Goal: Task Accomplishment & Management: Manage account settings

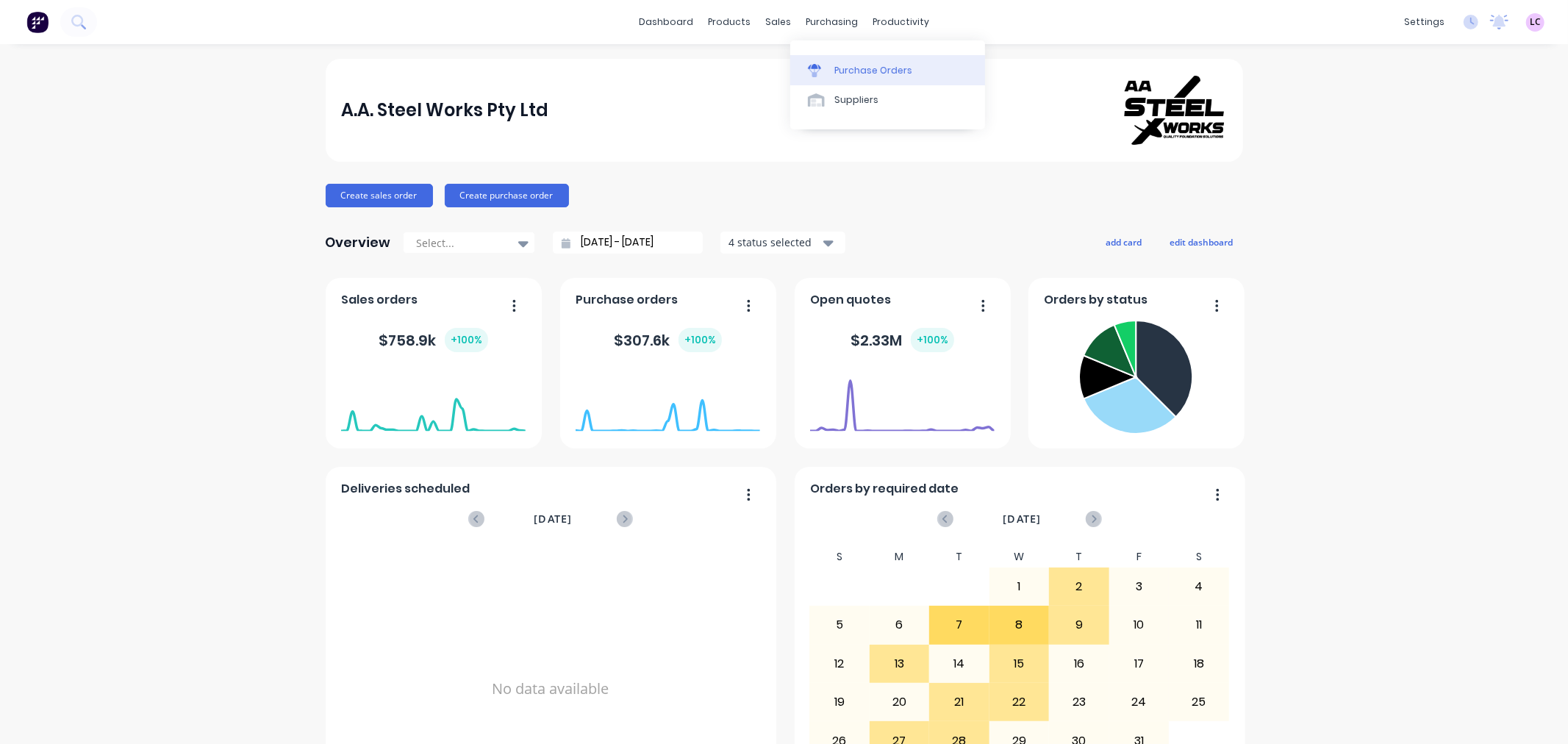
click at [840, 65] on div "Purchase Orders" at bounding box center [873, 71] width 78 height 13
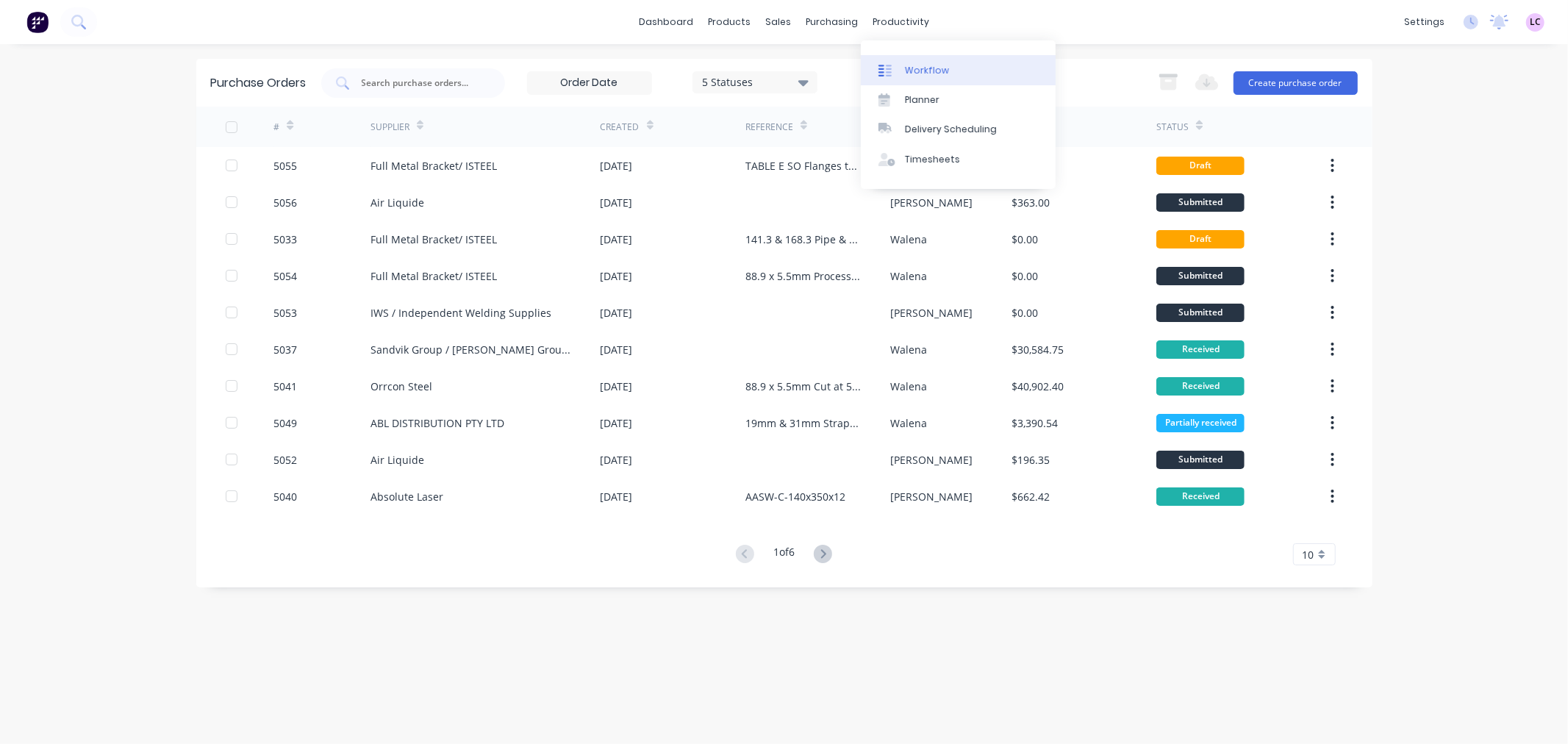
click at [885, 66] on icon at bounding box center [885, 71] width 13 height 13
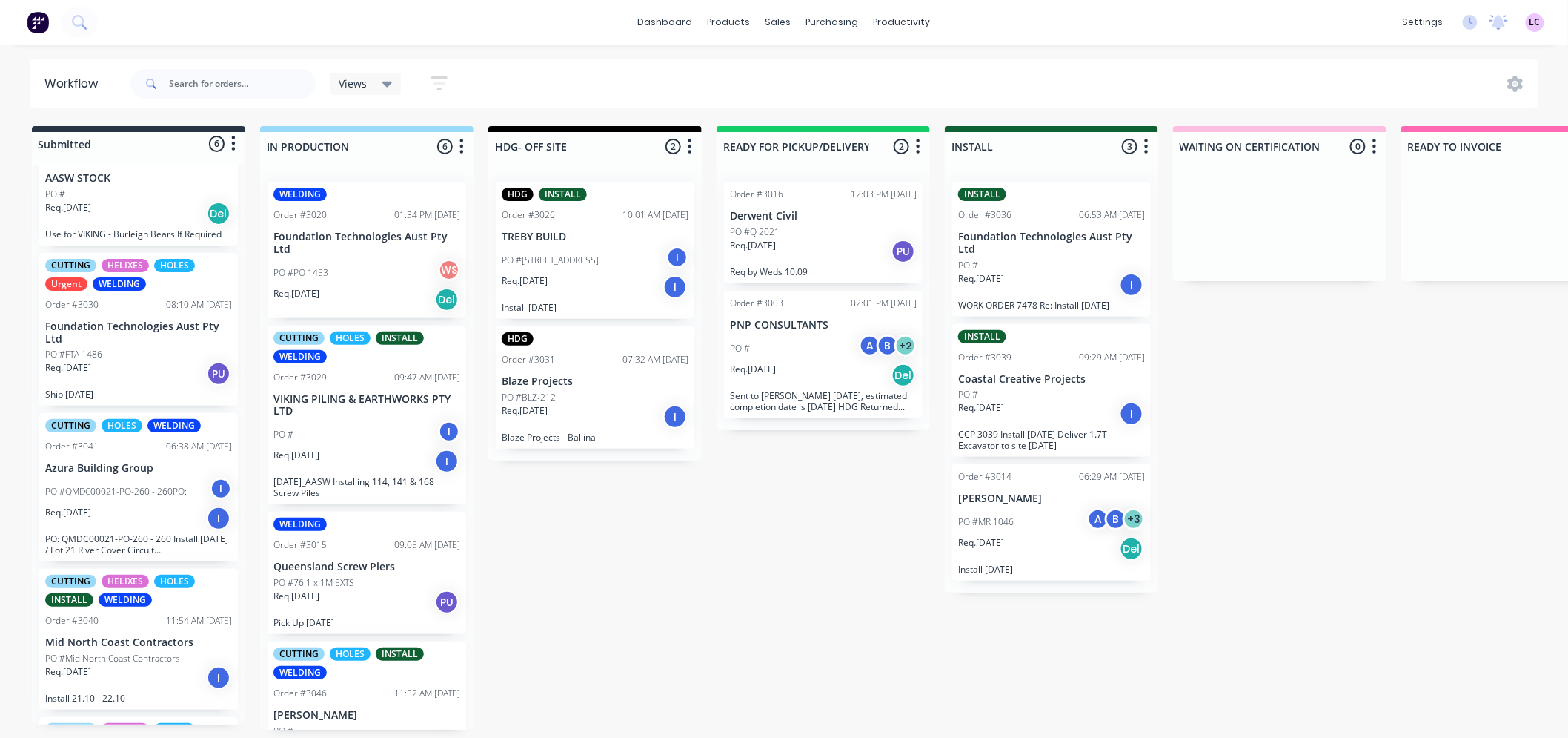
scroll to position [82, 0]
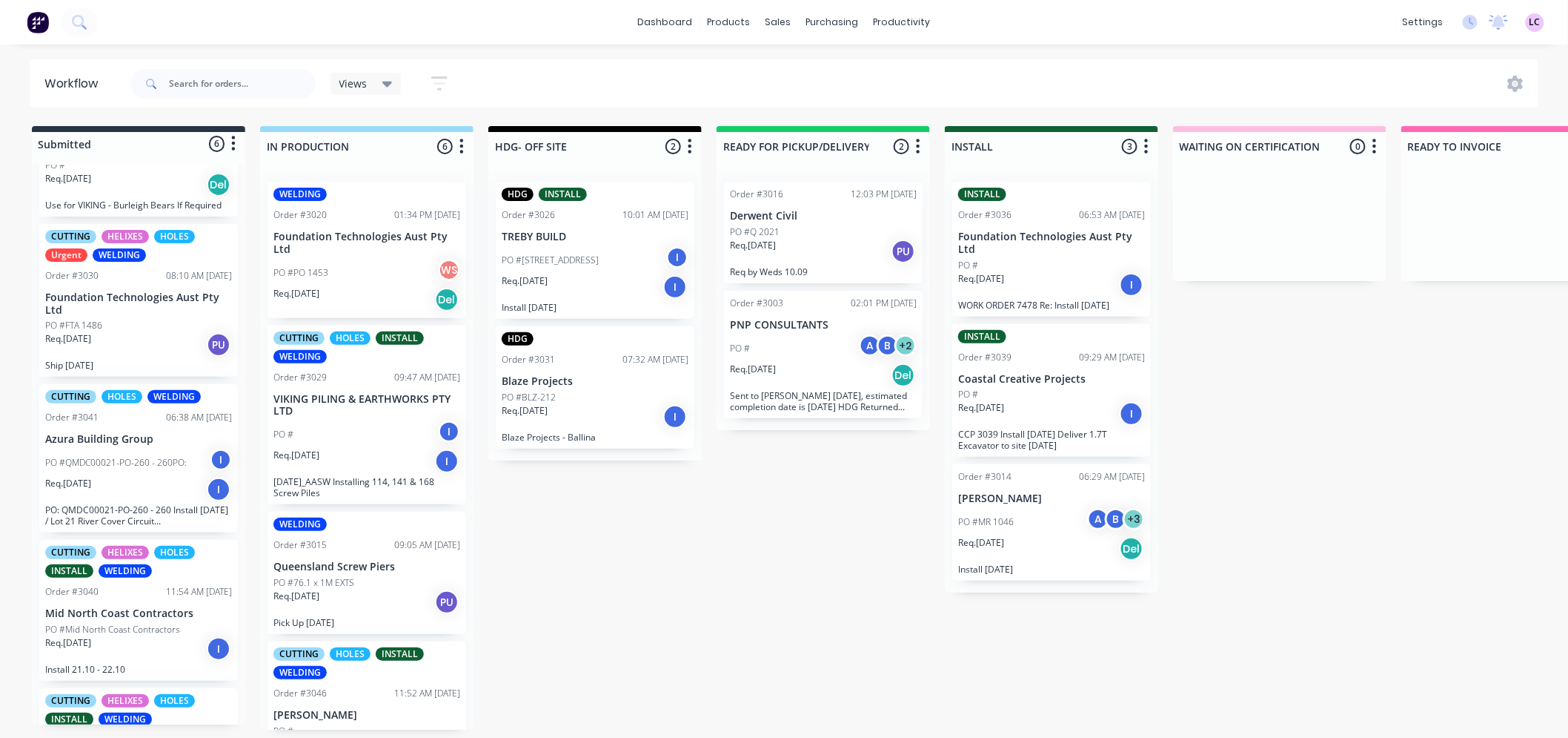
click at [123, 282] on div "CUTTING HELIXES HOLES Urgent WELDING Order #3030 08:10 AM [DATE] Foundation Tec…" at bounding box center [138, 300] width 198 height 154
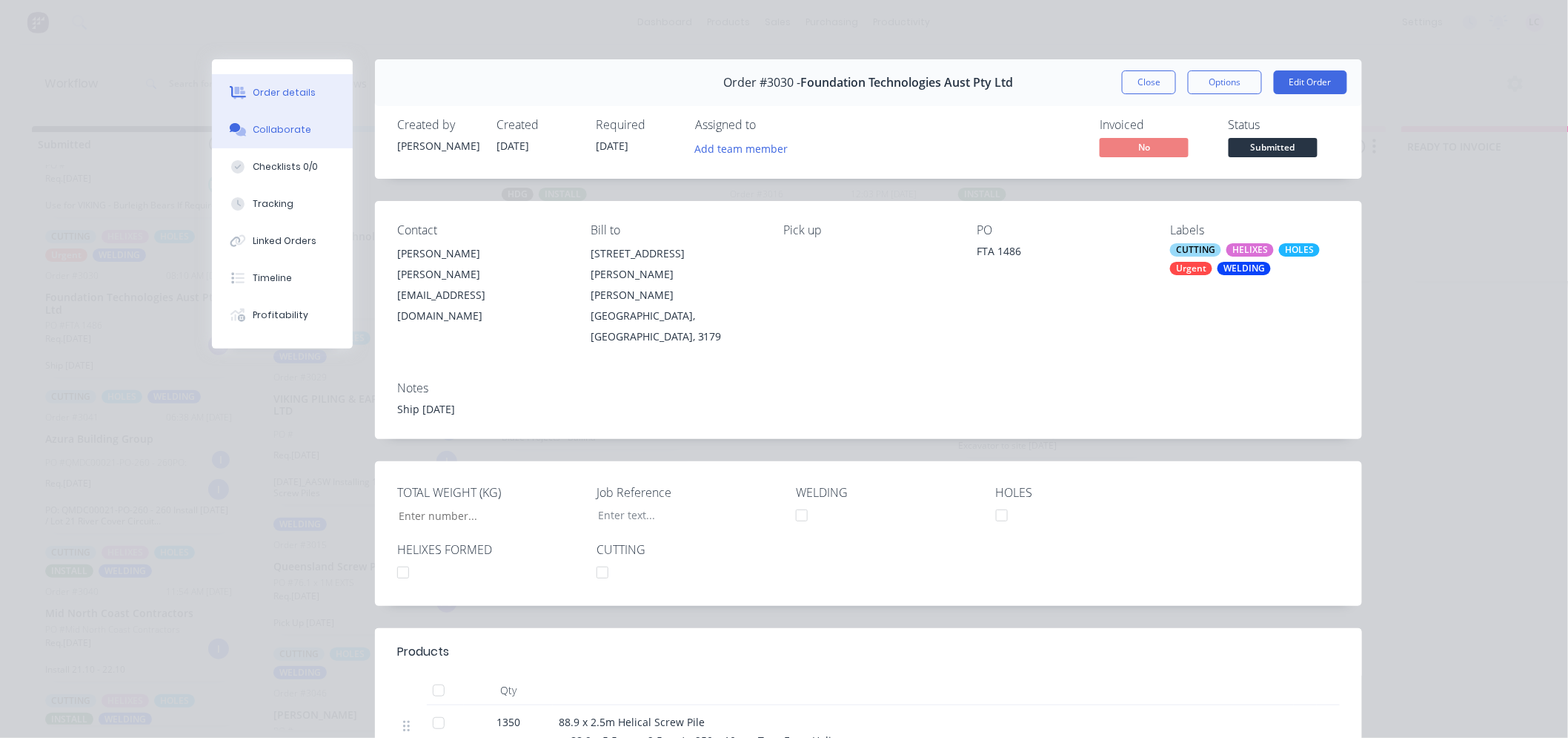
click at [278, 133] on div "Collaborate" at bounding box center [282, 130] width 58 height 13
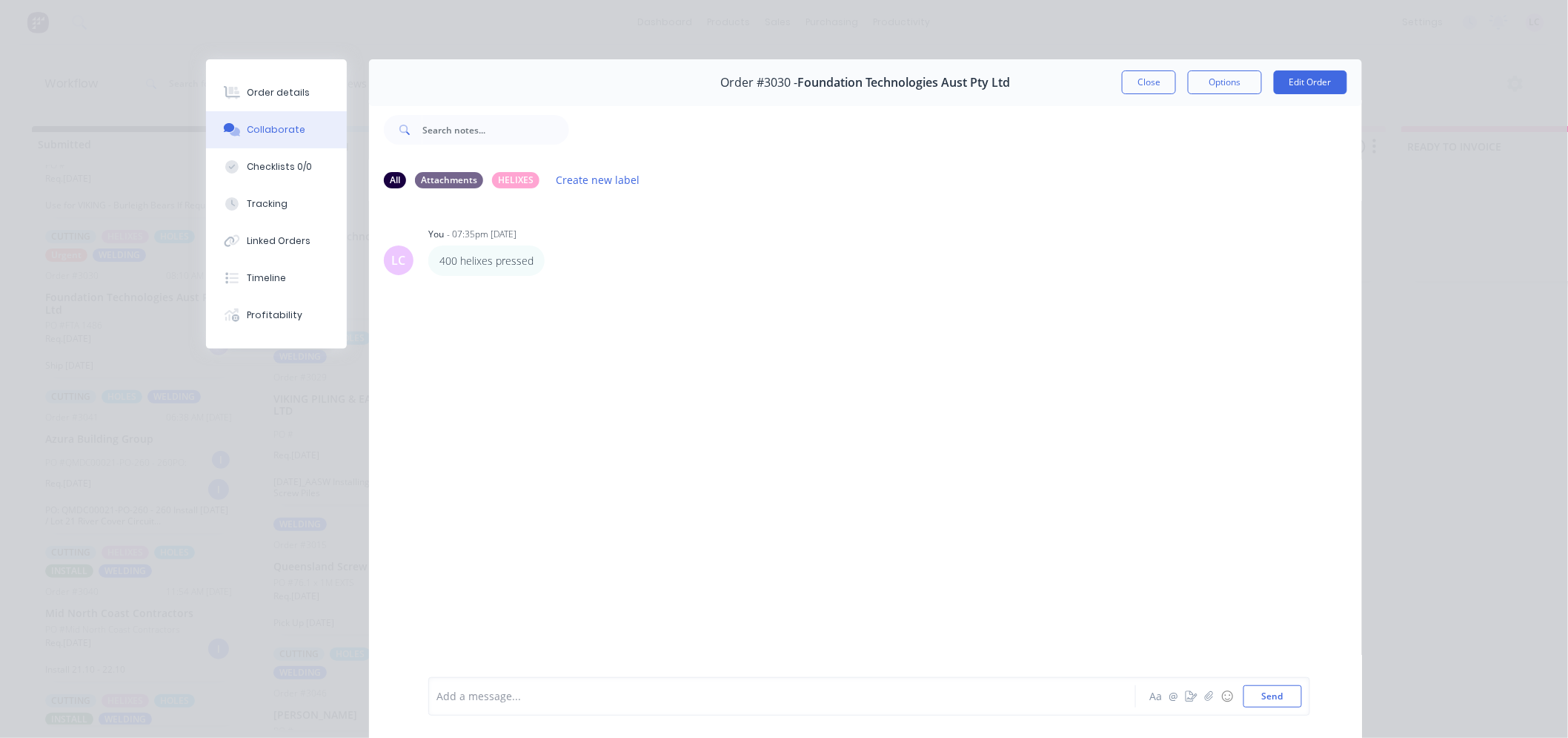
click at [561, 683] on div "Add a message... Aa @ ☺ Send" at bounding box center [869, 696] width 882 height 38
click at [470, 710] on div "Add a message... Aa @ ☺ Send" at bounding box center [869, 696] width 882 height 38
click at [461, 689] on div at bounding box center [762, 696] width 648 height 16
click at [1160, 82] on button "Close" at bounding box center [1149, 82] width 54 height 24
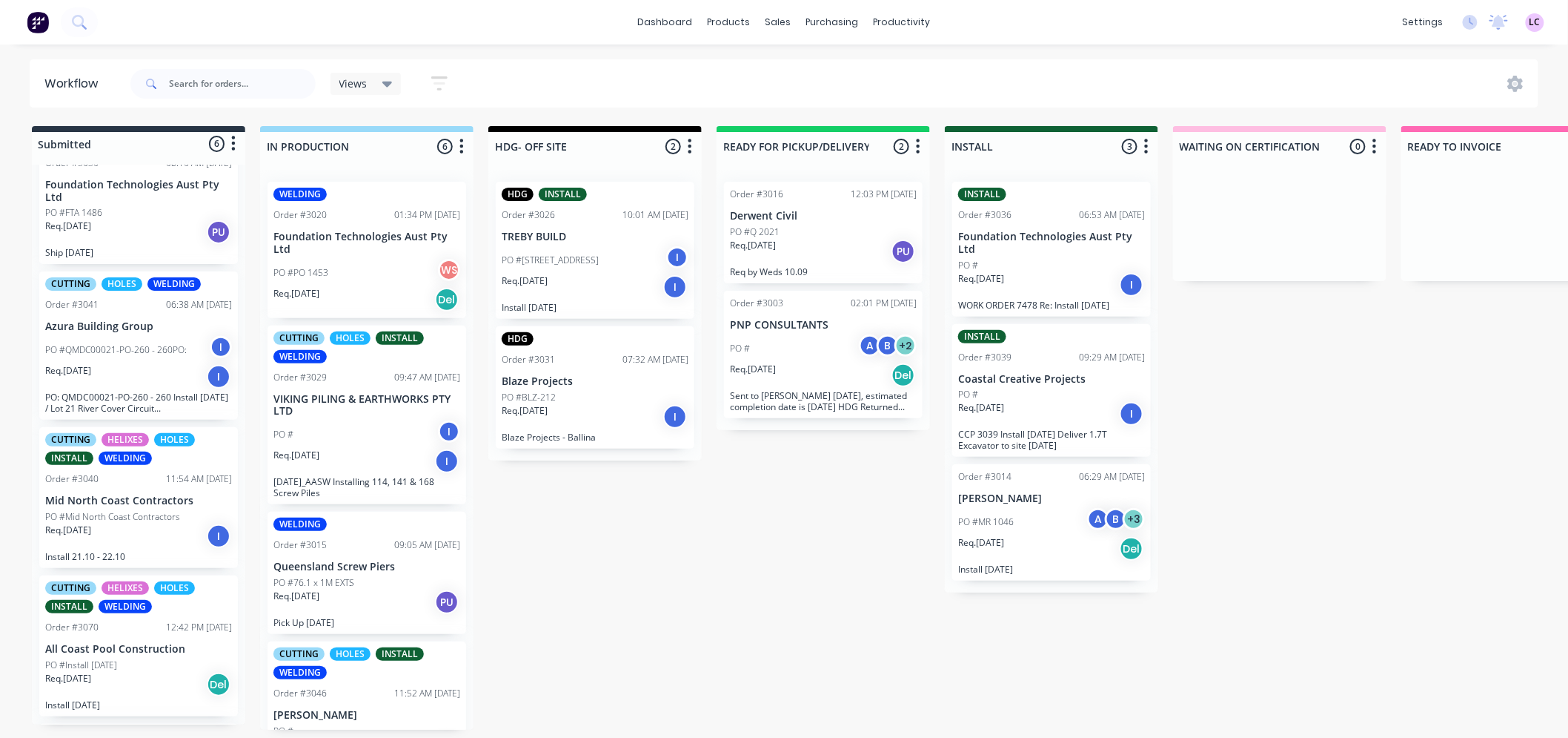
scroll to position [320, 0]
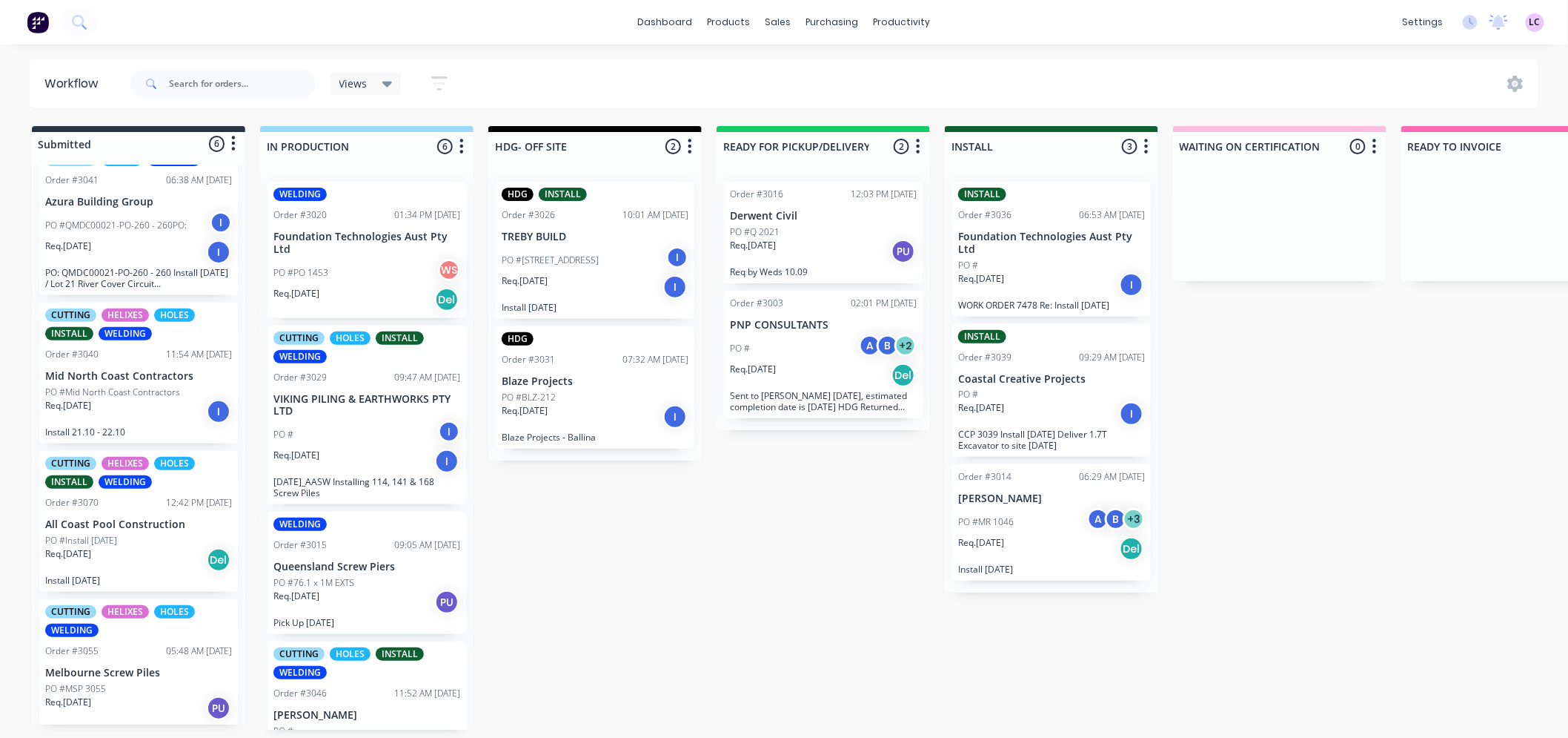
click at [133, 653] on div "CUTTING HELIXES HOLES WELDING Order #3055 05:48 AM [DATE] Melbourne Screw Piles…" at bounding box center [138, 663] width 198 height 127
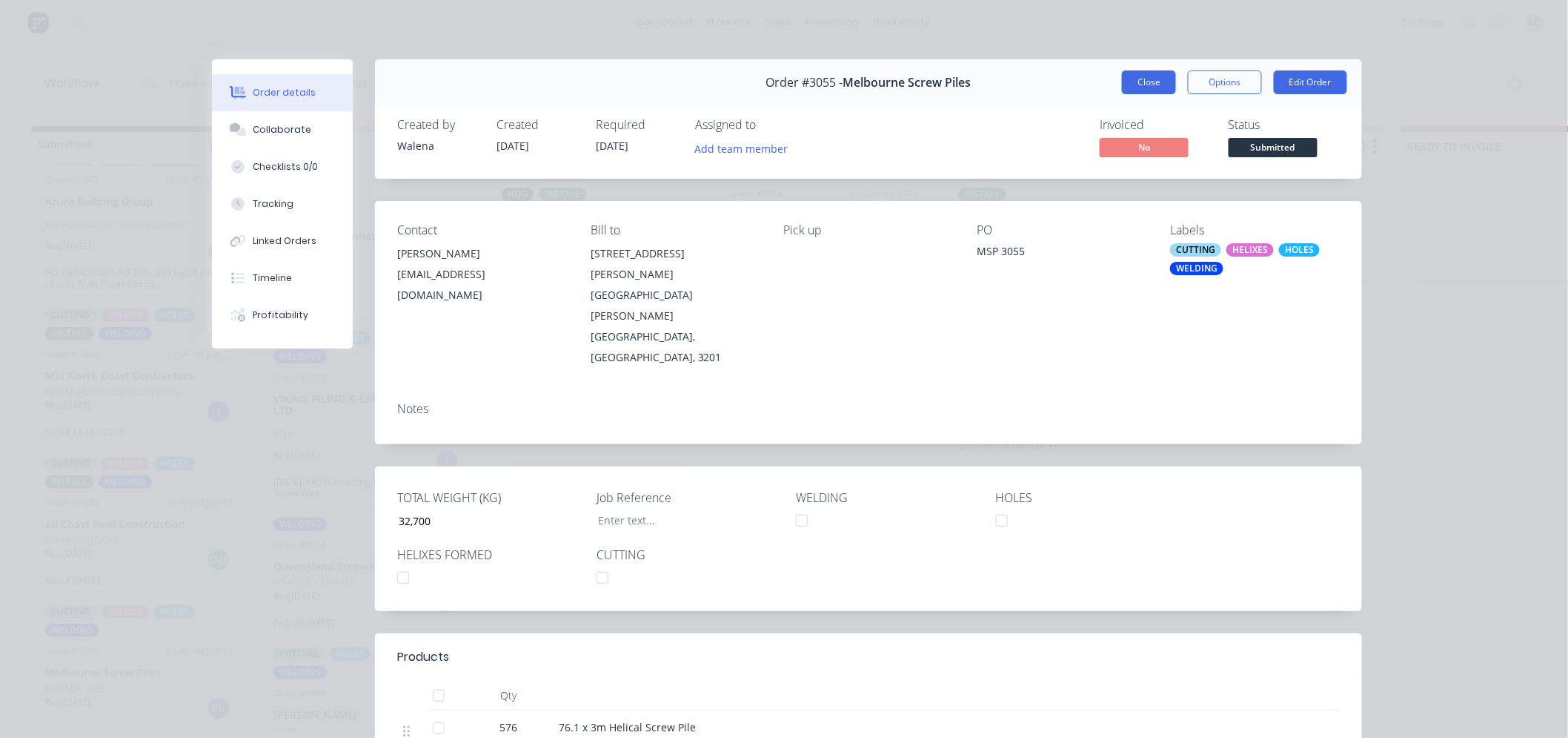
click at [1152, 80] on button "Close" at bounding box center [1149, 82] width 54 height 24
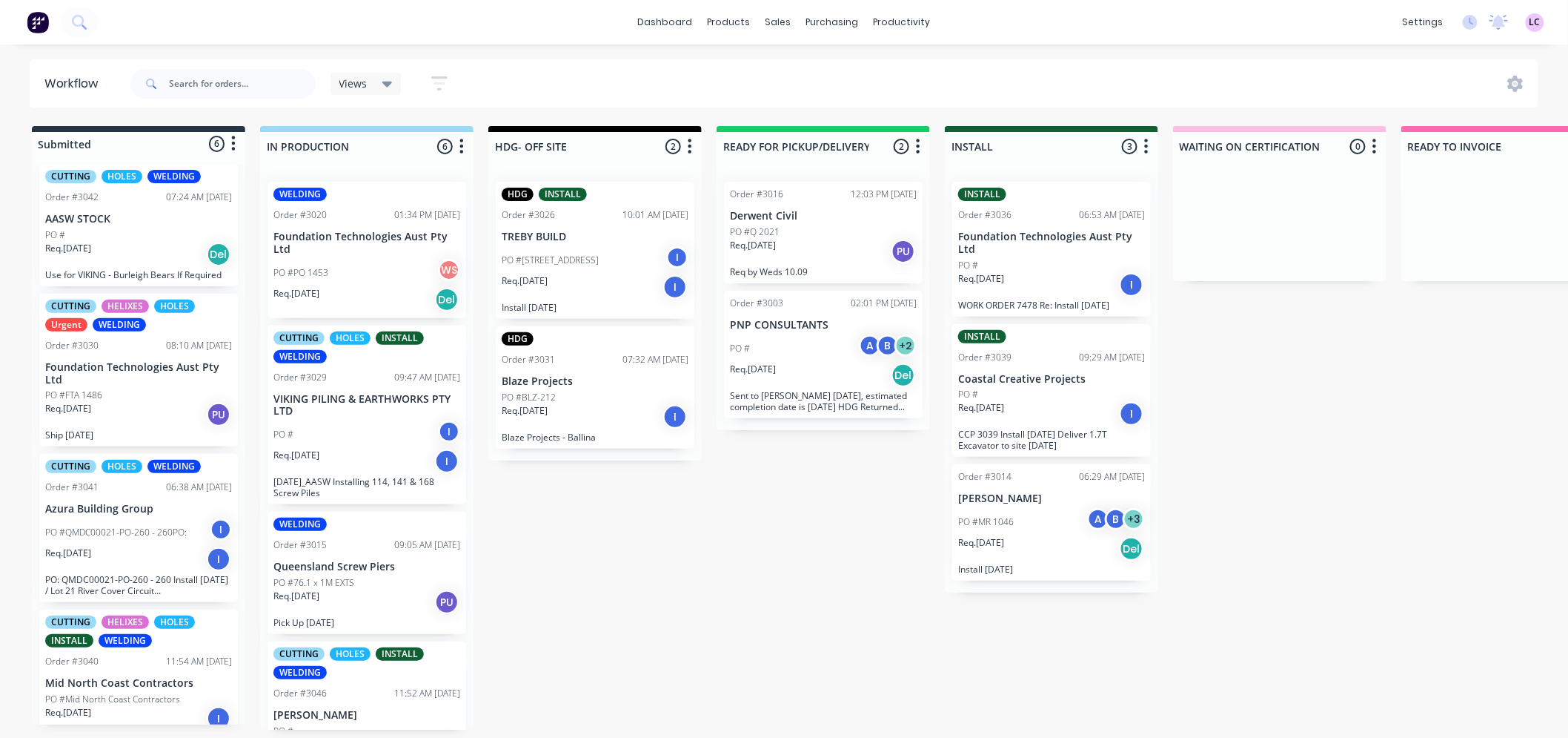
scroll to position [0, 0]
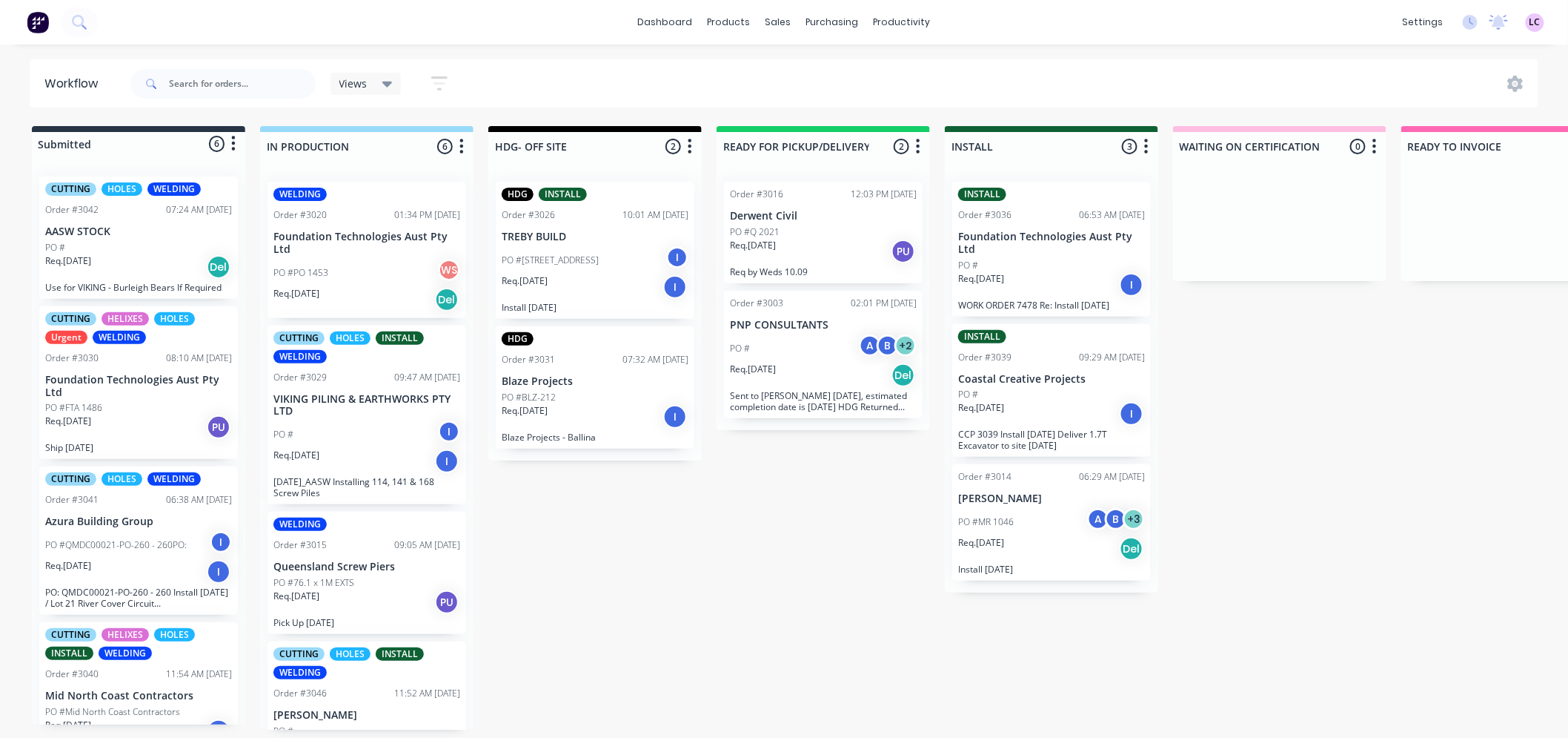
click at [820, 376] on div "Req. [DATE] Del" at bounding box center [823, 375] width 186 height 25
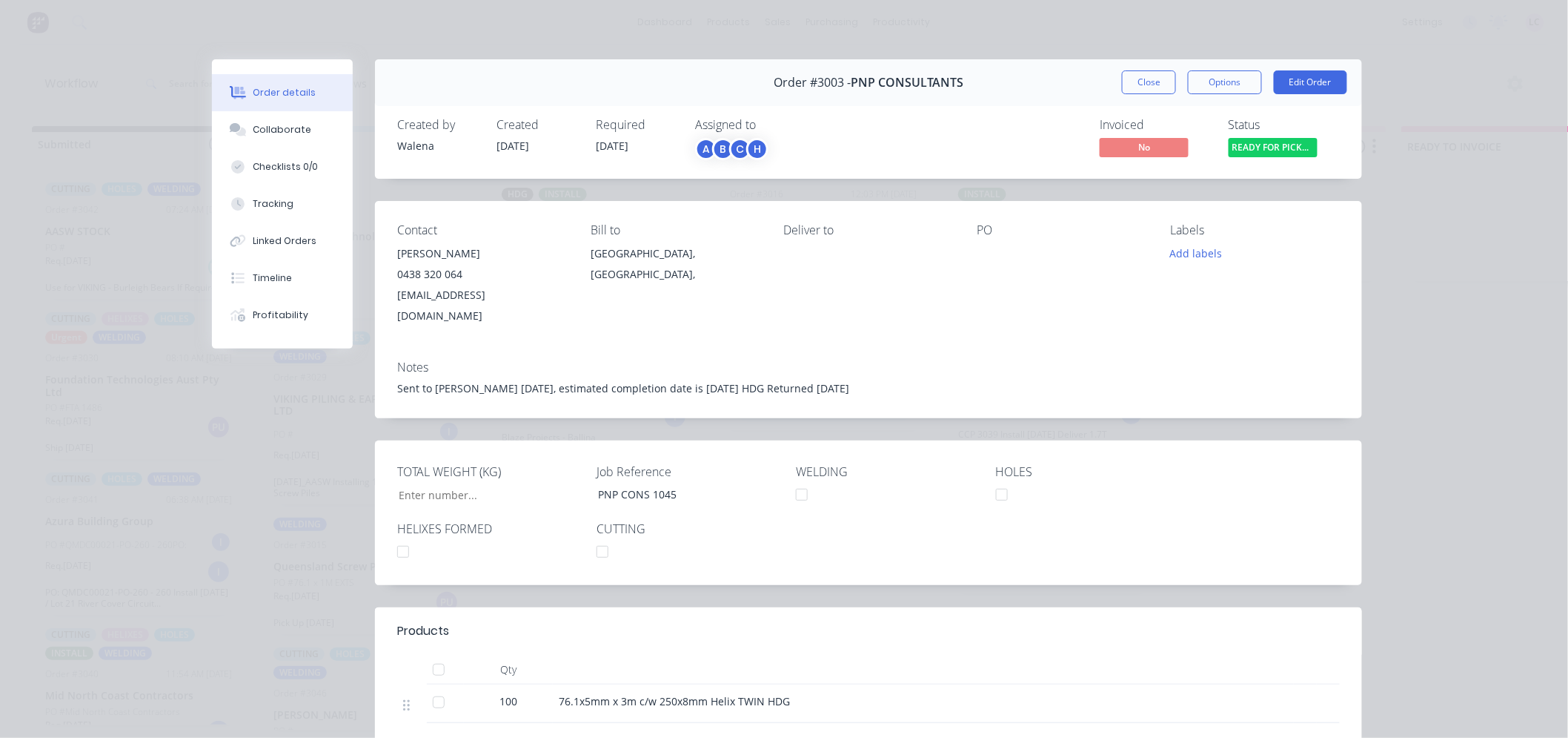
click at [1453, 310] on div "Order details Collaborate Checklists 0/0 Tracking Linked Orders Timeline Profit…" at bounding box center [784, 369] width 1568 height 738
click at [1124, 84] on button "Close" at bounding box center [1149, 82] width 54 height 24
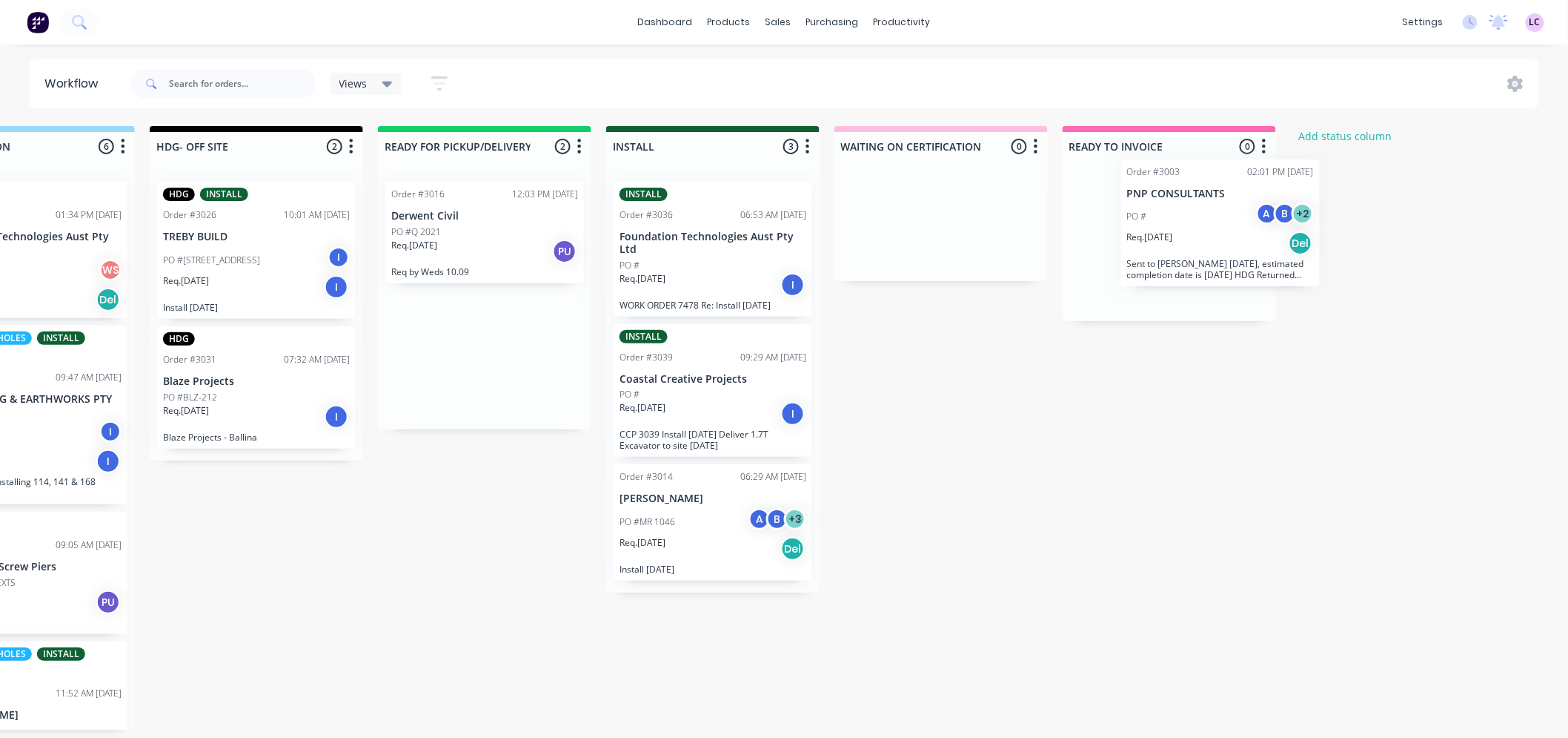
scroll to position [0, 344]
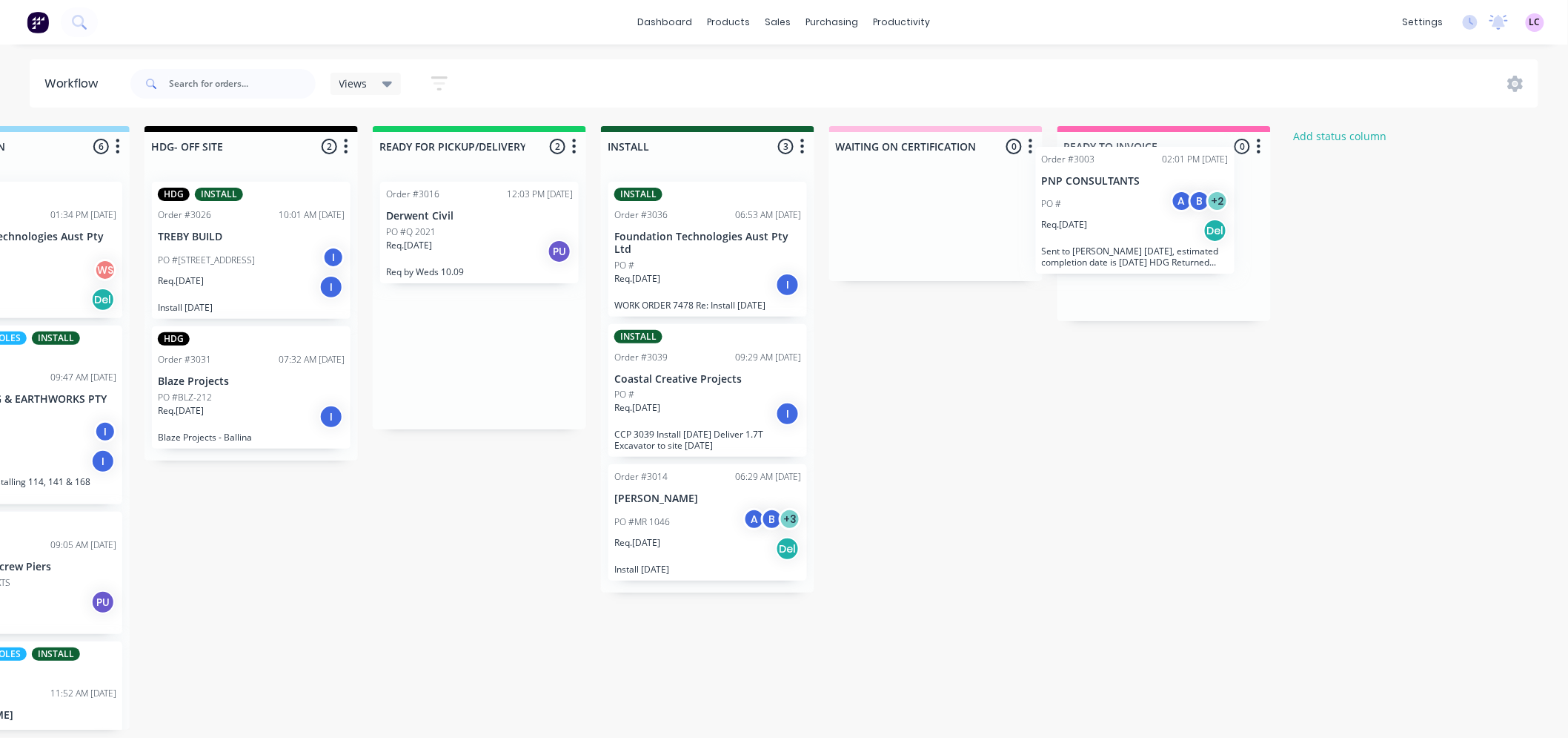
drag, startPoint x: 833, startPoint y: 342, endPoint x: 1154, endPoint y: 197, distance: 352.2
click at [1154, 197] on div "Submitted 6 Status colour #273444 hex #273444 Save Cancel Summaries Total order…" at bounding box center [666, 428] width 2042 height 604
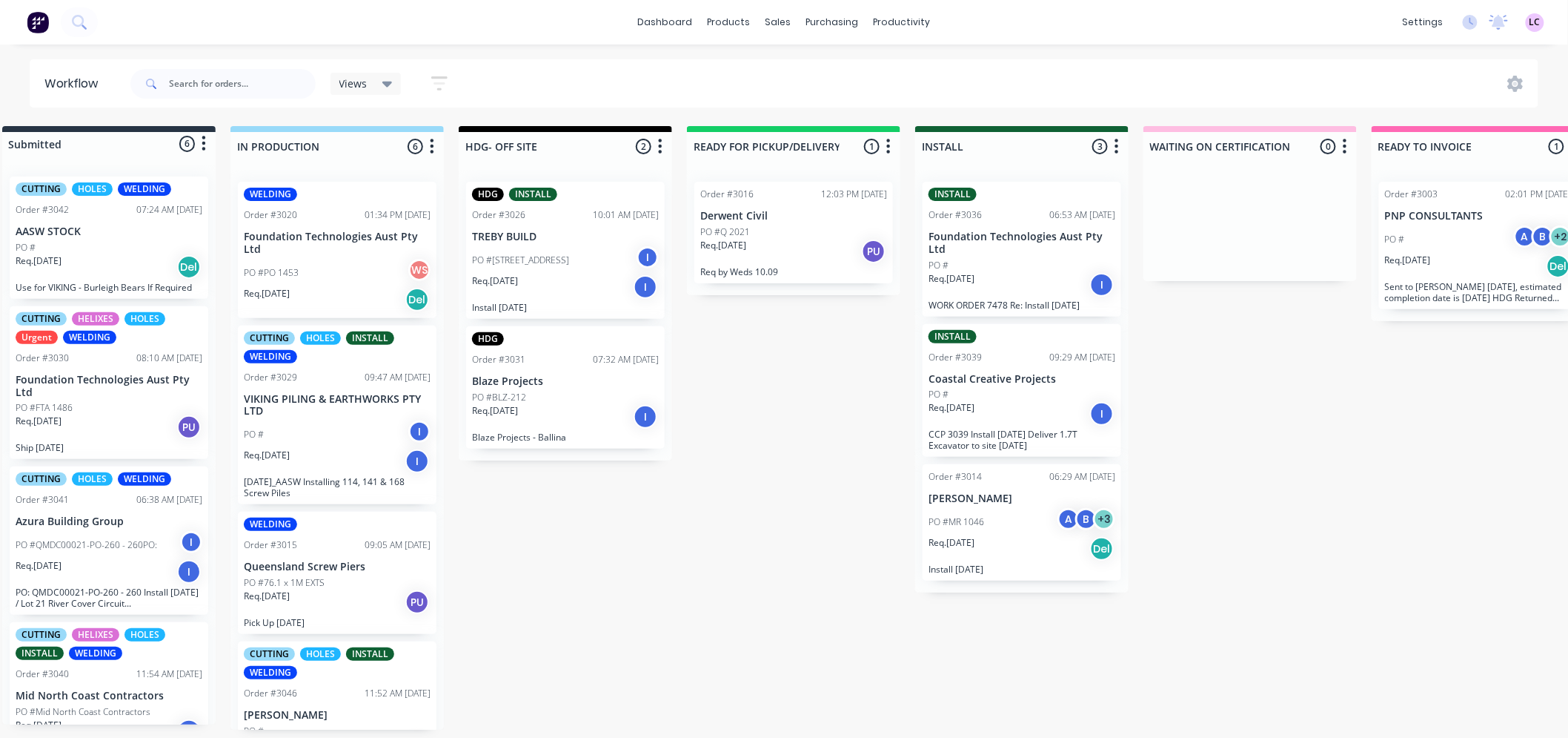
scroll to position [0, 0]
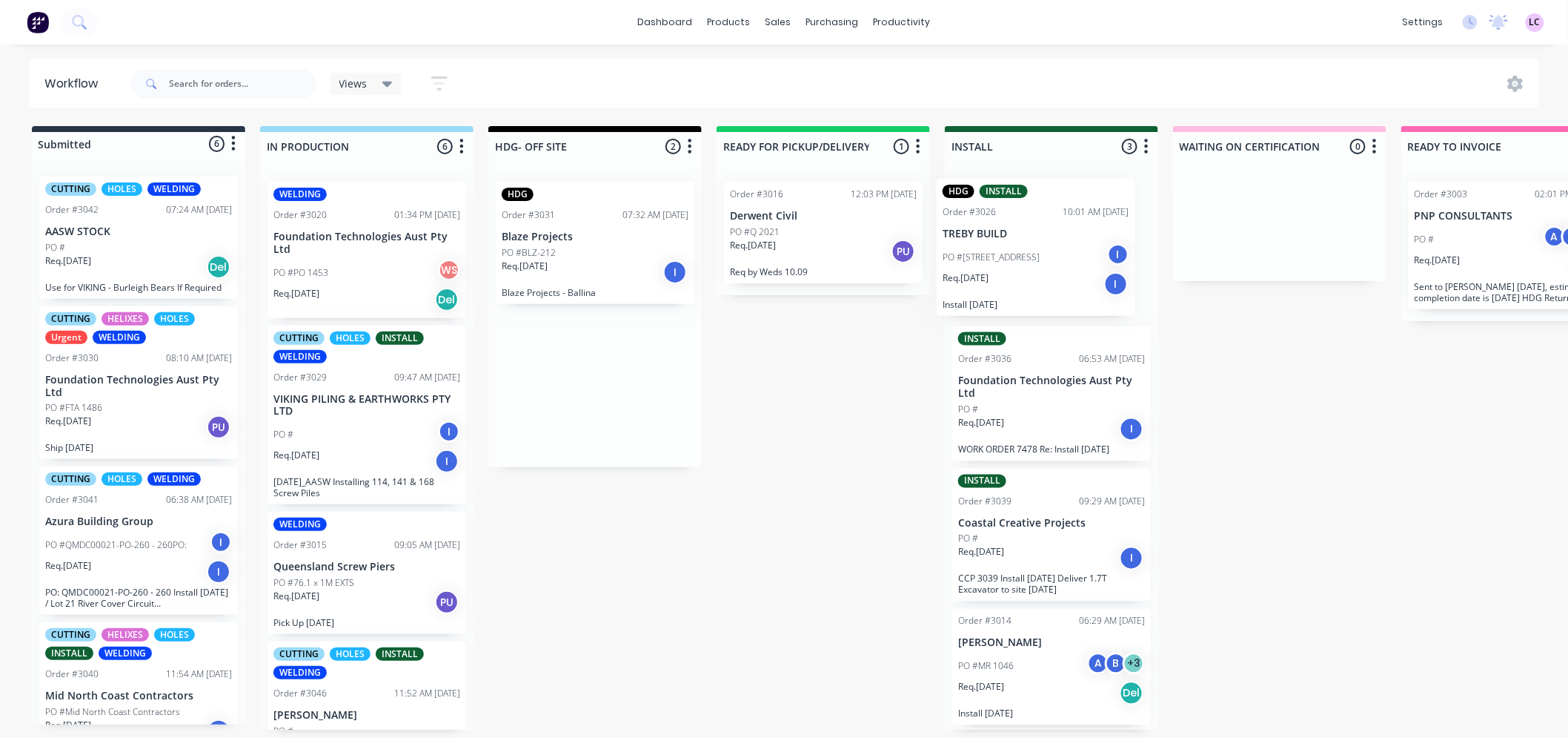
drag, startPoint x: 607, startPoint y: 270, endPoint x: 1051, endPoint y: 267, distance: 444.0
click at [1051, 267] on div "Submitted 6 Status colour #273444 hex #273444 Save Cancel Summaries Total order…" at bounding box center [1009, 428] width 2042 height 604
click at [603, 259] on div "Req. [DATE] I" at bounding box center [595, 272] width 186 height 25
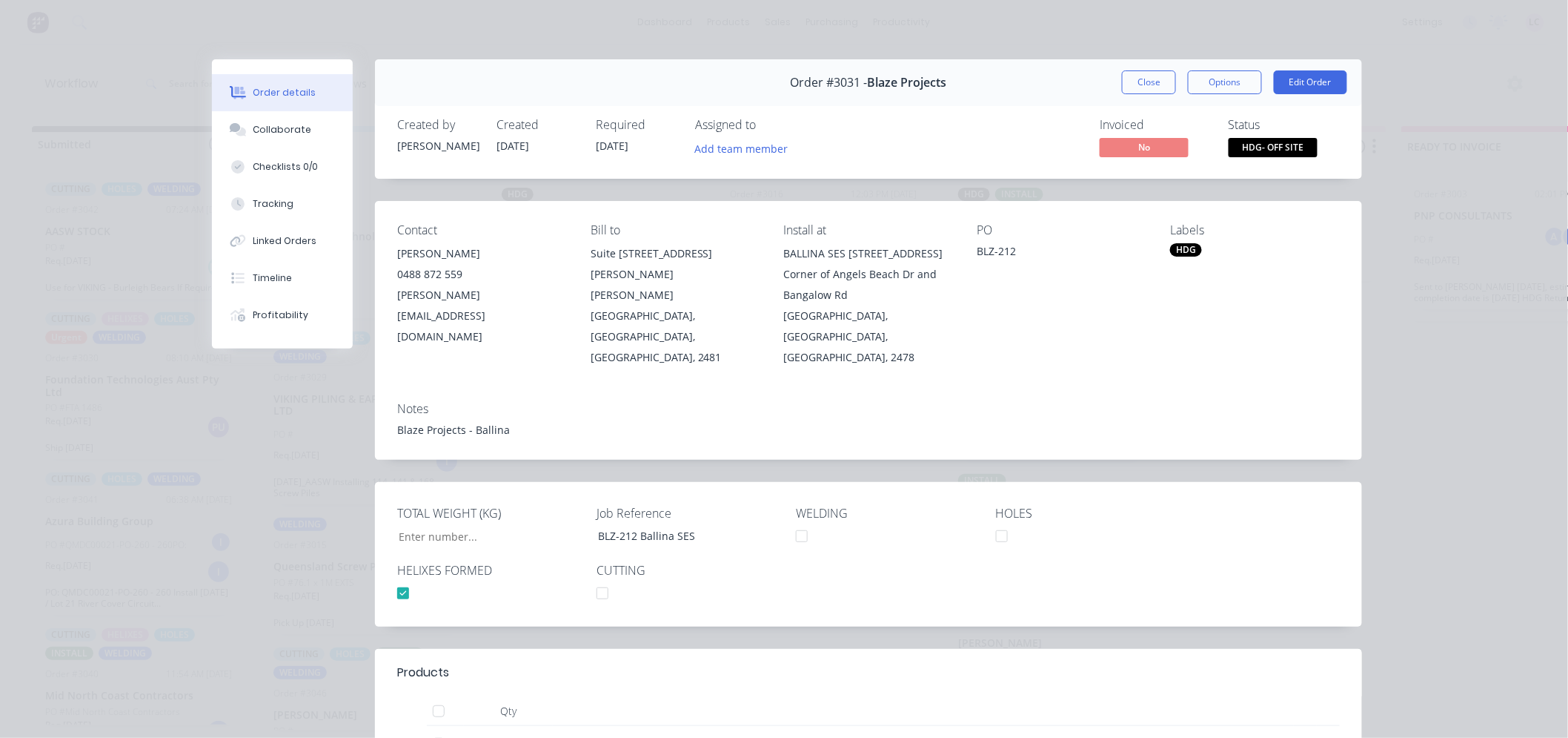
click at [1179, 248] on div "HDG" at bounding box center [1186, 250] width 32 height 13
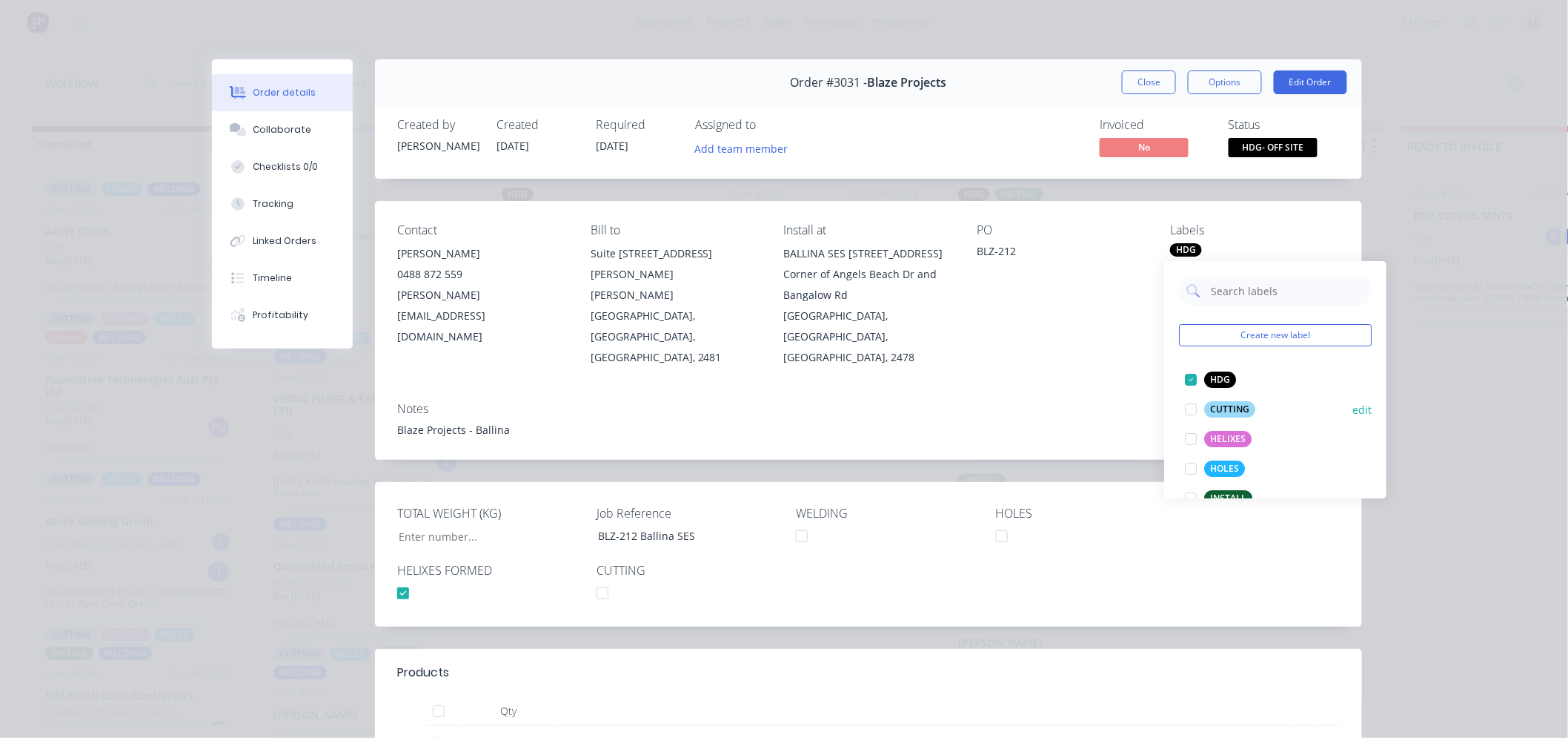
scroll to position [82, 0]
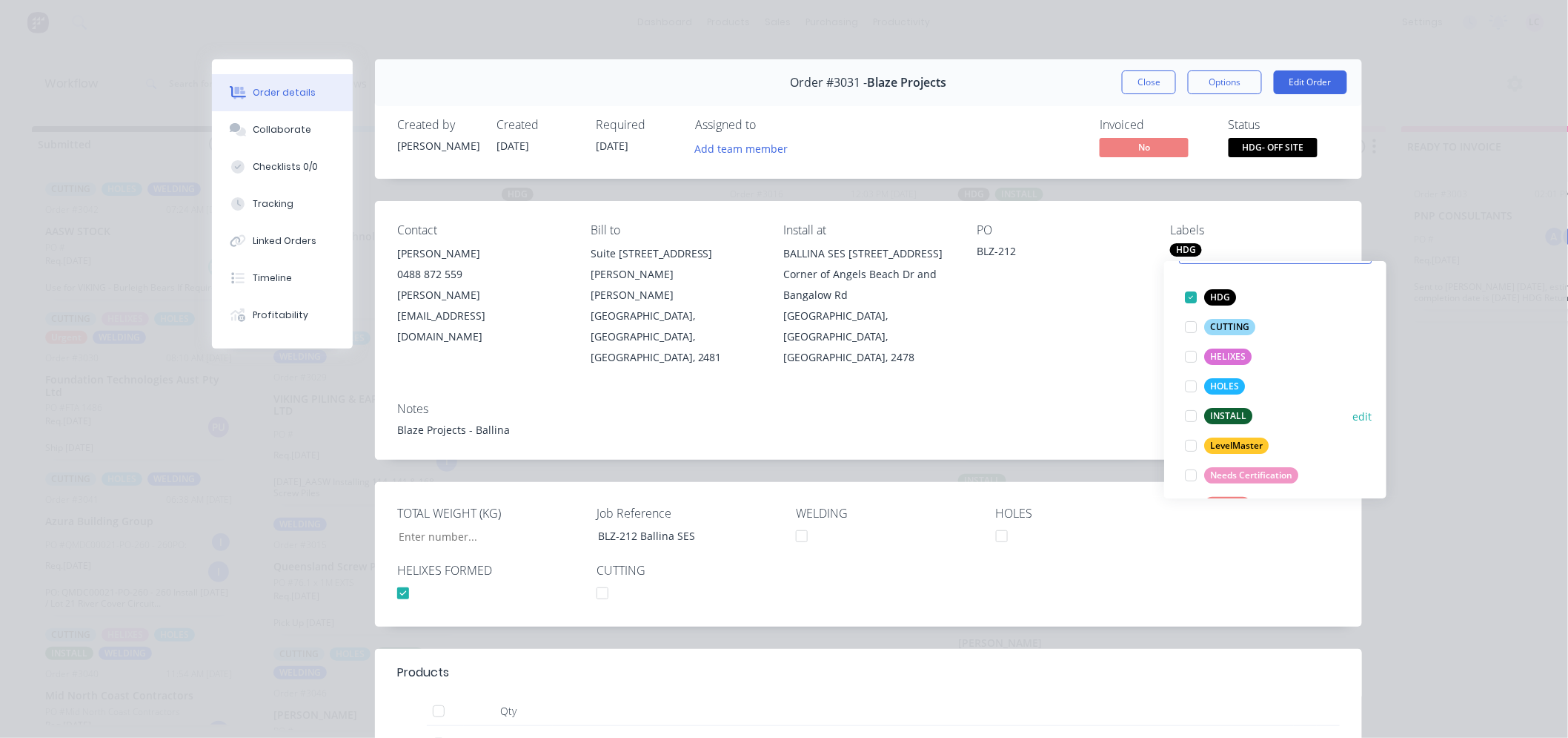
click at [1188, 413] on div at bounding box center [1191, 416] width 30 height 30
click at [1149, 85] on button "Close" at bounding box center [1149, 82] width 54 height 24
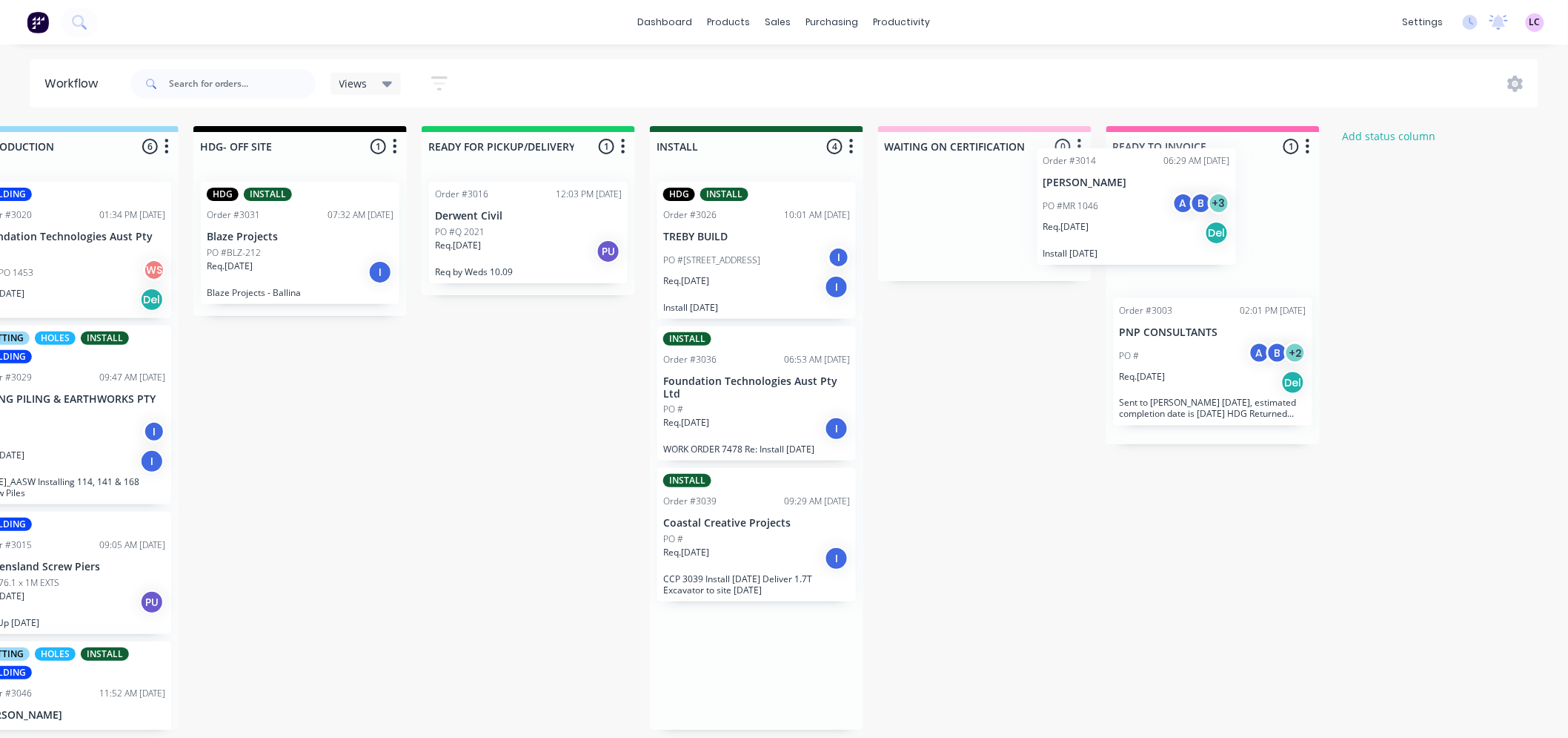
scroll to position [4, 297]
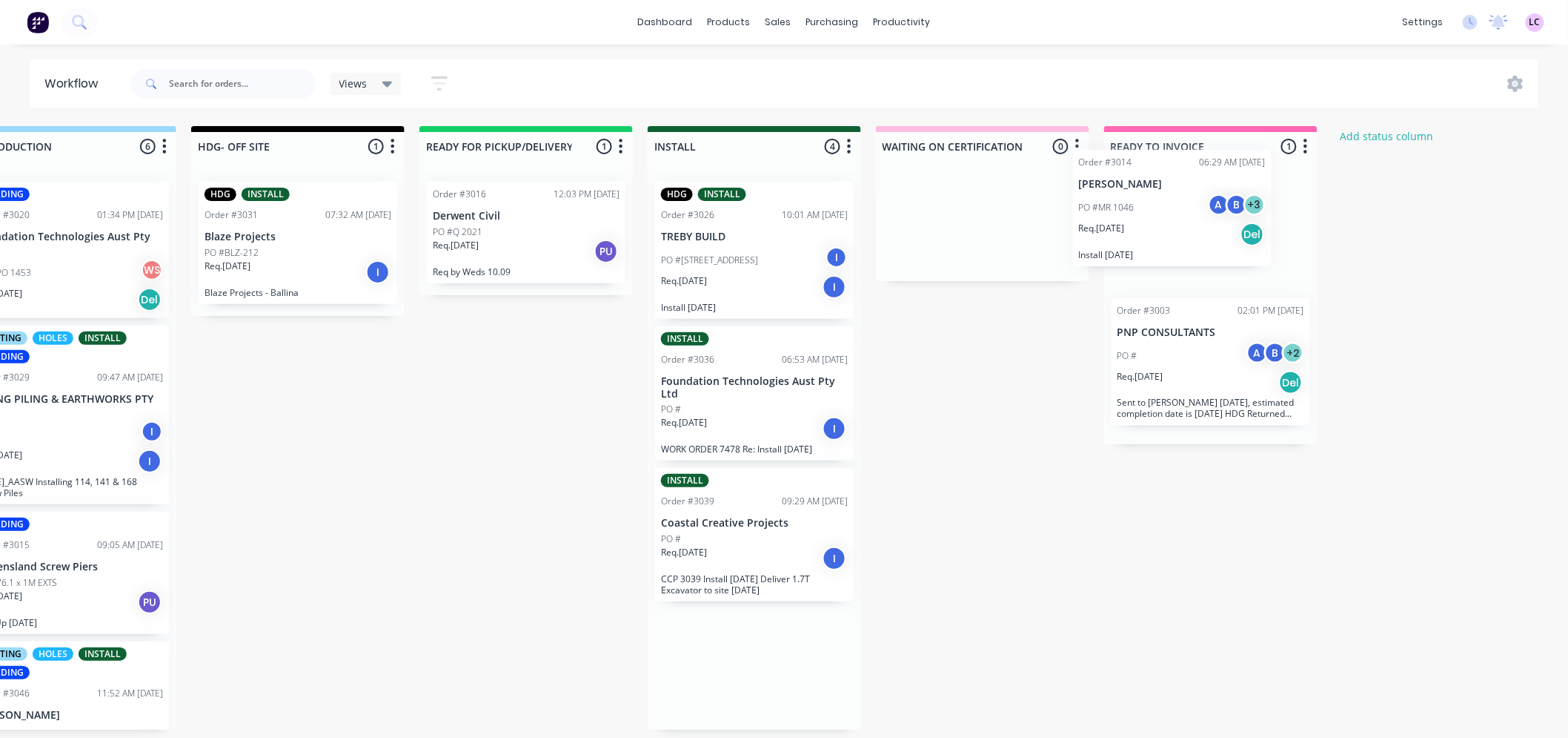
drag, startPoint x: 1031, startPoint y: 664, endPoint x: 1159, endPoint y: 206, distance: 475.6
click at [1159, 206] on div "Submitted 6 Status colour #273444 hex #273444 Save Cancel Summaries Total order…" at bounding box center [712, 428] width 2042 height 604
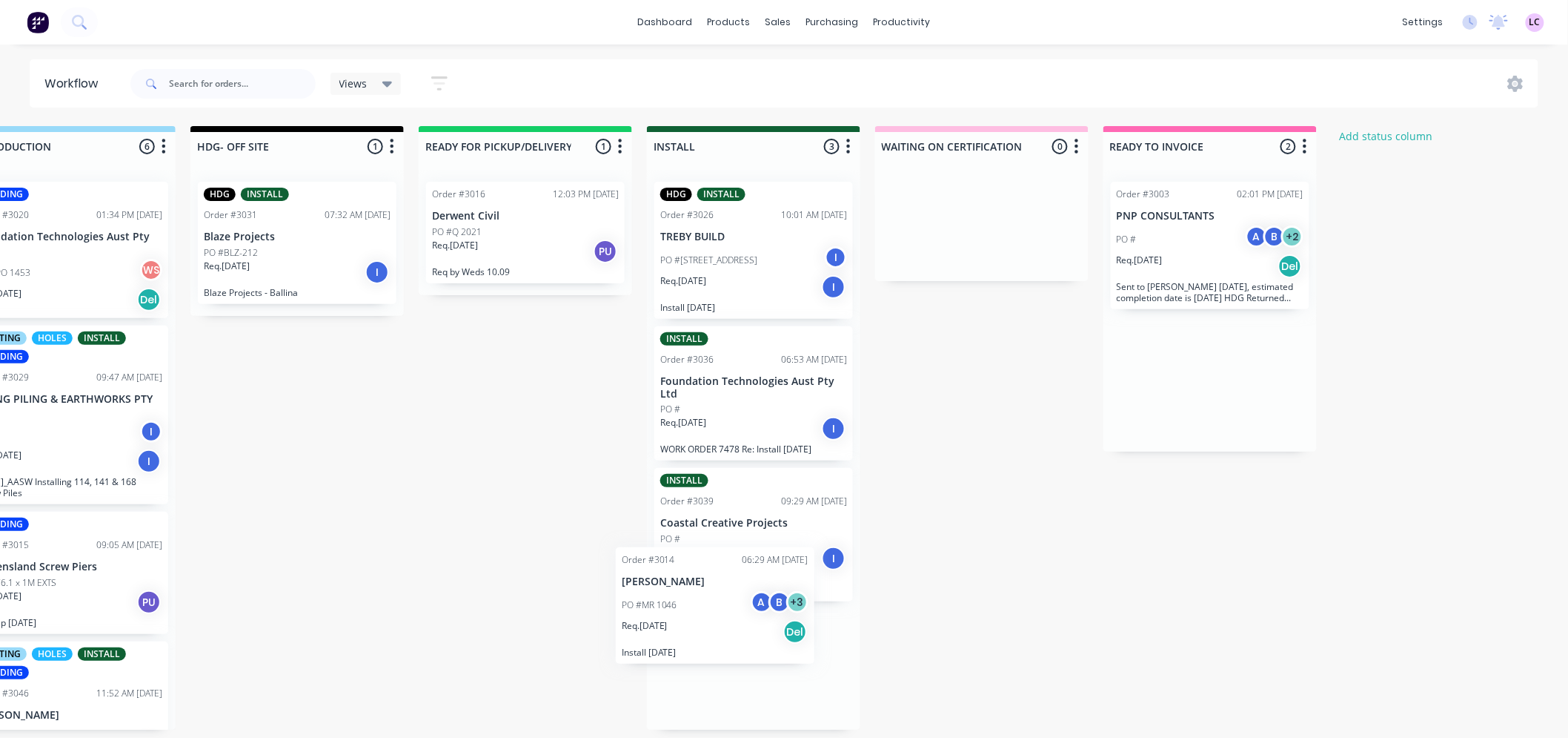
scroll to position [1, 0]
drag, startPoint x: 1160, startPoint y: 225, endPoint x: 678, endPoint y: 626, distance: 627.0
click at [678, 626] on div "Submitted 6 Status colour #273444 hex #273444 Save Cancel Summaries Total order…" at bounding box center [711, 428] width 2042 height 604
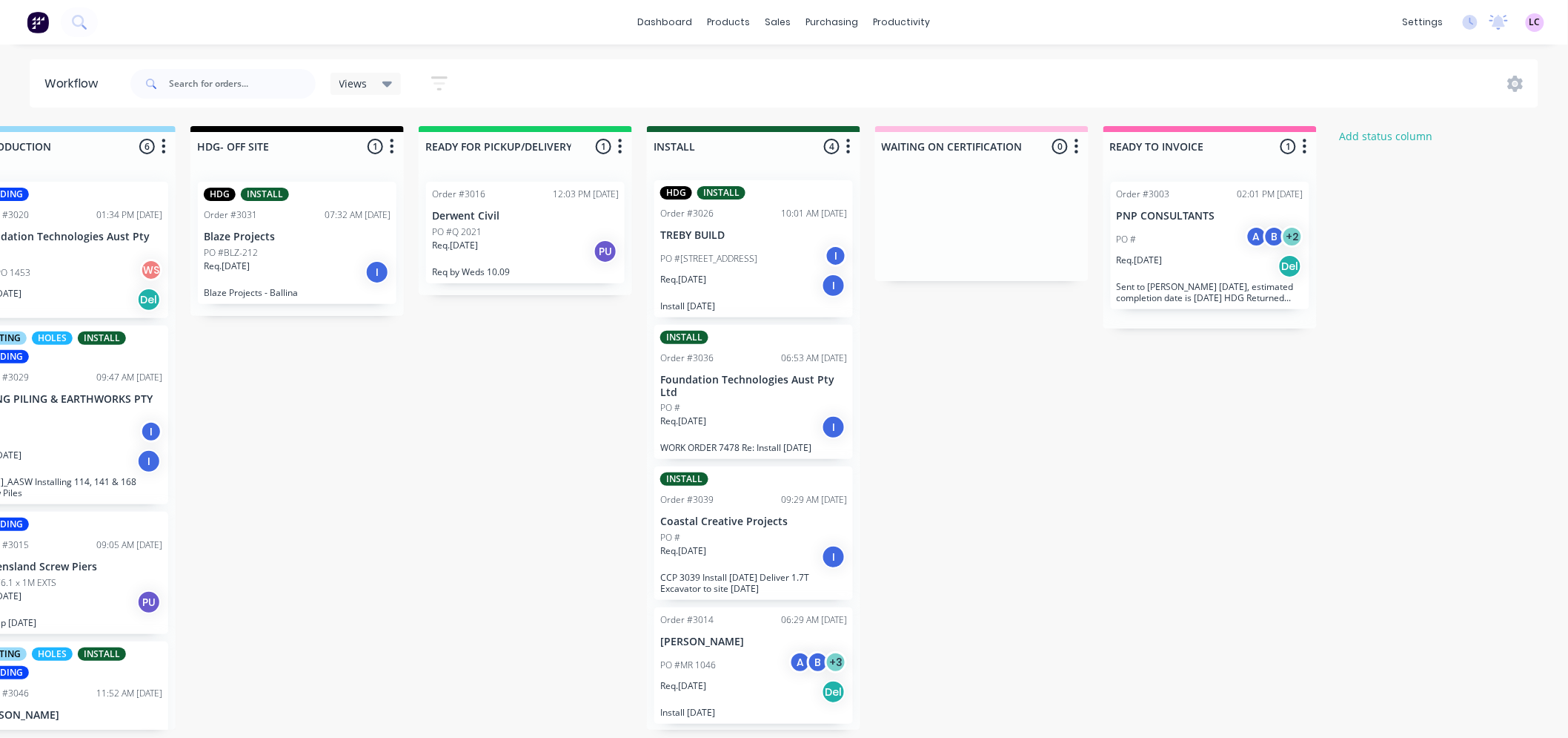
scroll to position [0, 0]
click at [742, 662] on div "PO #MR 1046 A B + 3" at bounding box center [753, 667] width 186 height 28
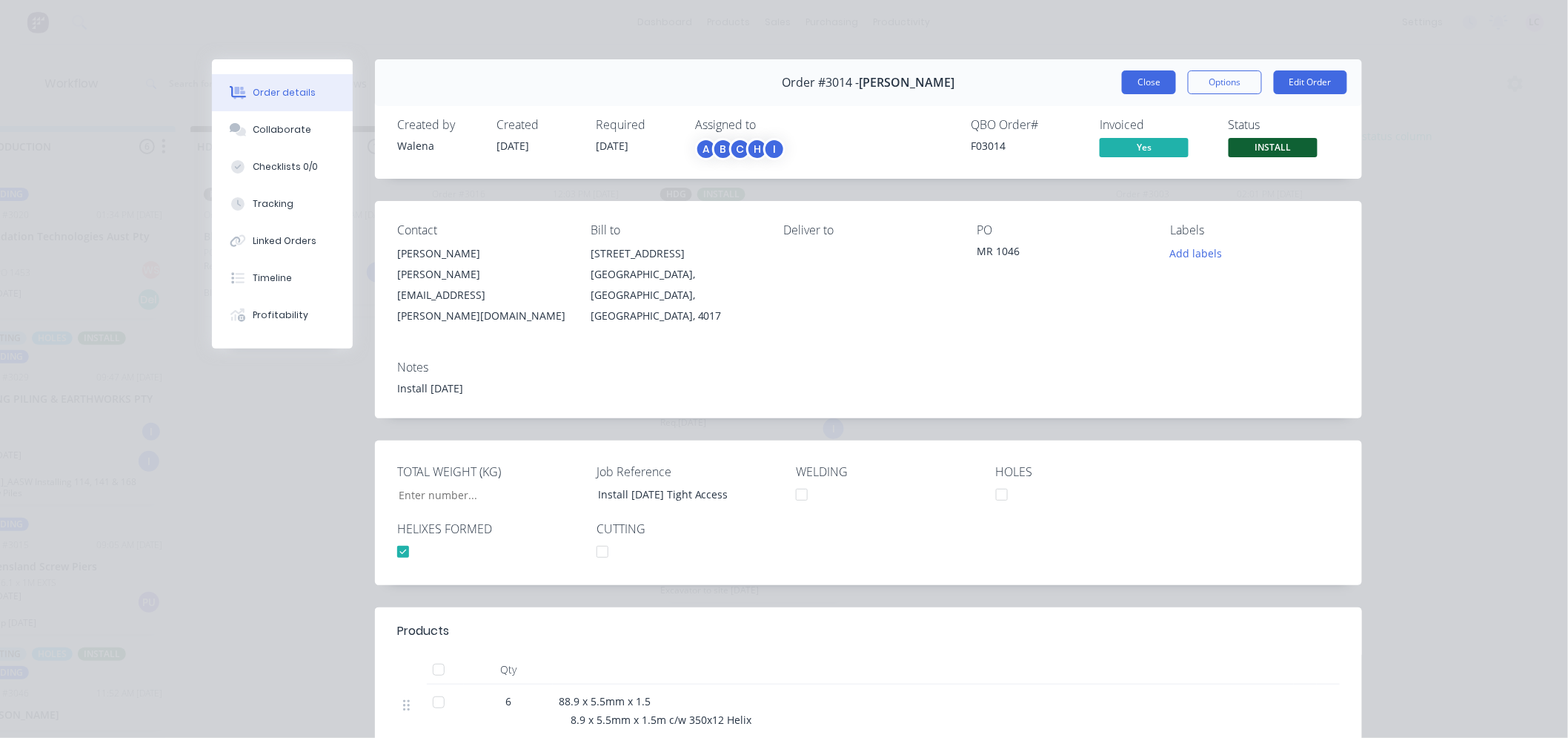
click at [1143, 82] on button "Close" at bounding box center [1149, 82] width 54 height 24
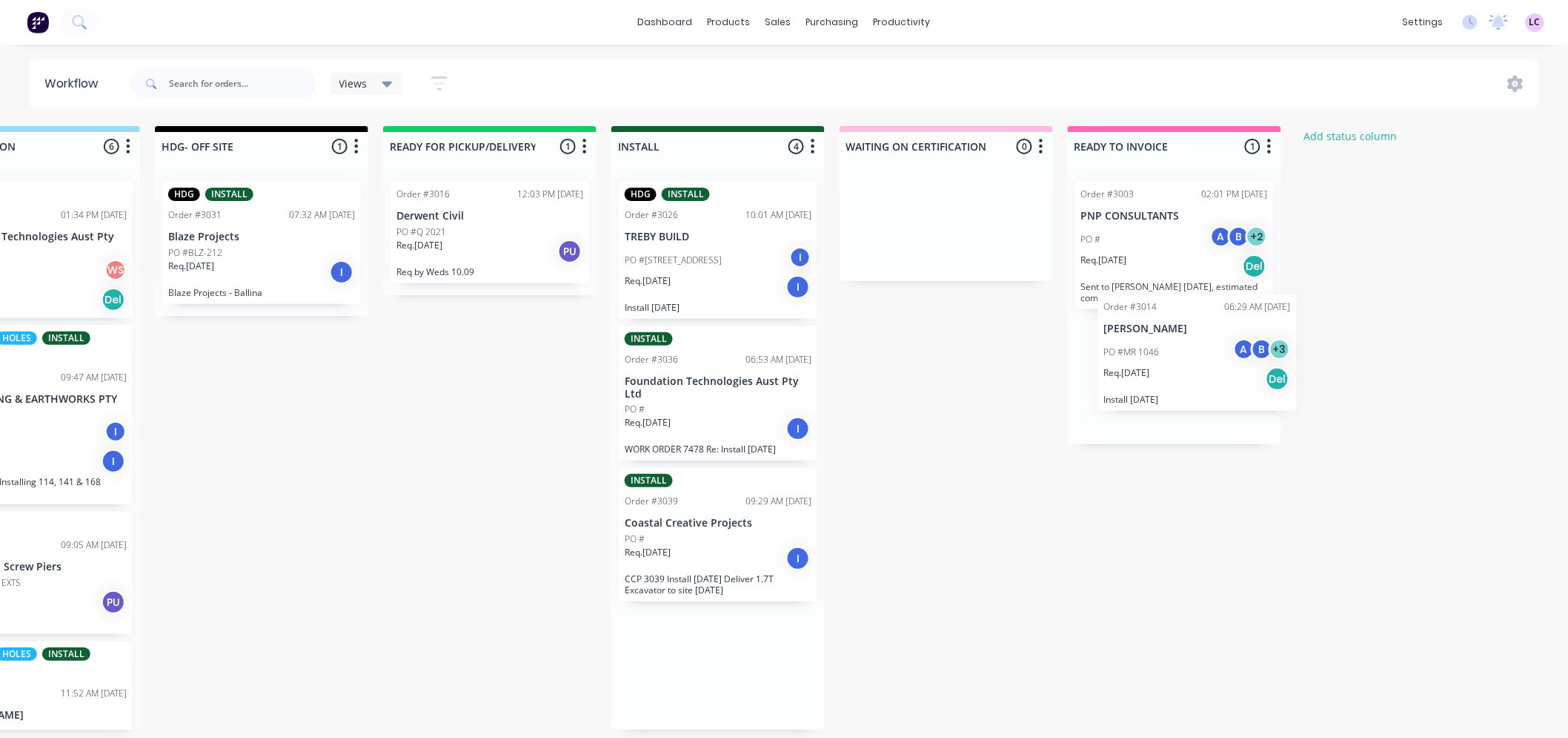
scroll to position [4, 338]
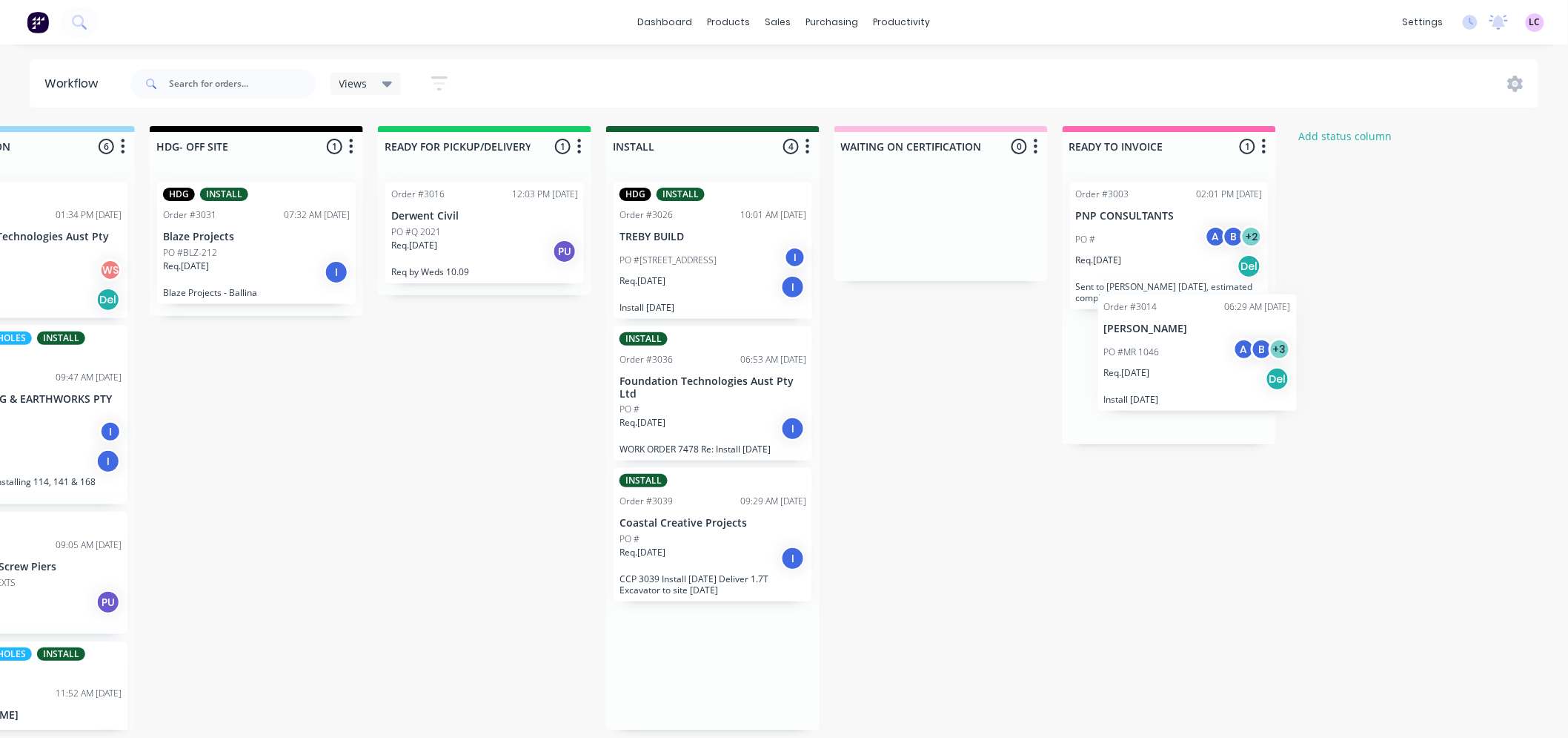
drag, startPoint x: 726, startPoint y: 683, endPoint x: 1137, endPoint y: 386, distance: 507.1
click at [1137, 386] on div "Submitted 6 Status colour #273444 hex #273444 Save Cancel Summaries Total order…" at bounding box center [671, 428] width 2042 height 604
click at [1135, 253] on div "Req. [DATE] Del" at bounding box center [1169, 266] width 186 height 25
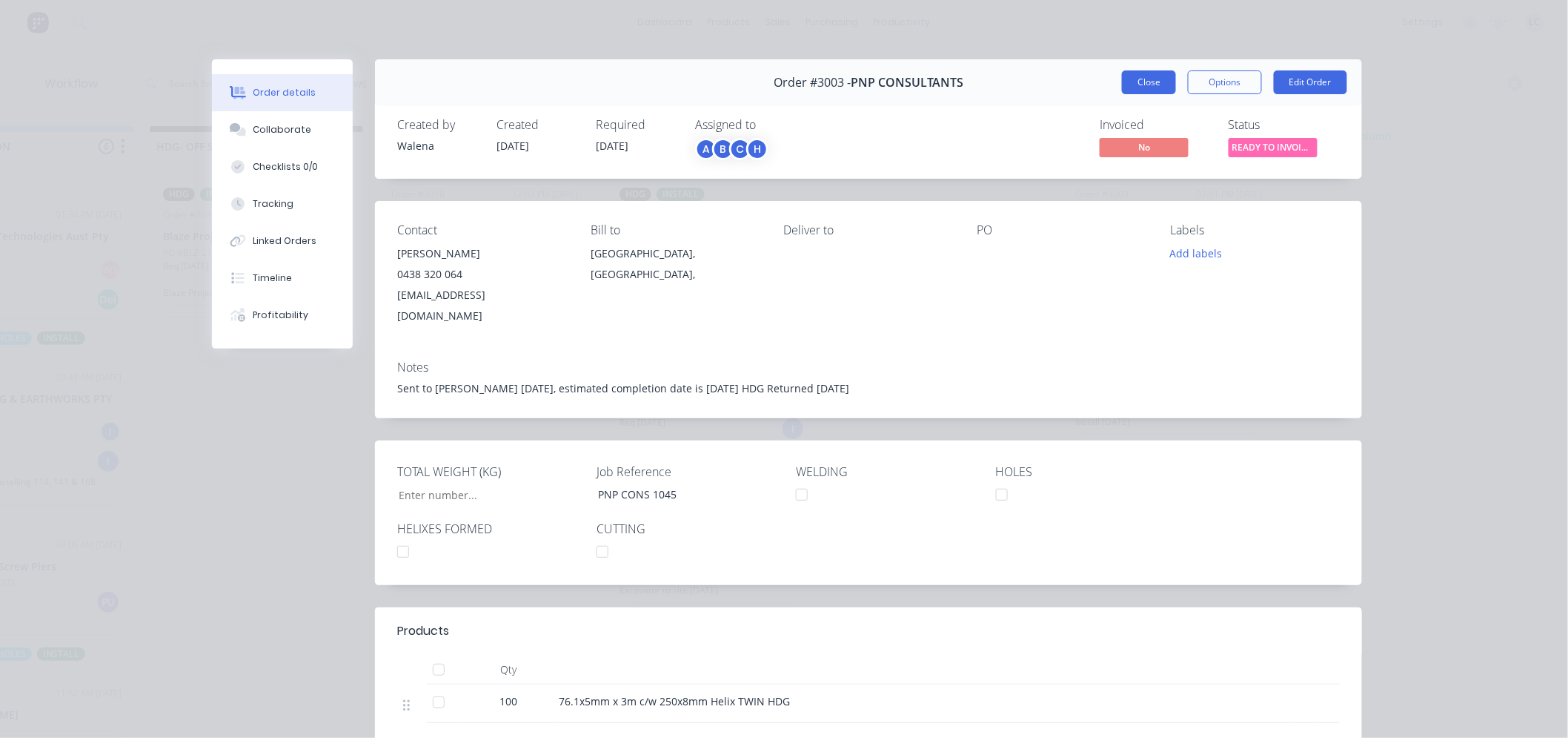
click at [1134, 86] on button "Close" at bounding box center [1149, 82] width 54 height 24
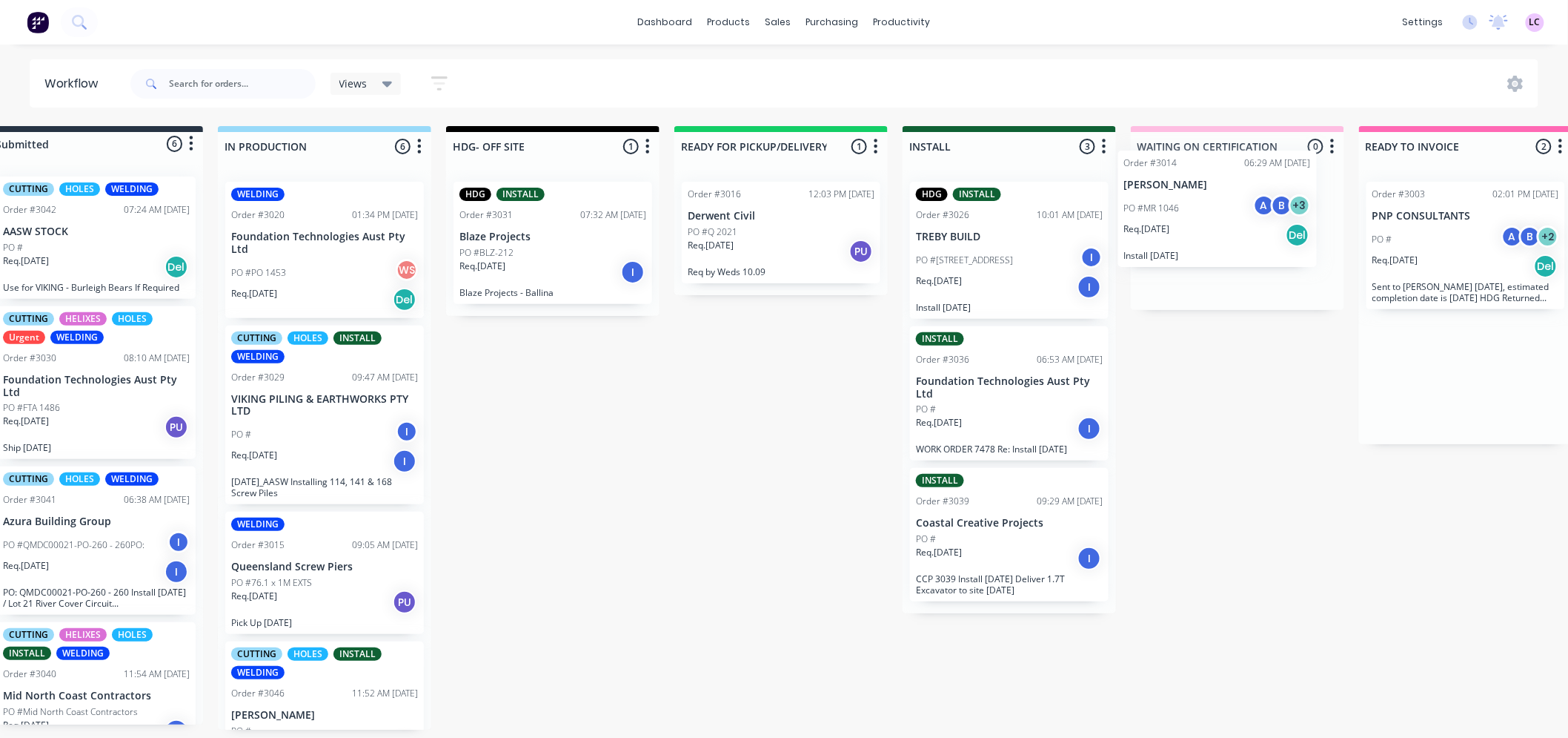
scroll to position [4, 52]
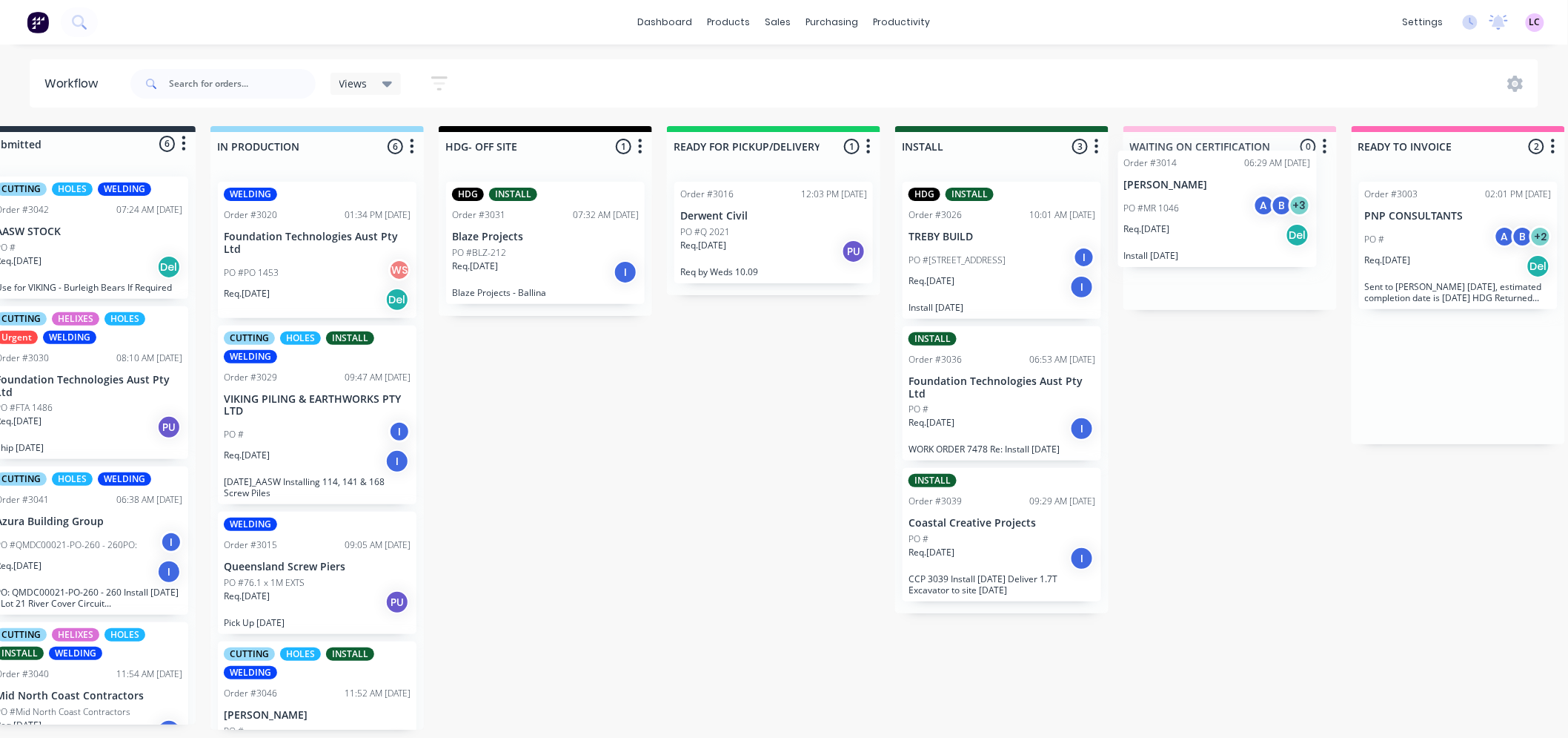
drag, startPoint x: 1456, startPoint y: 381, endPoint x: 1159, endPoint y: 218, distance: 338.8
click at [1159, 218] on div "Submitted 6 Status colour #273444 hex #273444 Save Cancel Summaries Total order…" at bounding box center [959, 428] width 2042 height 604
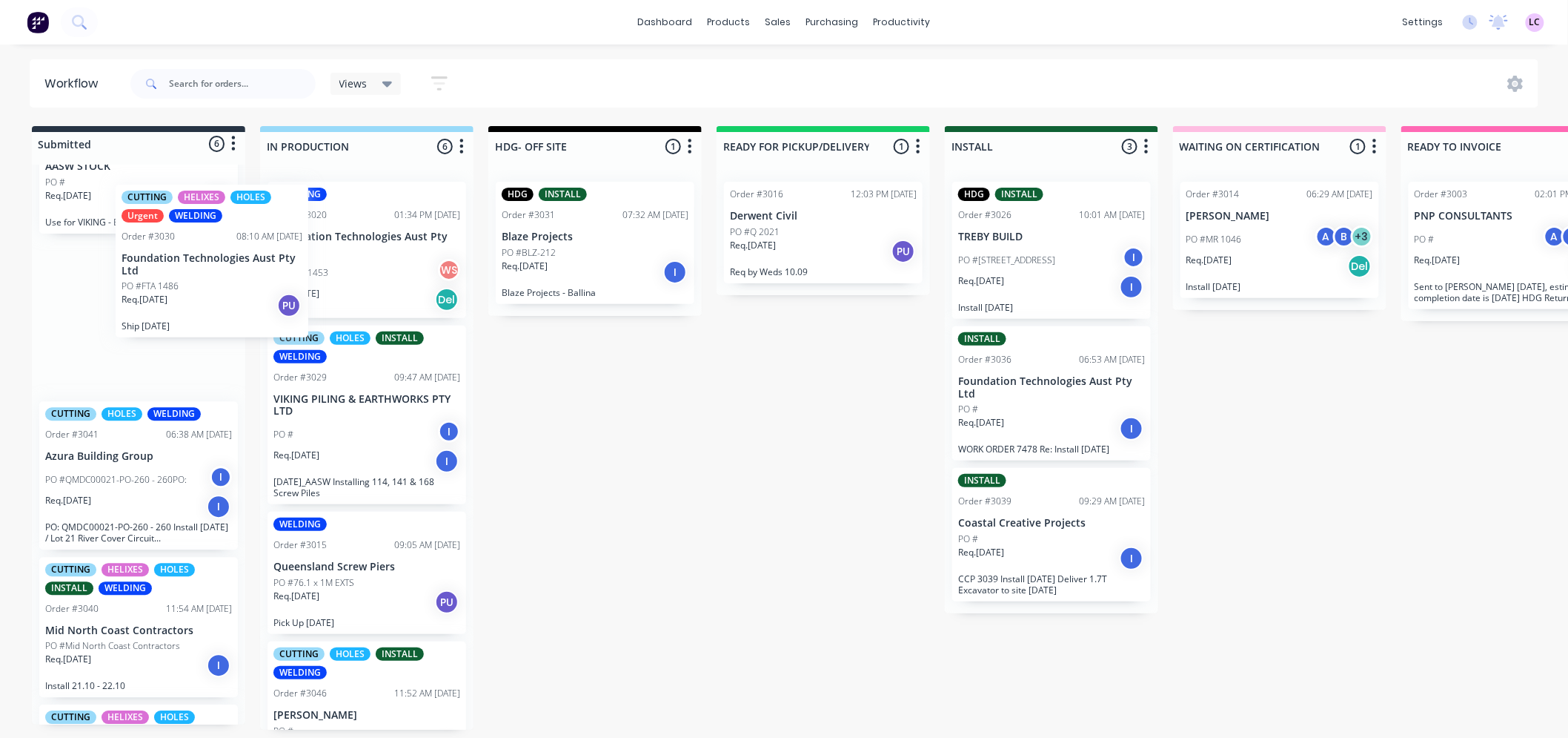
scroll to position [49, 0]
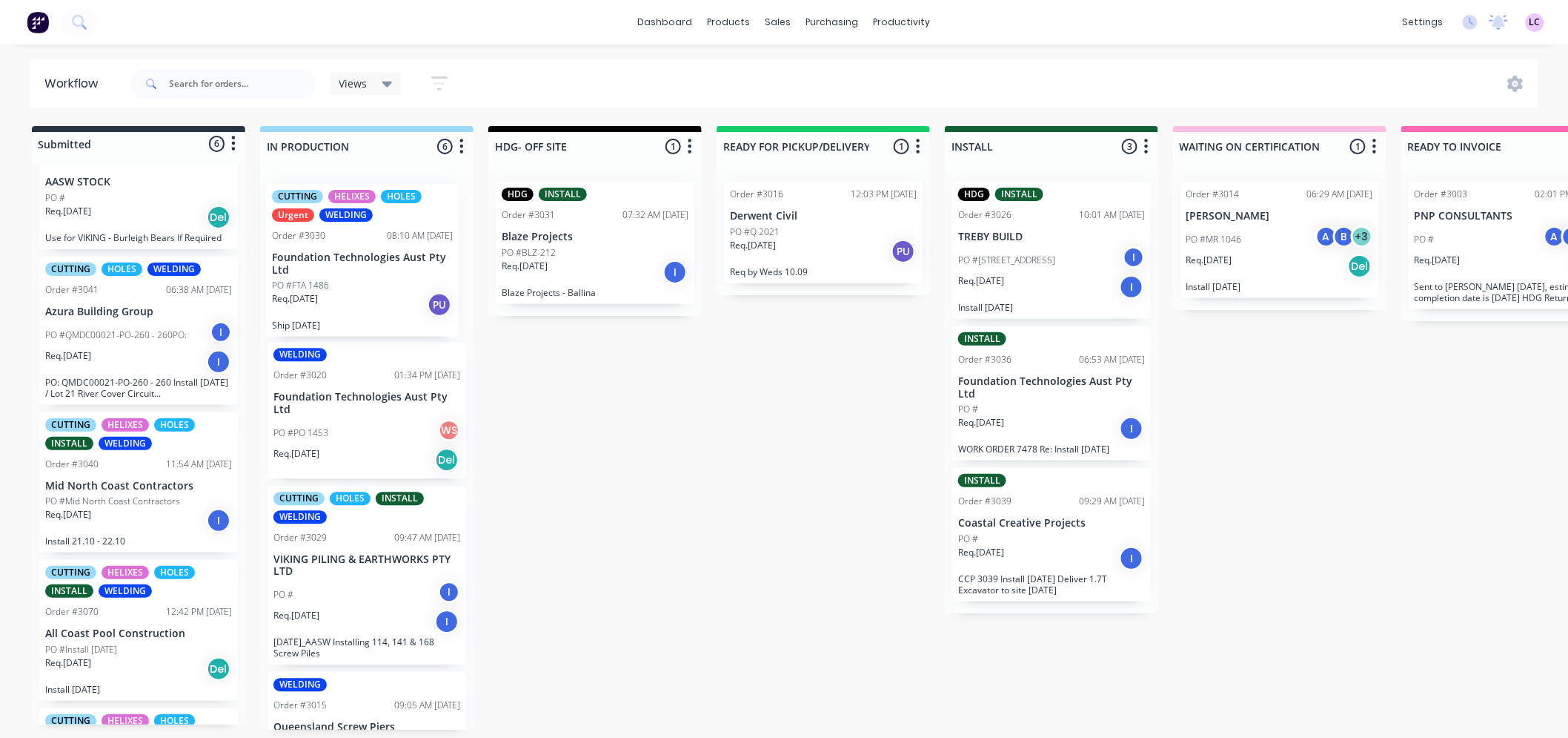
drag, startPoint x: 124, startPoint y: 316, endPoint x: 356, endPoint y: 274, distance: 235.8
click at [356, 274] on div "Submitted 6 Status colour #273444 hex #273444 Save Cancel Summaries Total order…" at bounding box center [1009, 428] width 2042 height 604
click at [378, 405] on p "Foundation Technologies Aust Pty Ltd" at bounding box center [366, 405] width 186 height 25
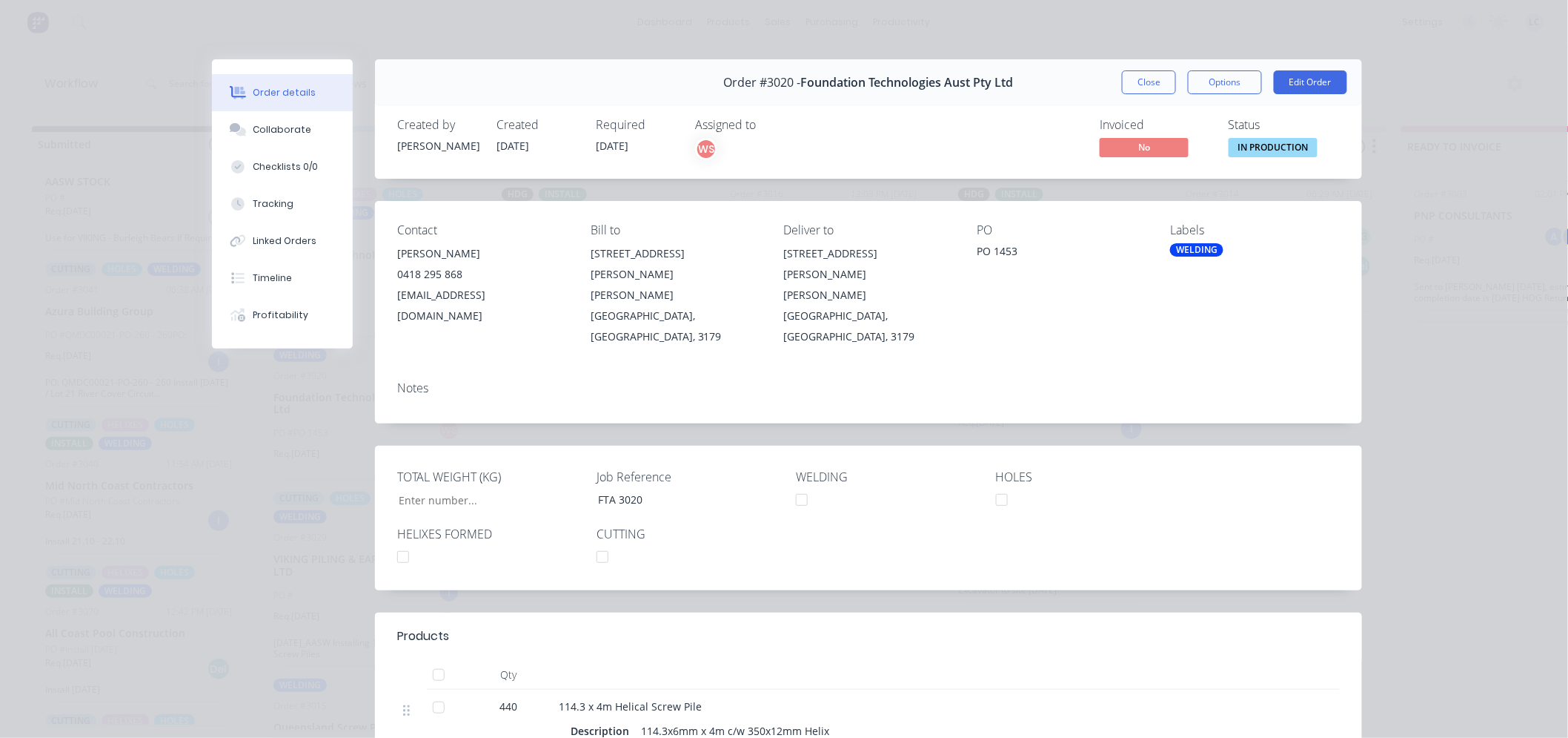
type input "31,845"
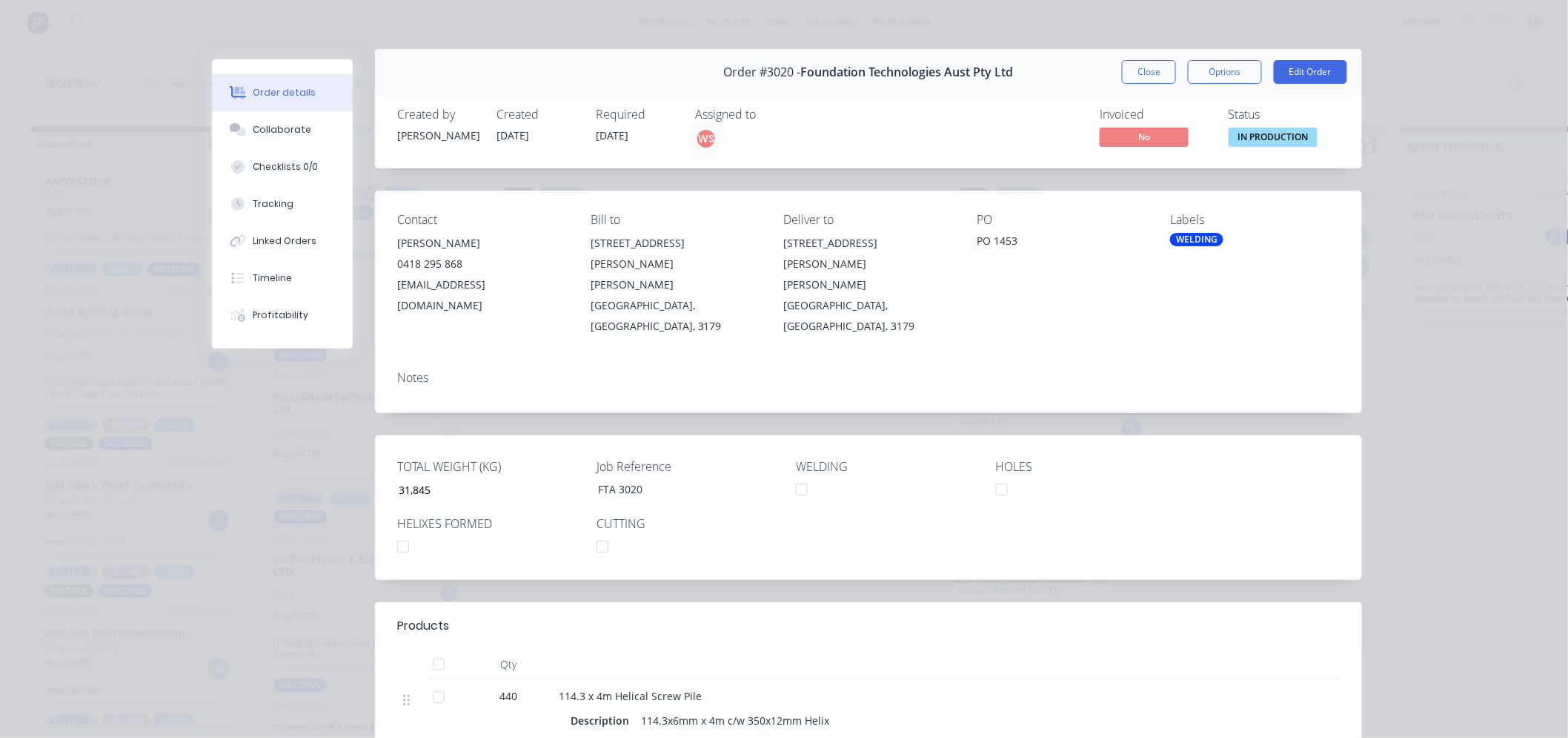
scroll to position [0, 0]
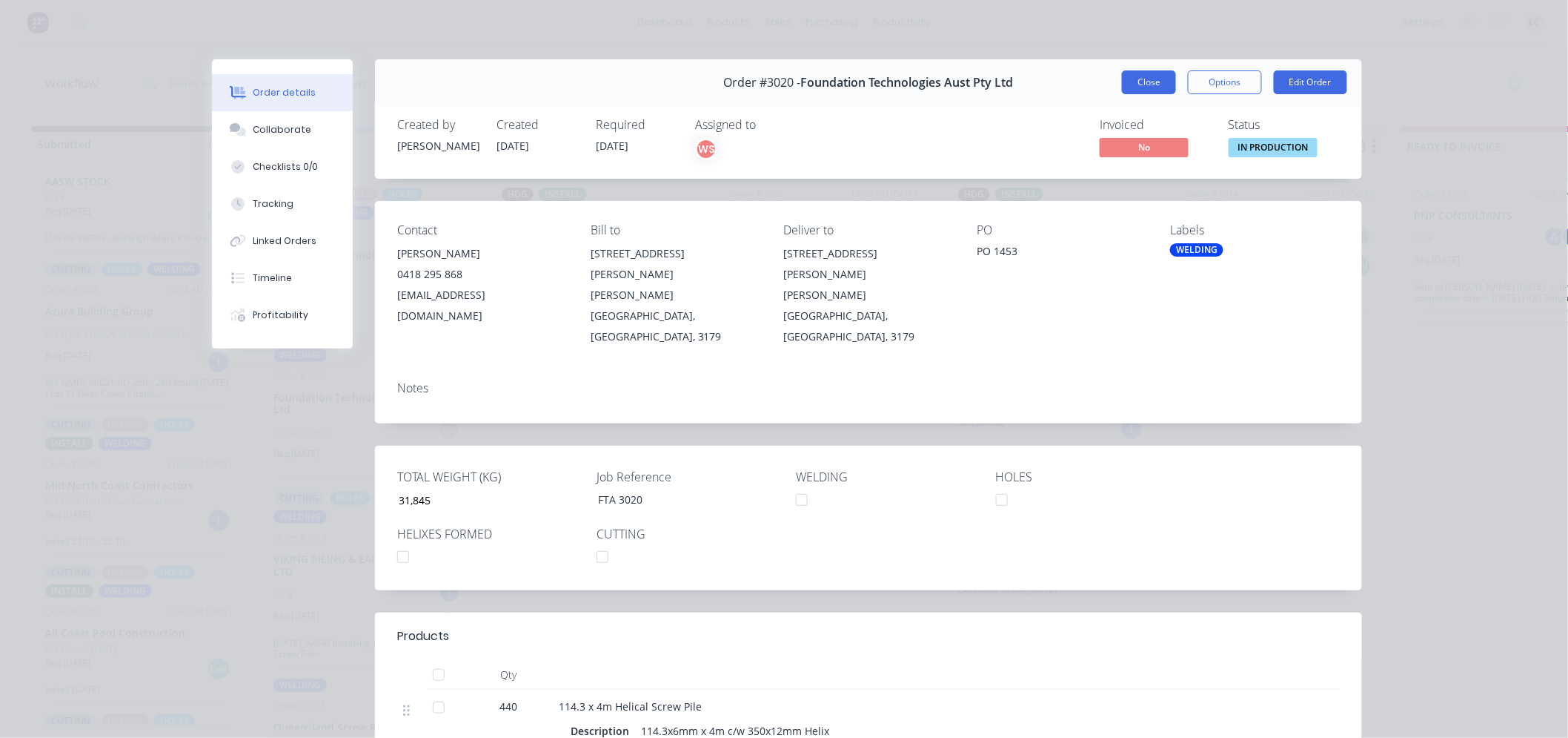
click at [1146, 86] on button "Close" at bounding box center [1149, 82] width 54 height 24
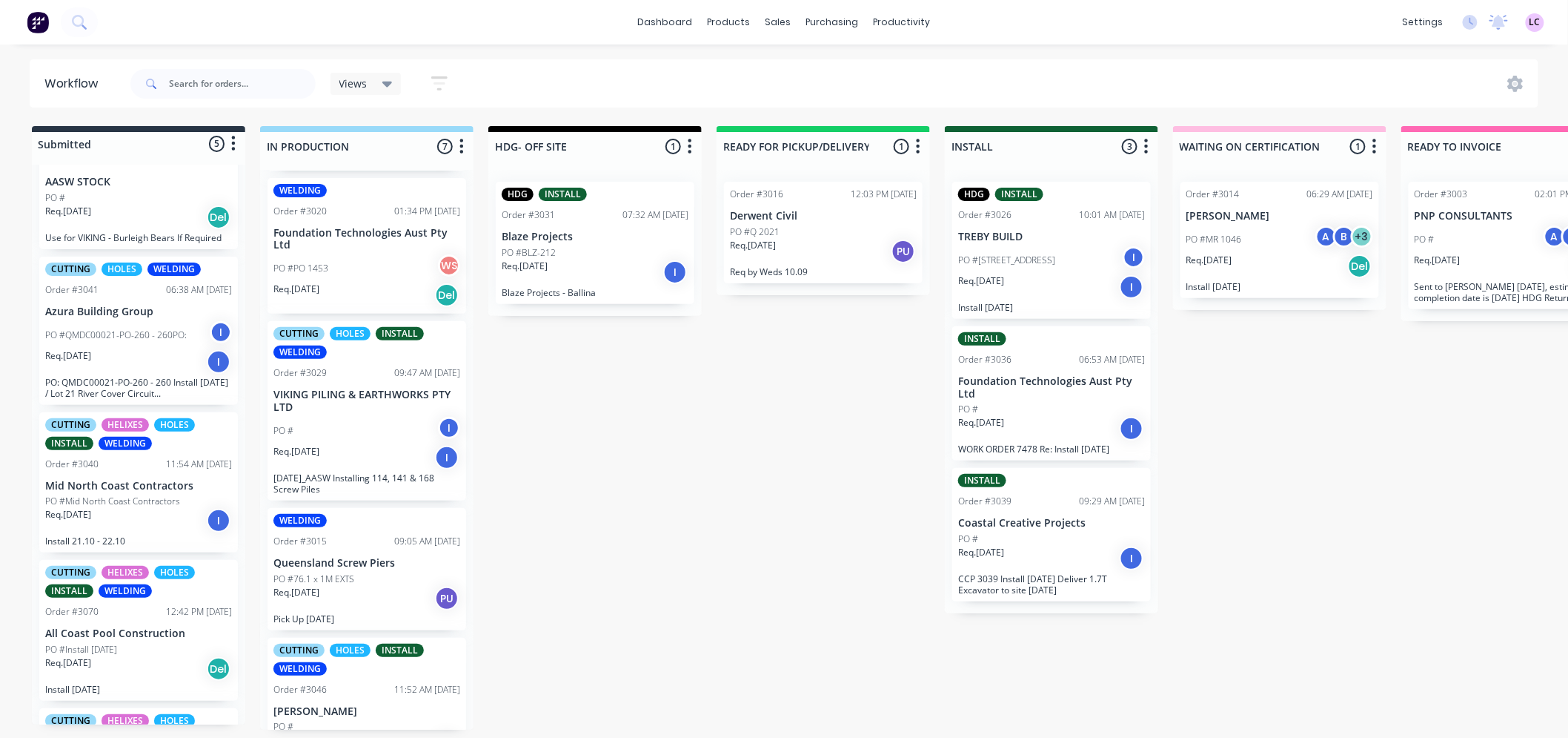
scroll to position [247, 0]
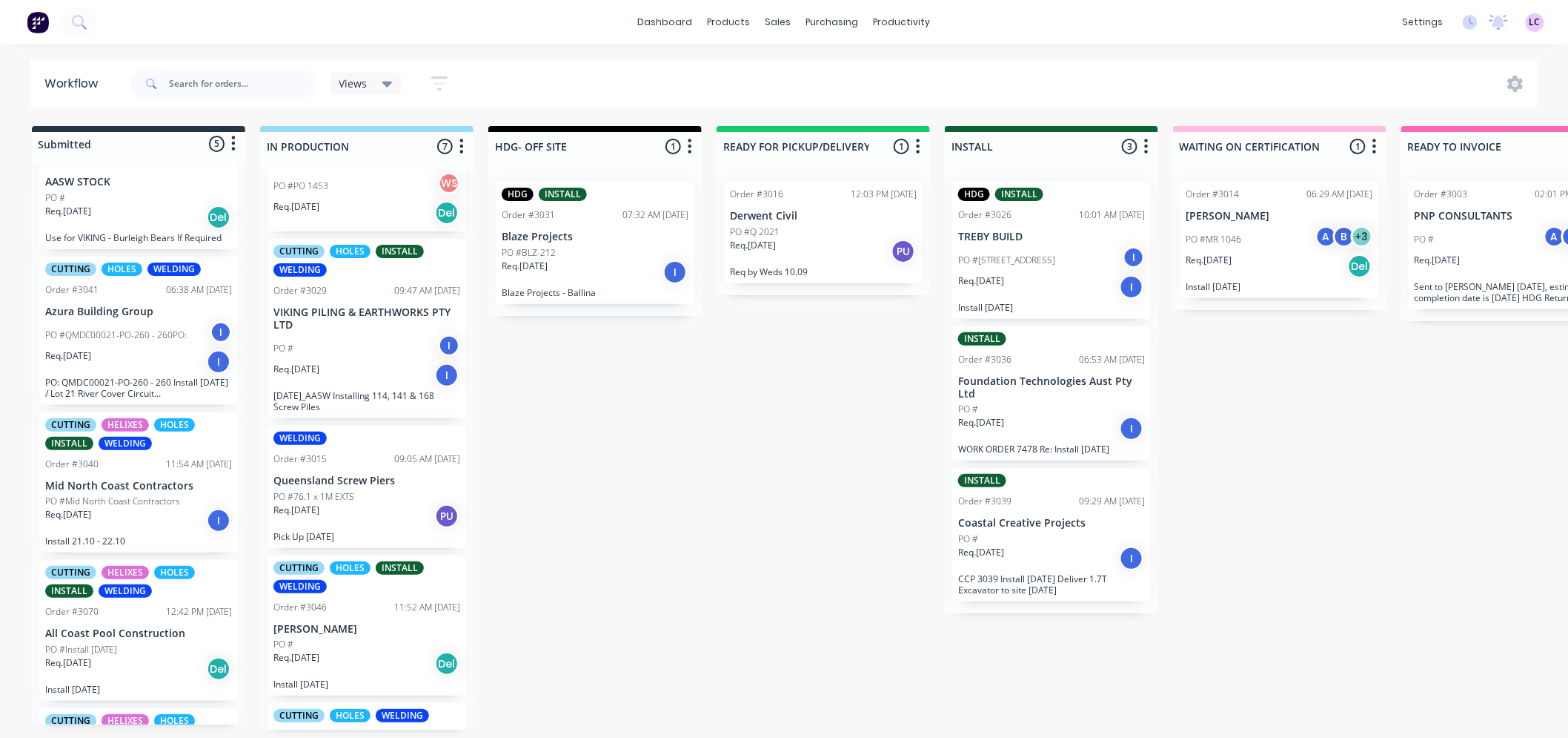
click at [377, 351] on div "PO # I" at bounding box center [366, 348] width 186 height 28
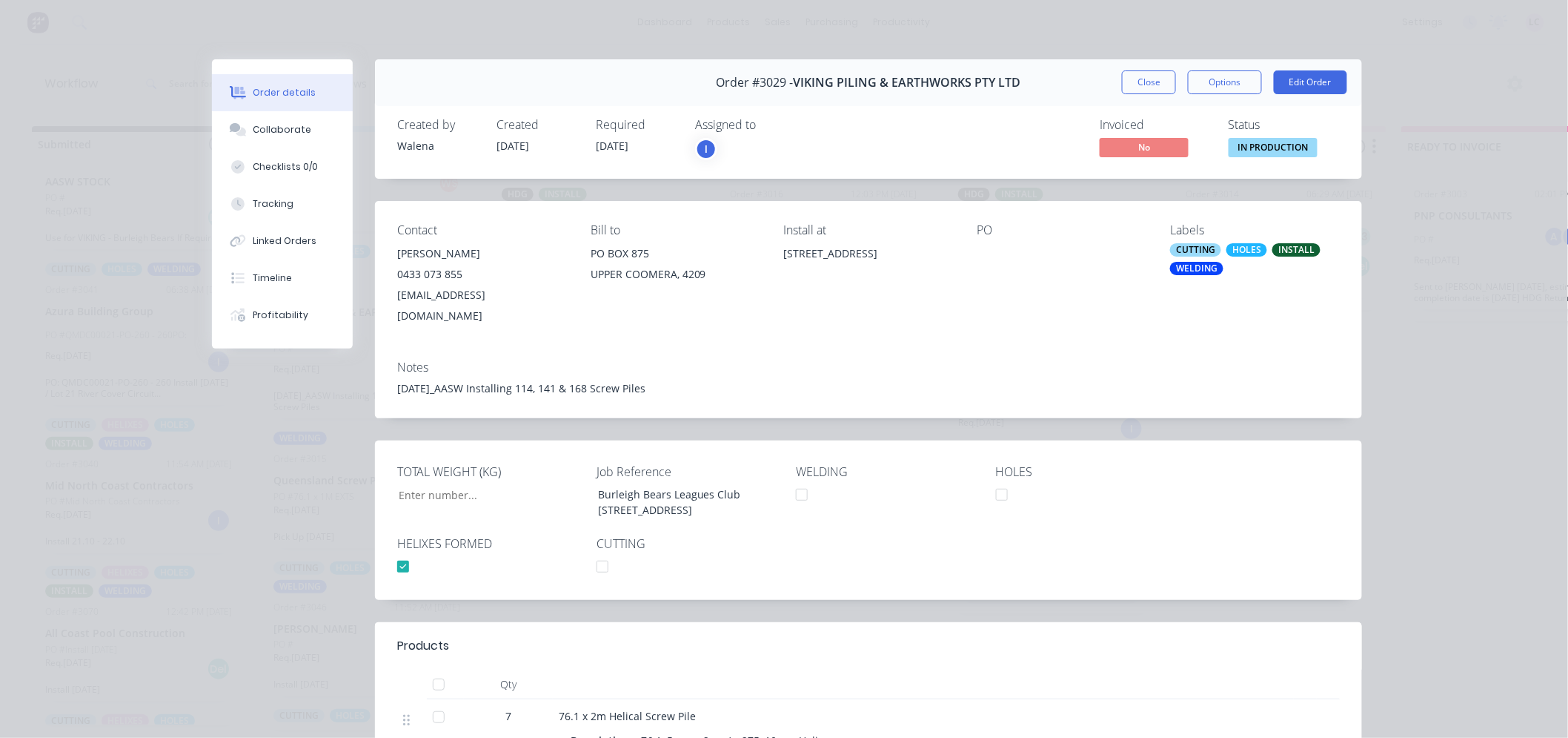
click at [1176, 251] on div "CUTTING" at bounding box center [1196, 250] width 51 height 13
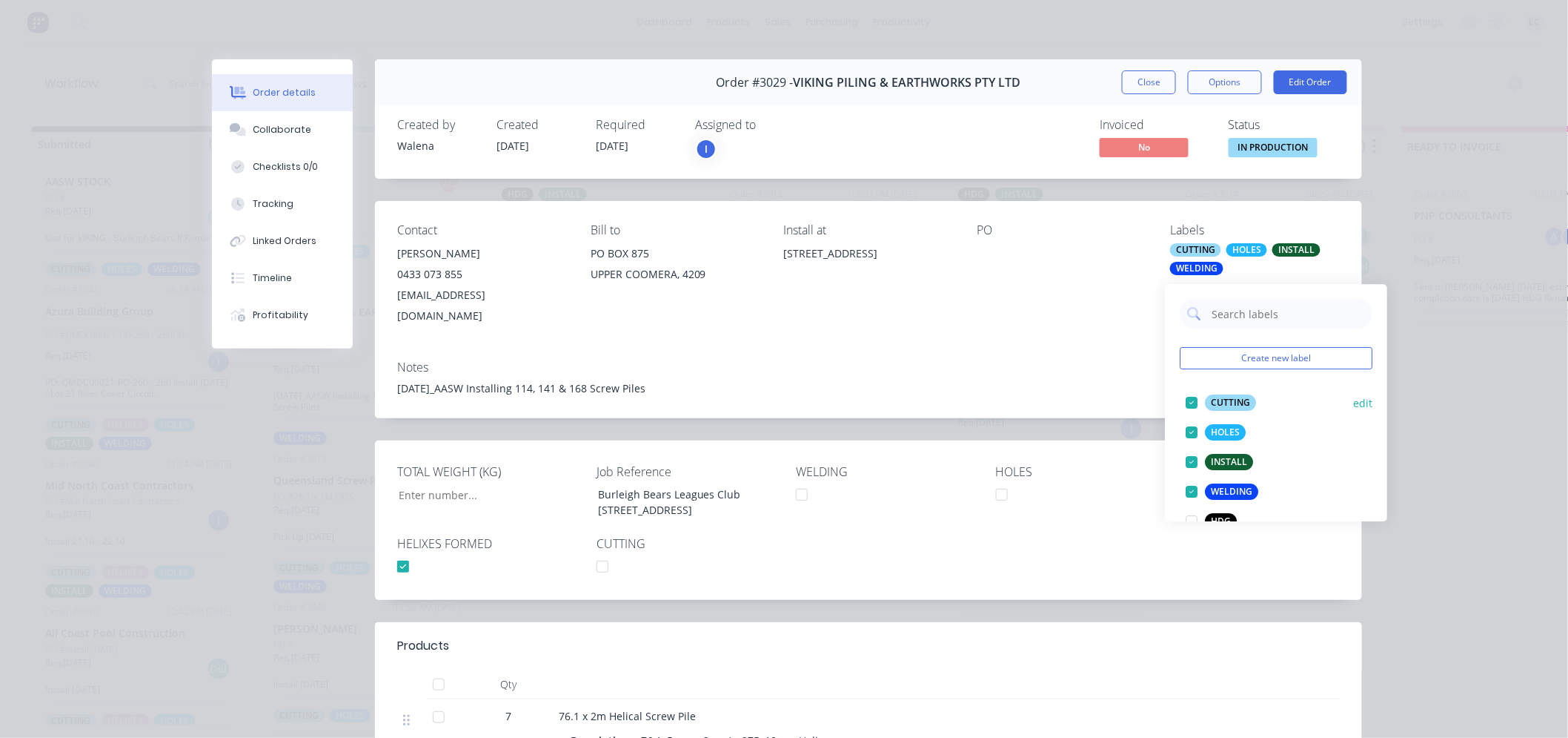
click at [1186, 398] on div at bounding box center [1192, 403] width 30 height 30
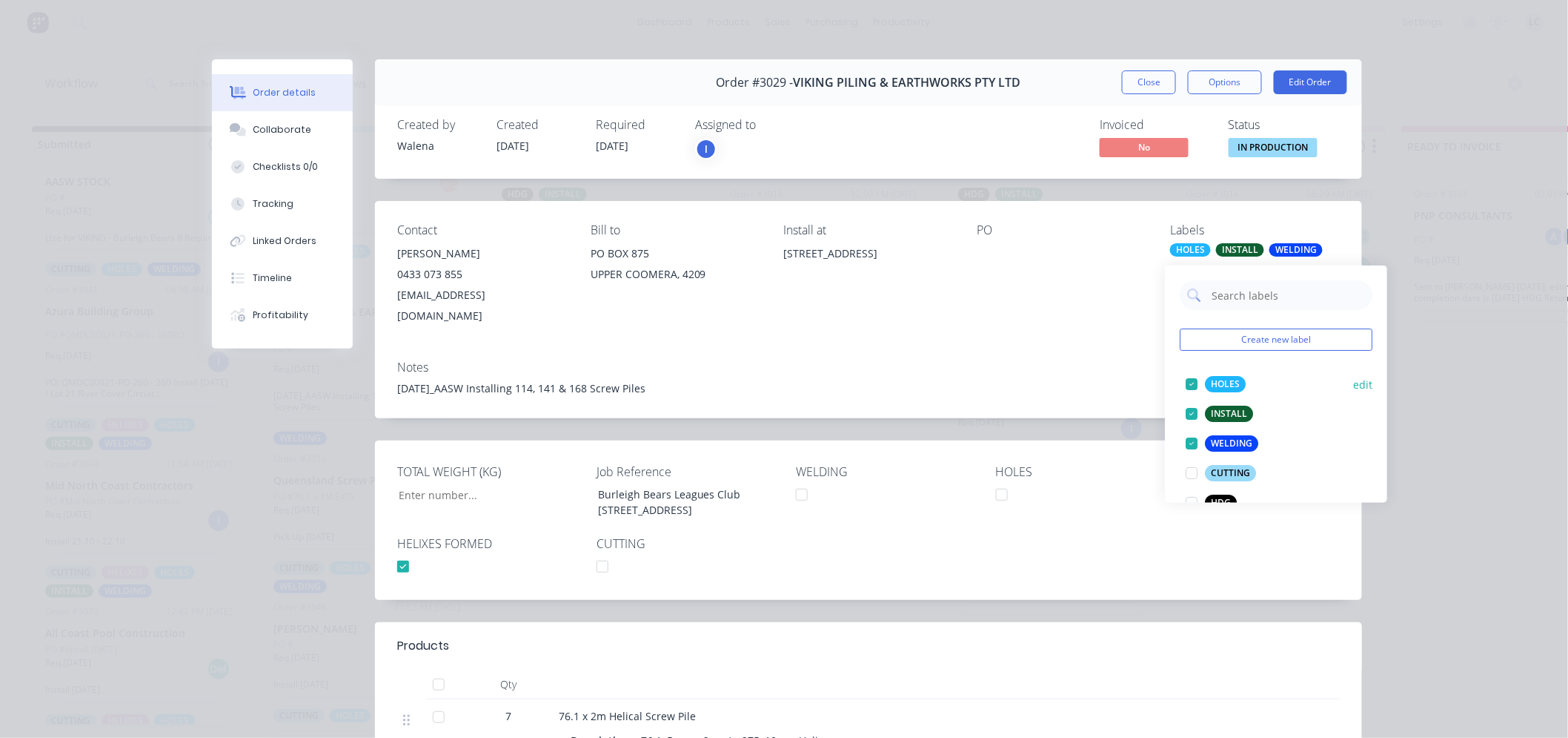
click at [1187, 375] on div at bounding box center [1192, 384] width 30 height 30
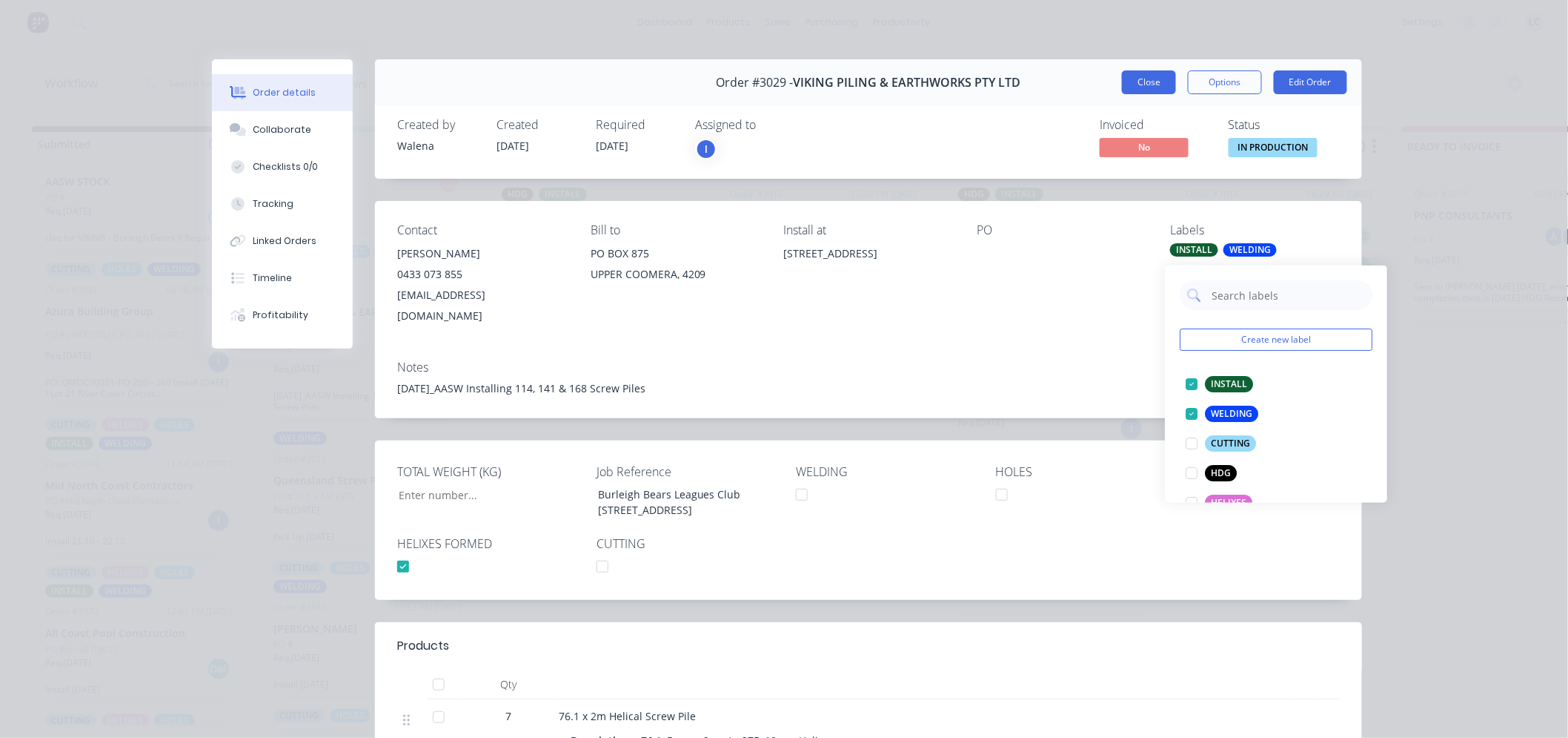
click at [1126, 80] on button "Close" at bounding box center [1149, 82] width 54 height 24
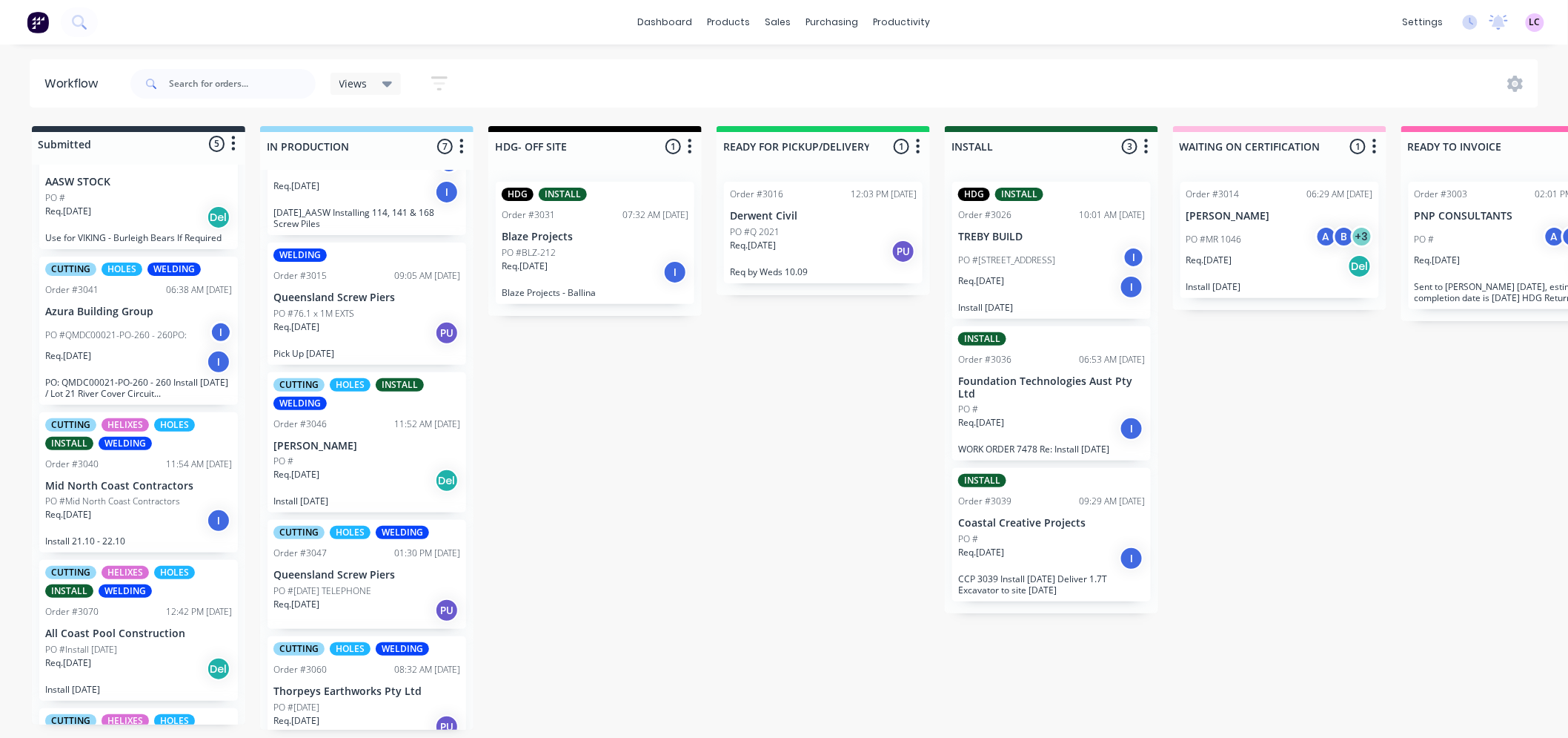
scroll to position [439, 0]
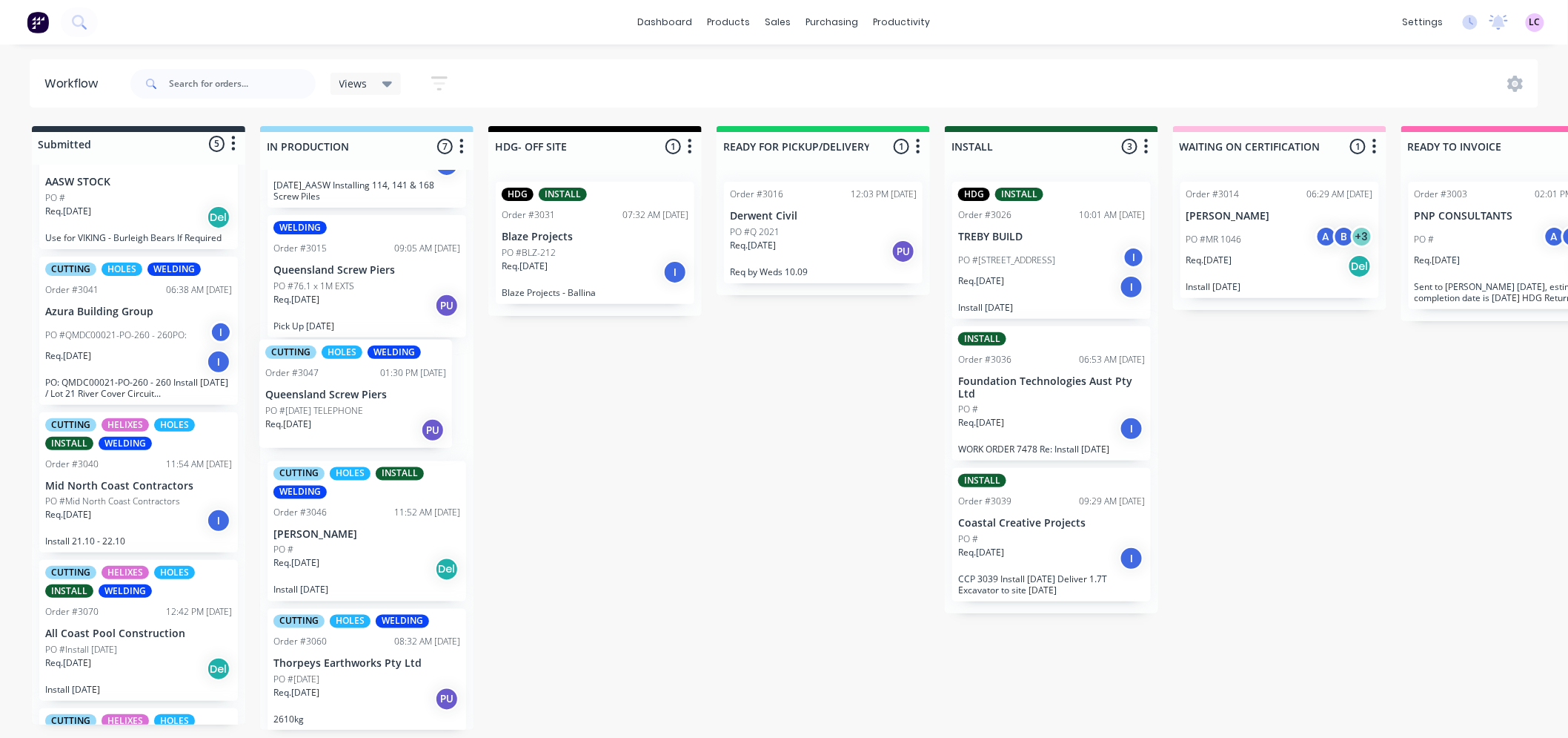
drag, startPoint x: 344, startPoint y: 566, endPoint x: 334, endPoint y: 411, distance: 155.3
click at [334, 411] on div "CUTTING HELIXES HOLES Urgent WELDING Order #3030 08:10 AM [DATE] Foundation Tec…" at bounding box center [366, 450] width 213 height 560
click at [337, 512] on div "Order #3046 11:52 AM [DATE]" at bounding box center [366, 512] width 186 height 13
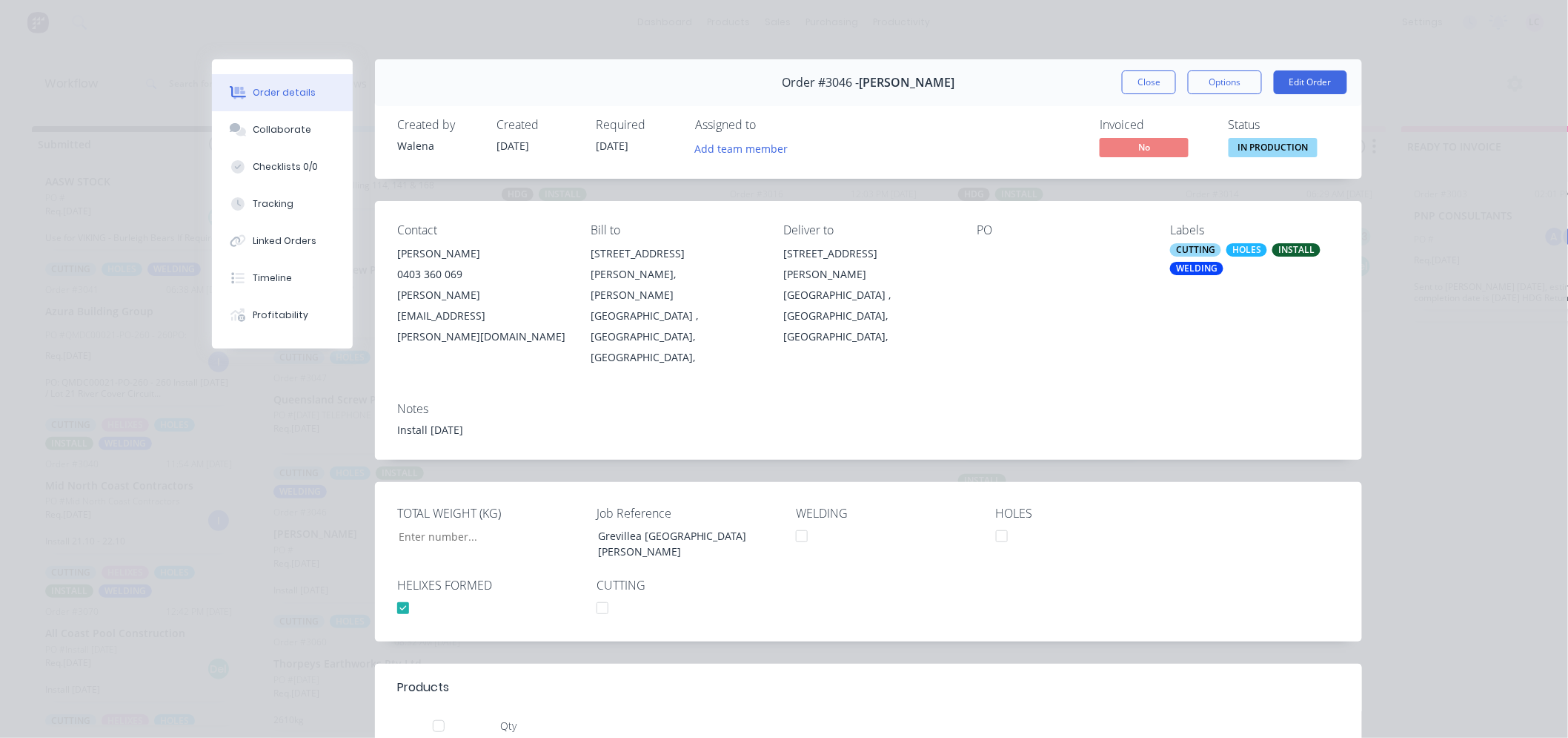
click at [1185, 252] on div "CUTTING" at bounding box center [1196, 250] width 51 height 13
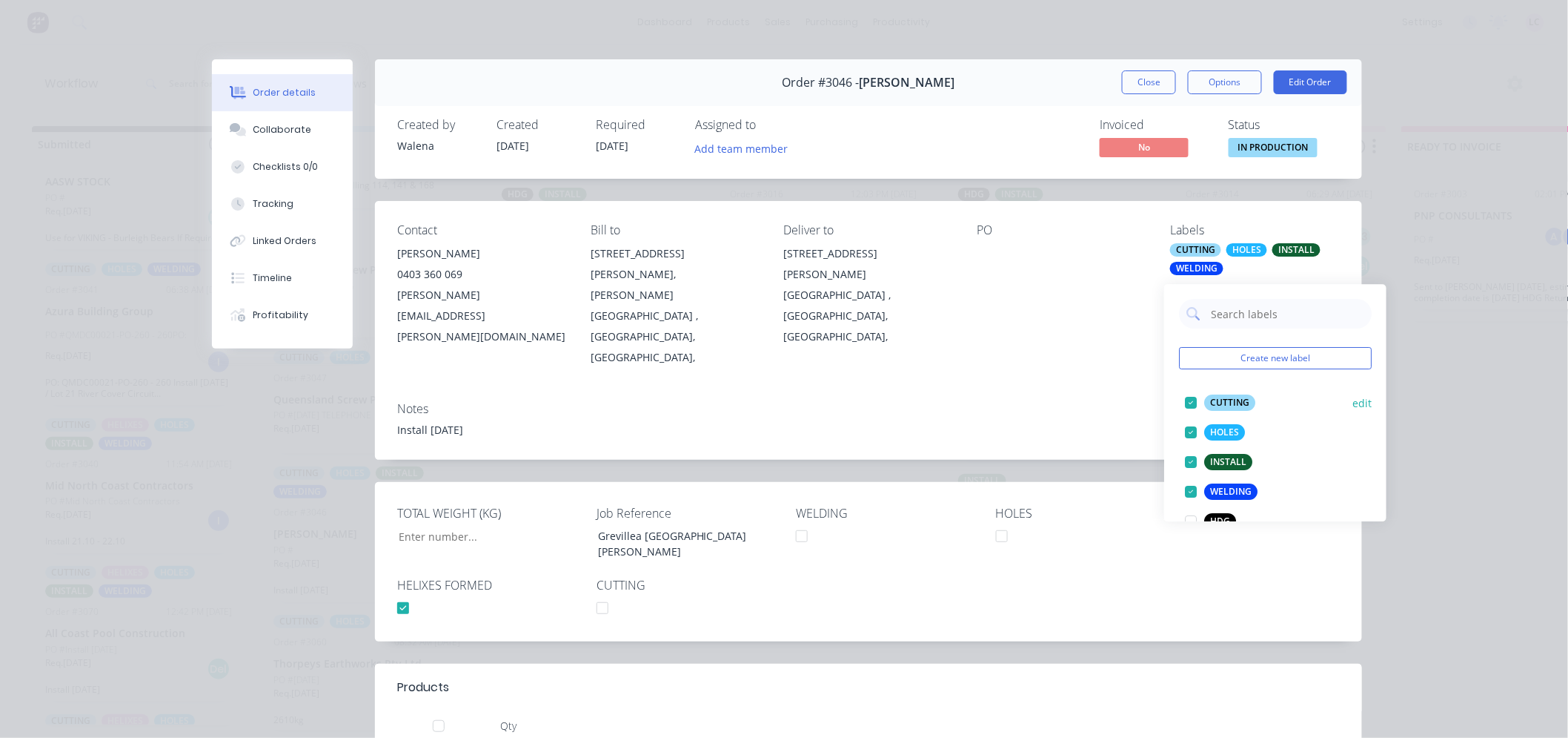
click at [1186, 400] on div at bounding box center [1191, 403] width 30 height 30
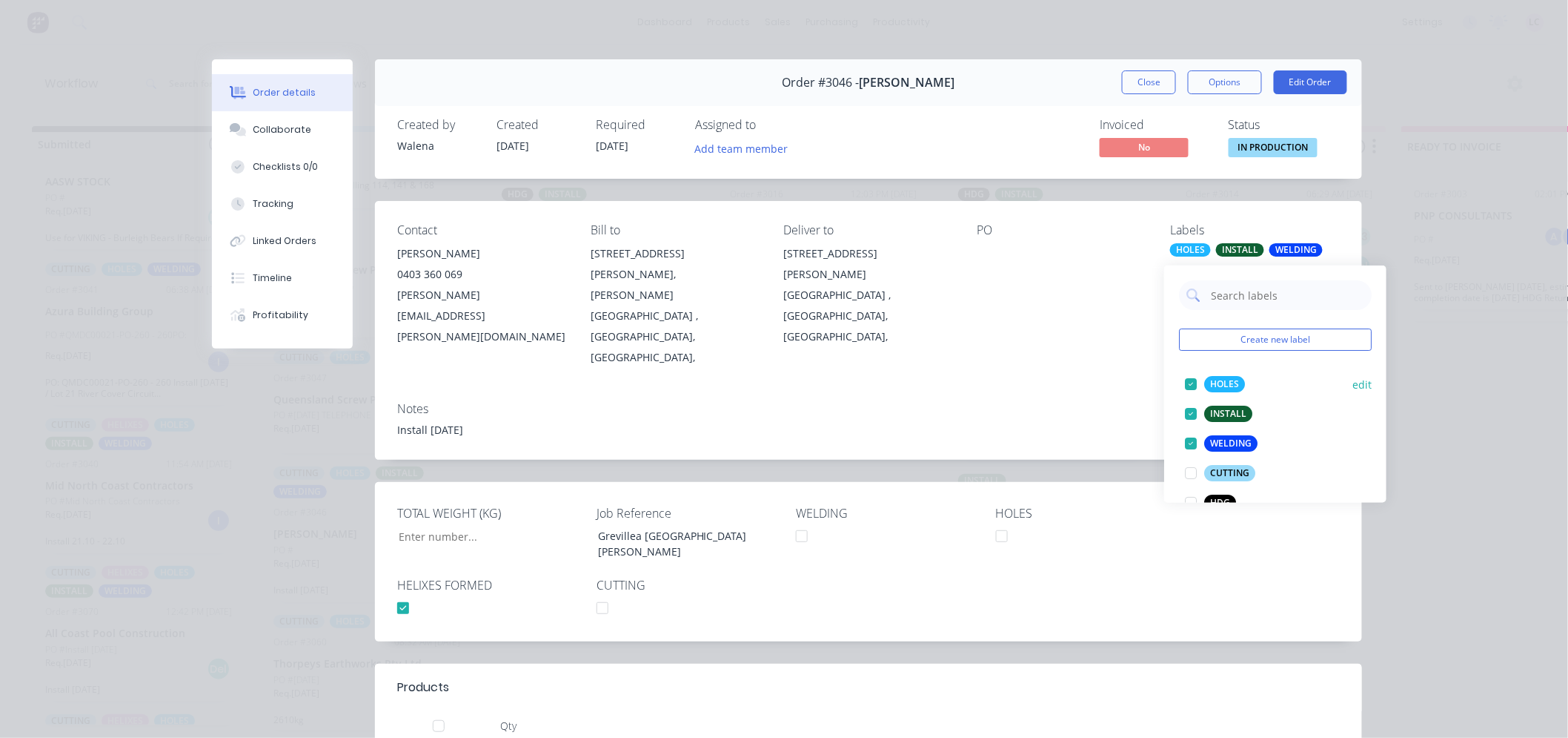
click at [1186, 378] on div at bounding box center [1191, 384] width 30 height 30
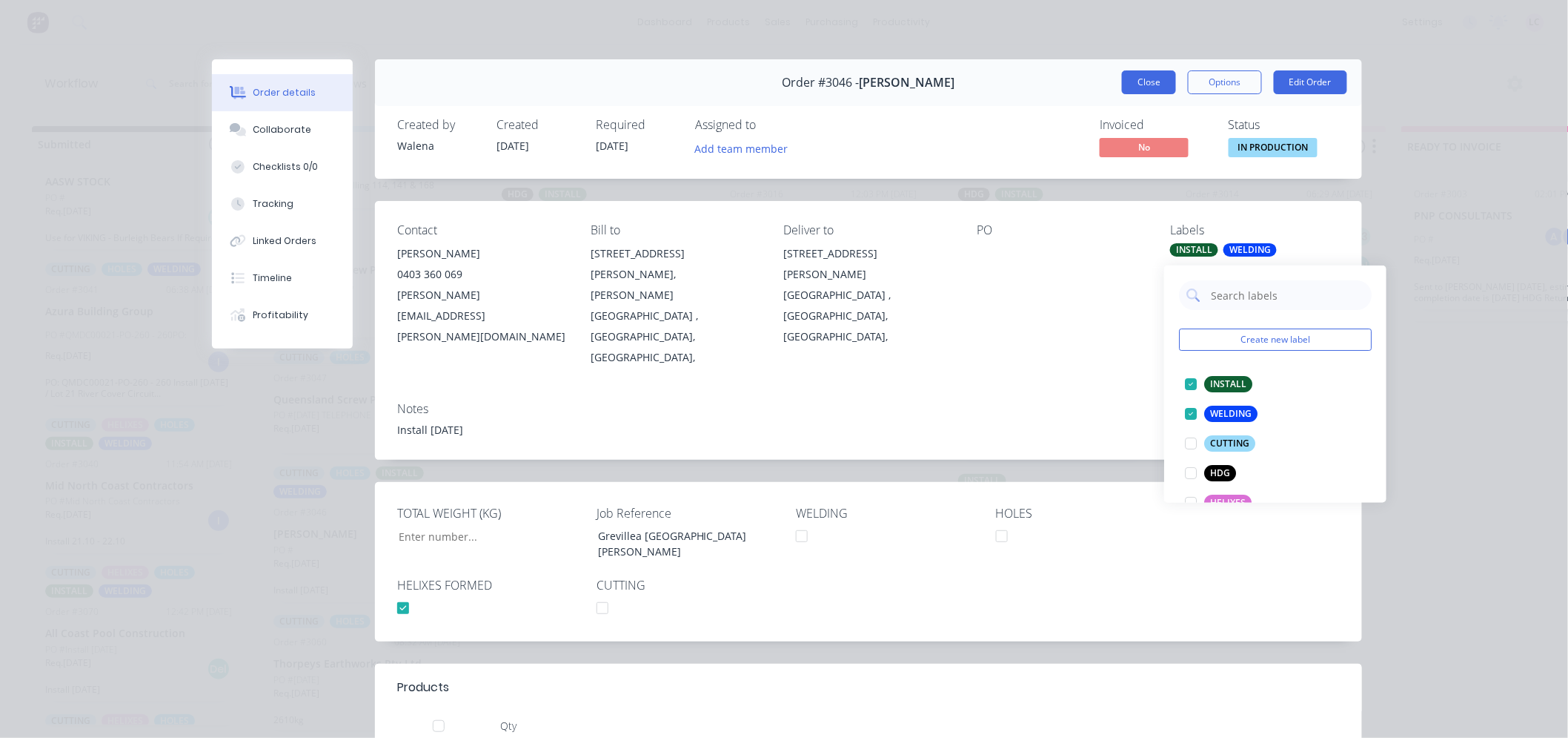
click at [1149, 84] on button "Close" at bounding box center [1149, 82] width 54 height 24
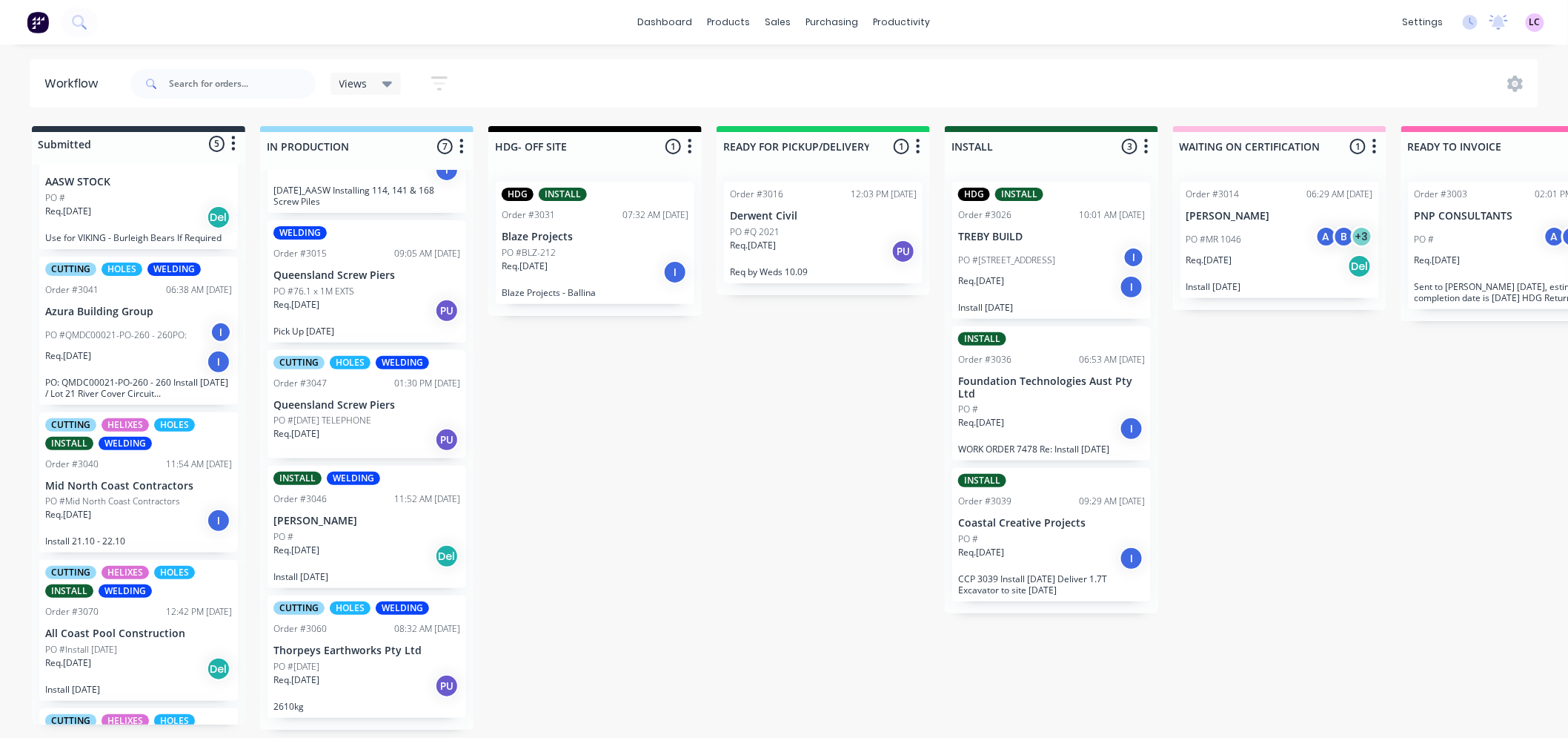
scroll to position [420, 0]
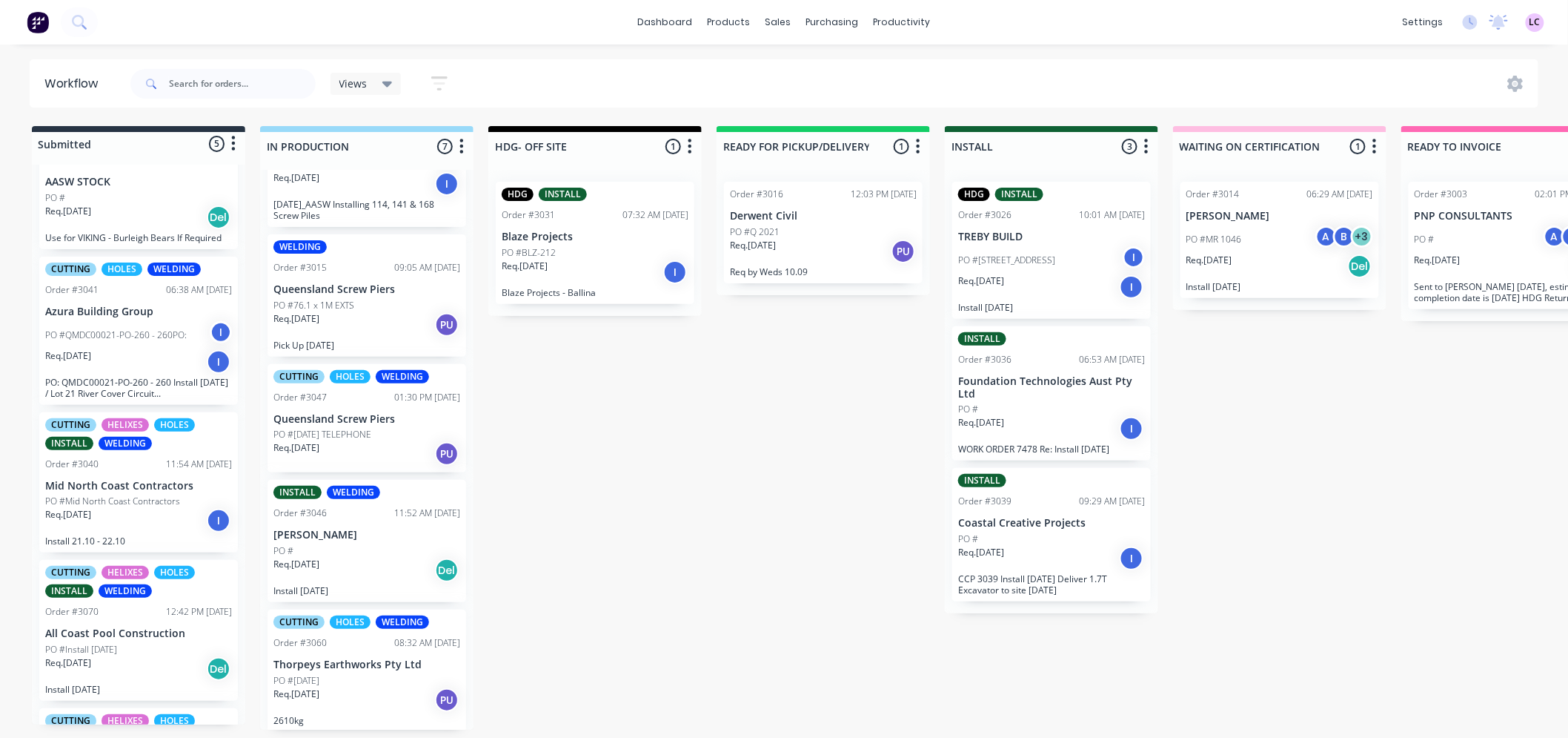
click at [380, 674] on div "PO #[DATE]" at bounding box center [366, 681] width 186 height 13
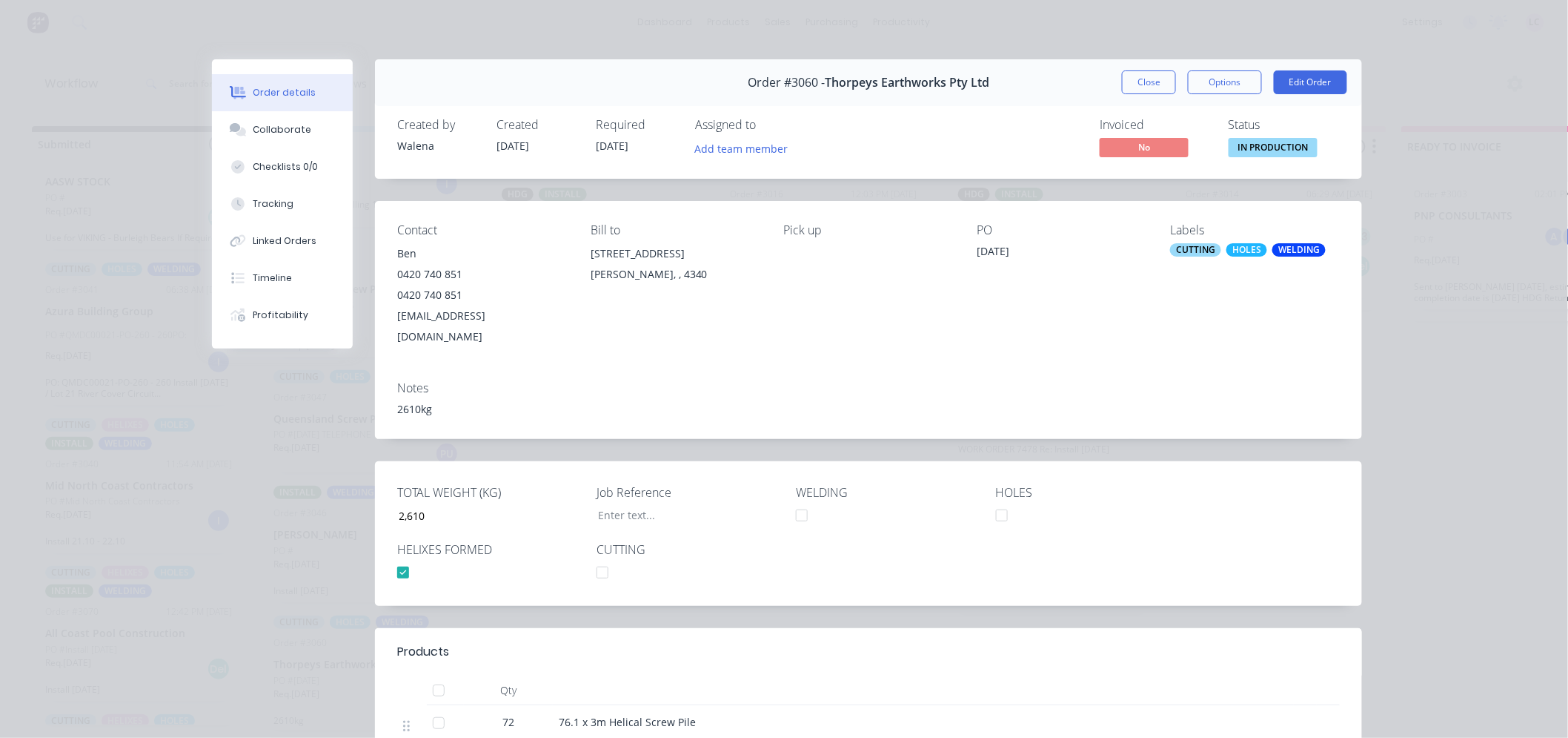
click at [1218, 251] on div "CUTTING HOLES WELDING" at bounding box center [1255, 250] width 170 height 13
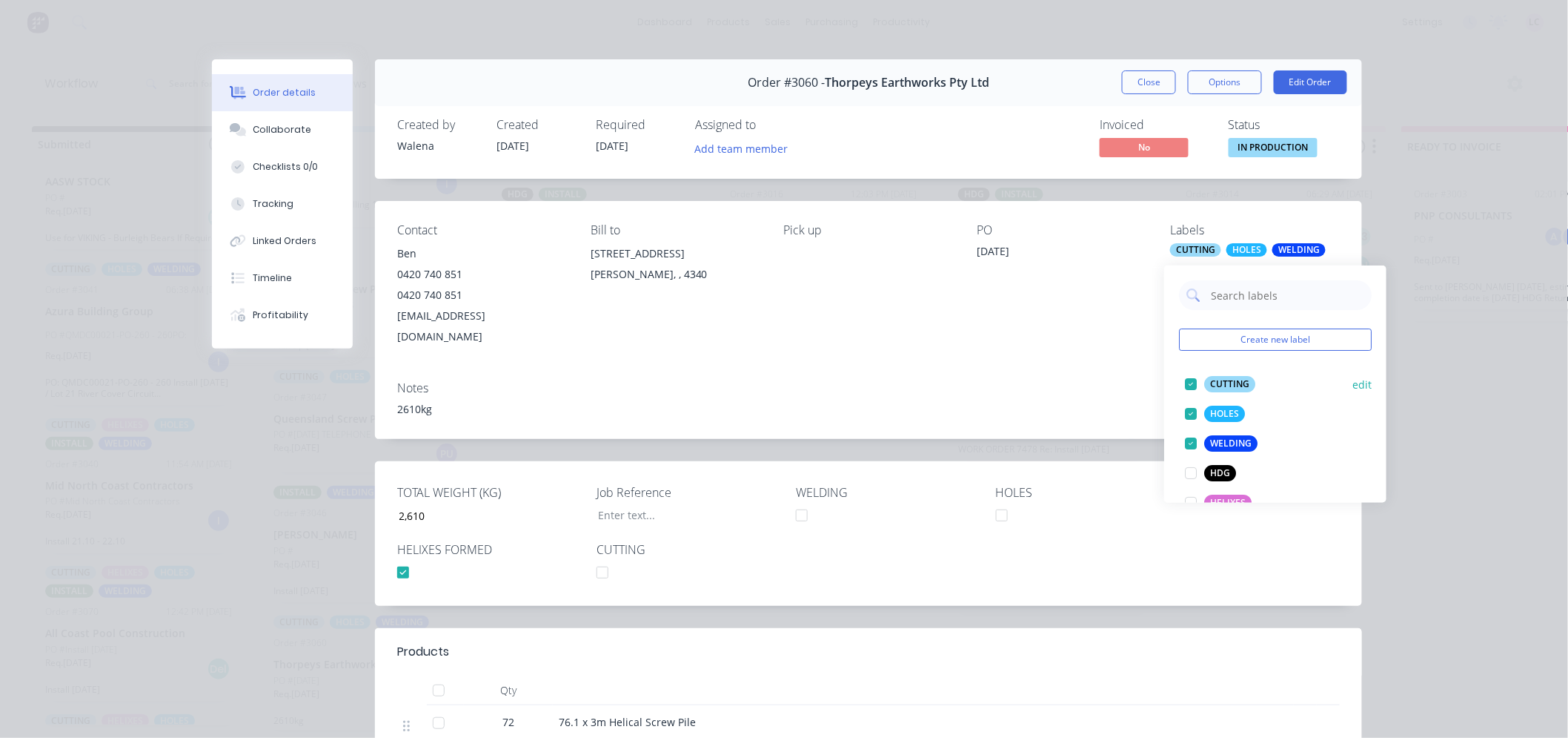
click at [1184, 375] on div at bounding box center [1191, 384] width 30 height 30
click at [1186, 377] on div at bounding box center [1191, 384] width 30 height 30
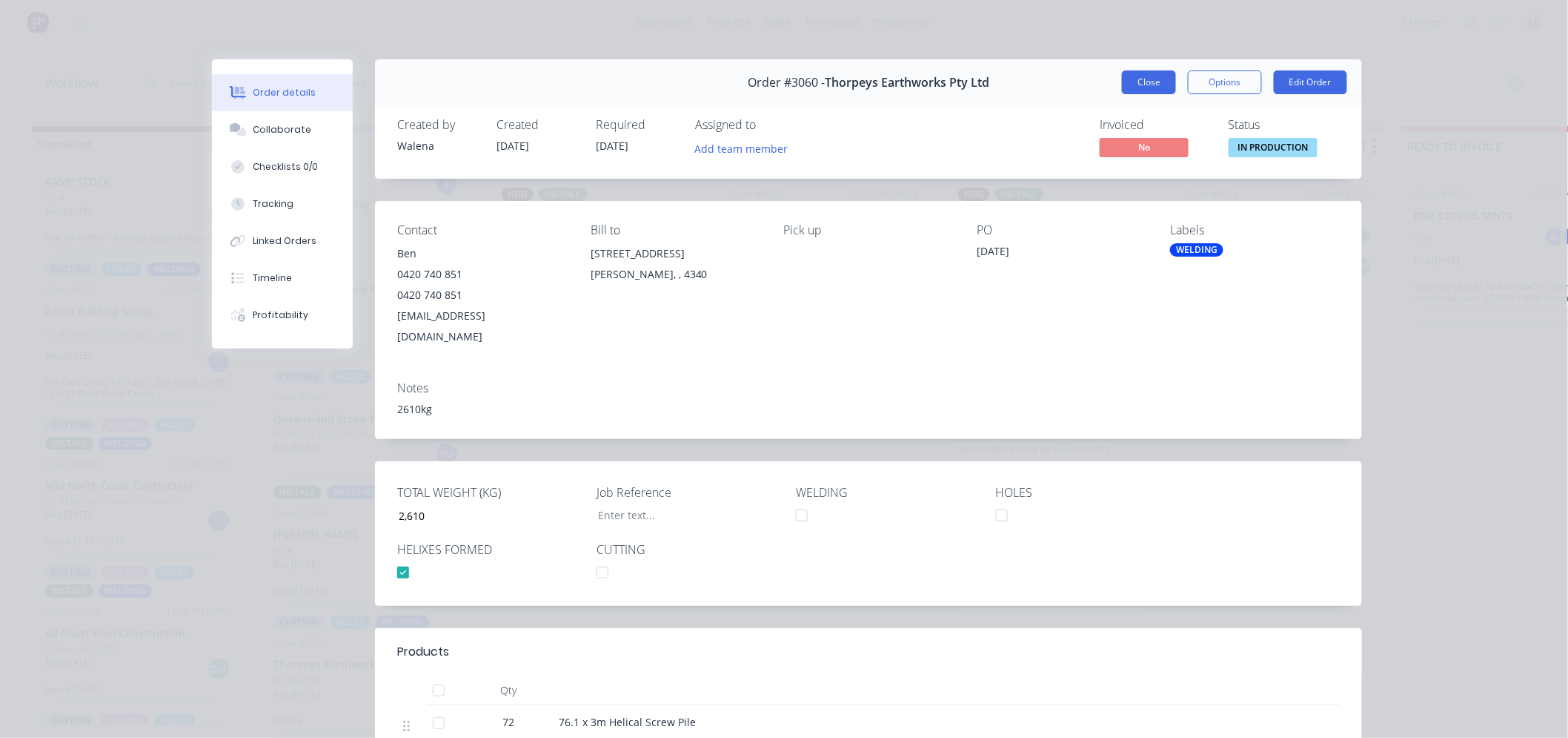
click at [1139, 84] on button "Close" at bounding box center [1149, 82] width 54 height 24
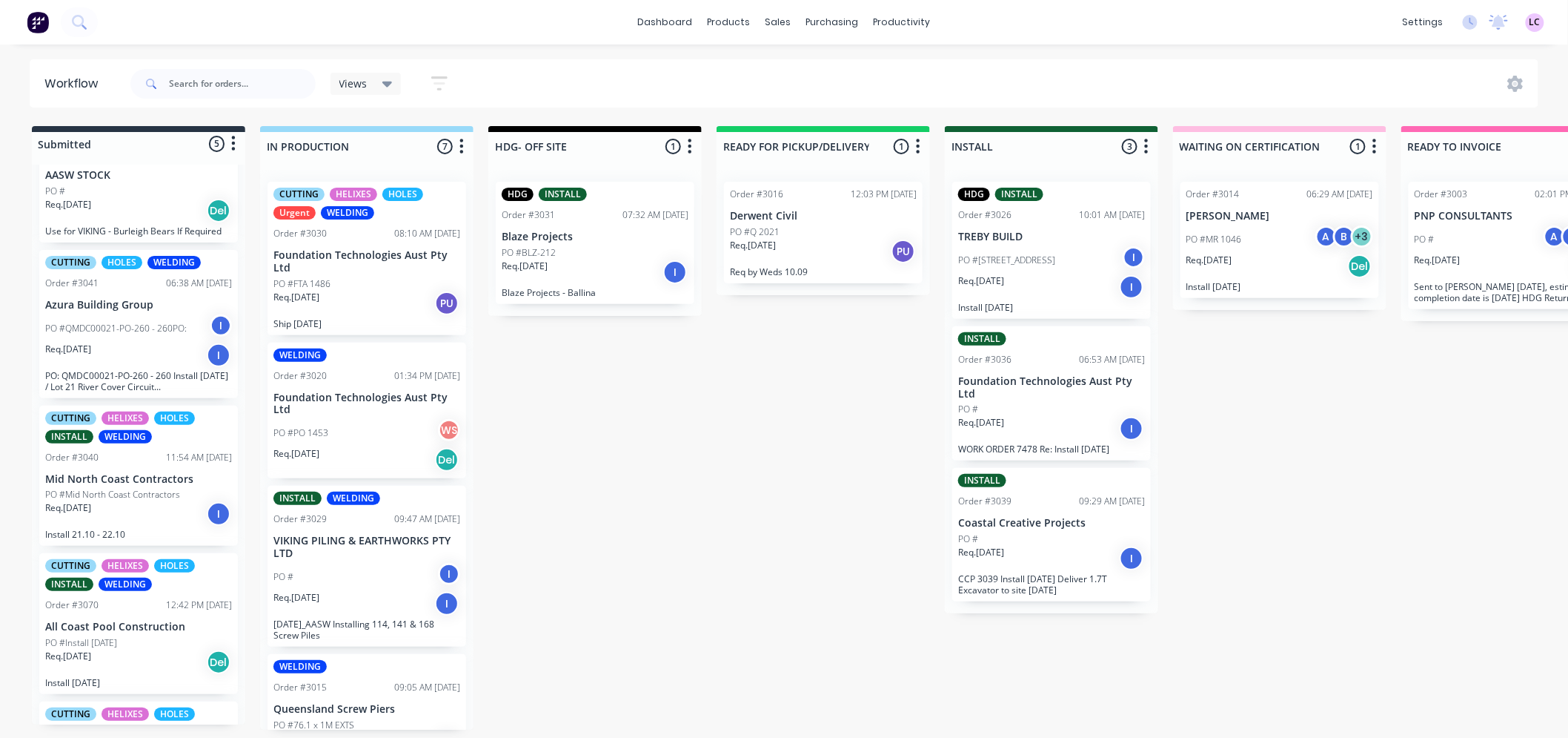
scroll to position [82, 0]
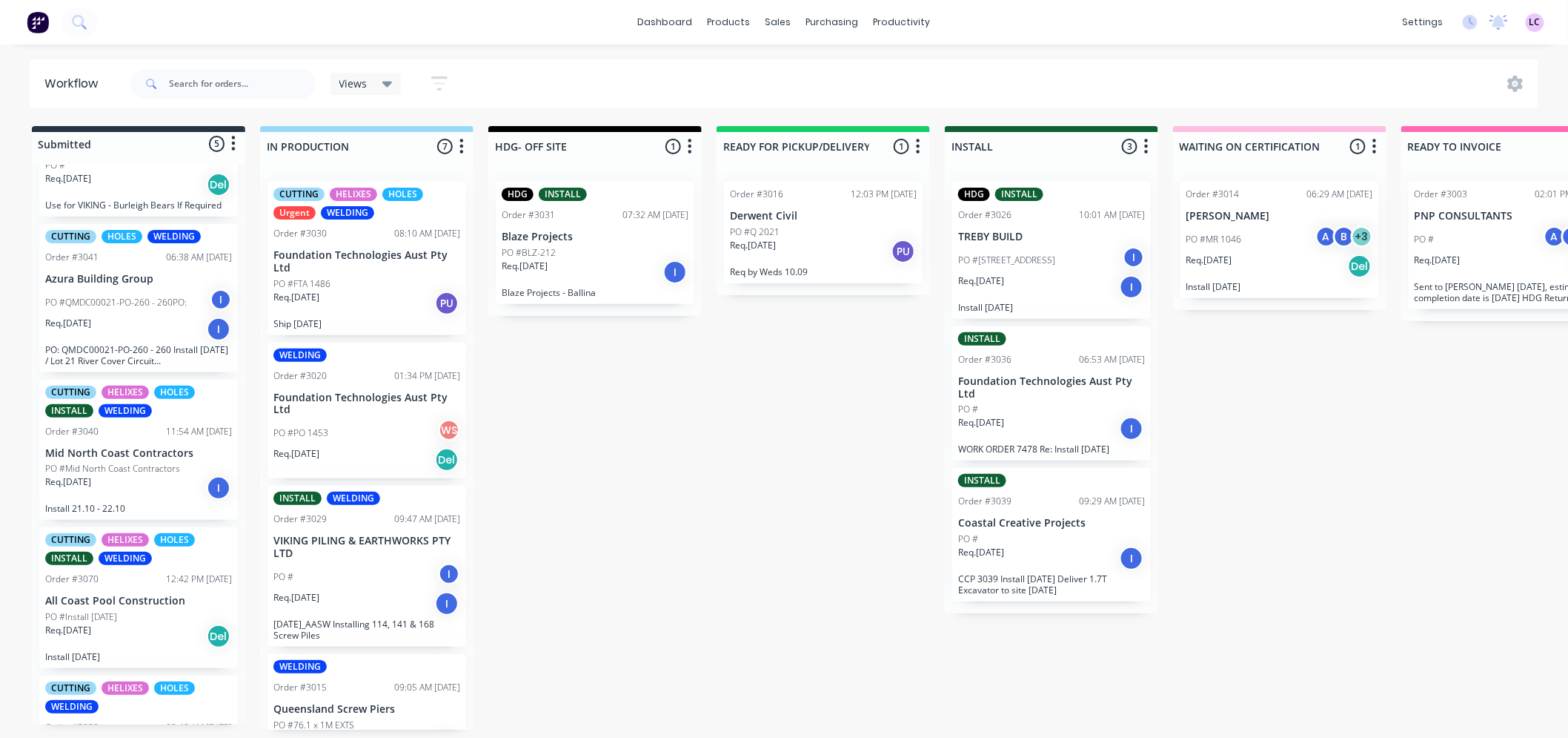
click at [146, 318] on div "Req. [DATE] I" at bounding box center [138, 330] width 186 height 25
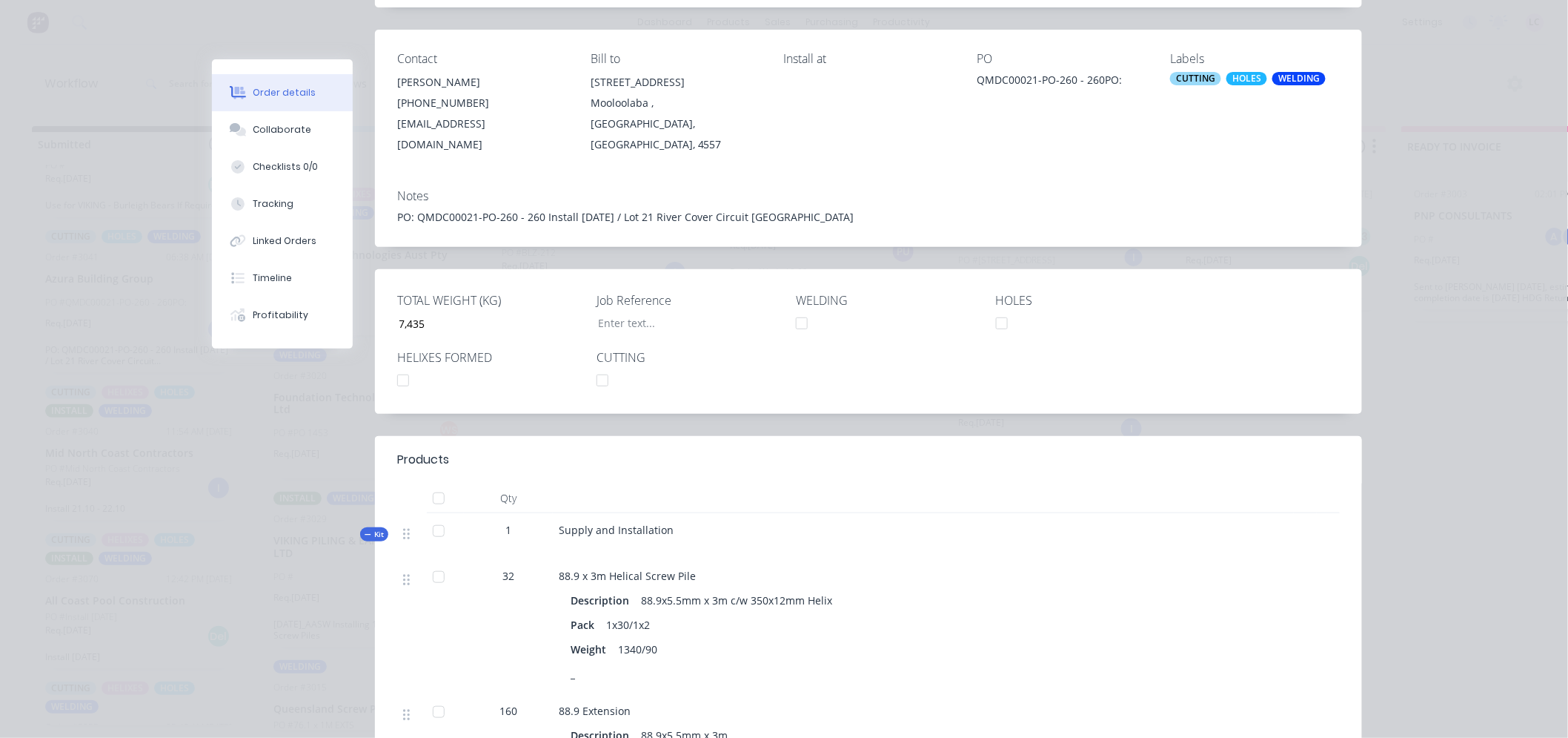
scroll to position [0, 0]
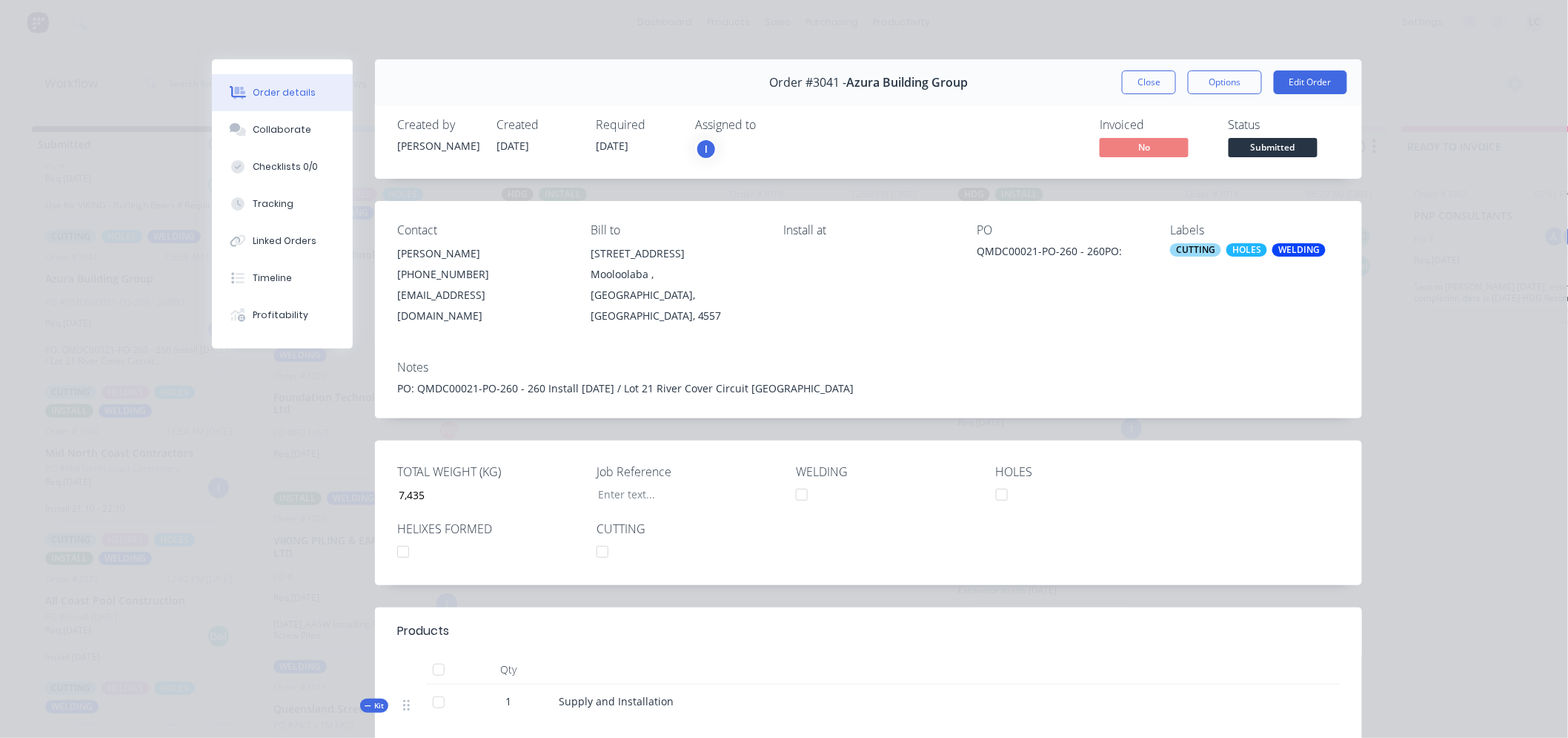
click at [400, 537] on div at bounding box center [404, 552] width 30 height 30
click at [288, 127] on div "Collaborate" at bounding box center [282, 130] width 58 height 13
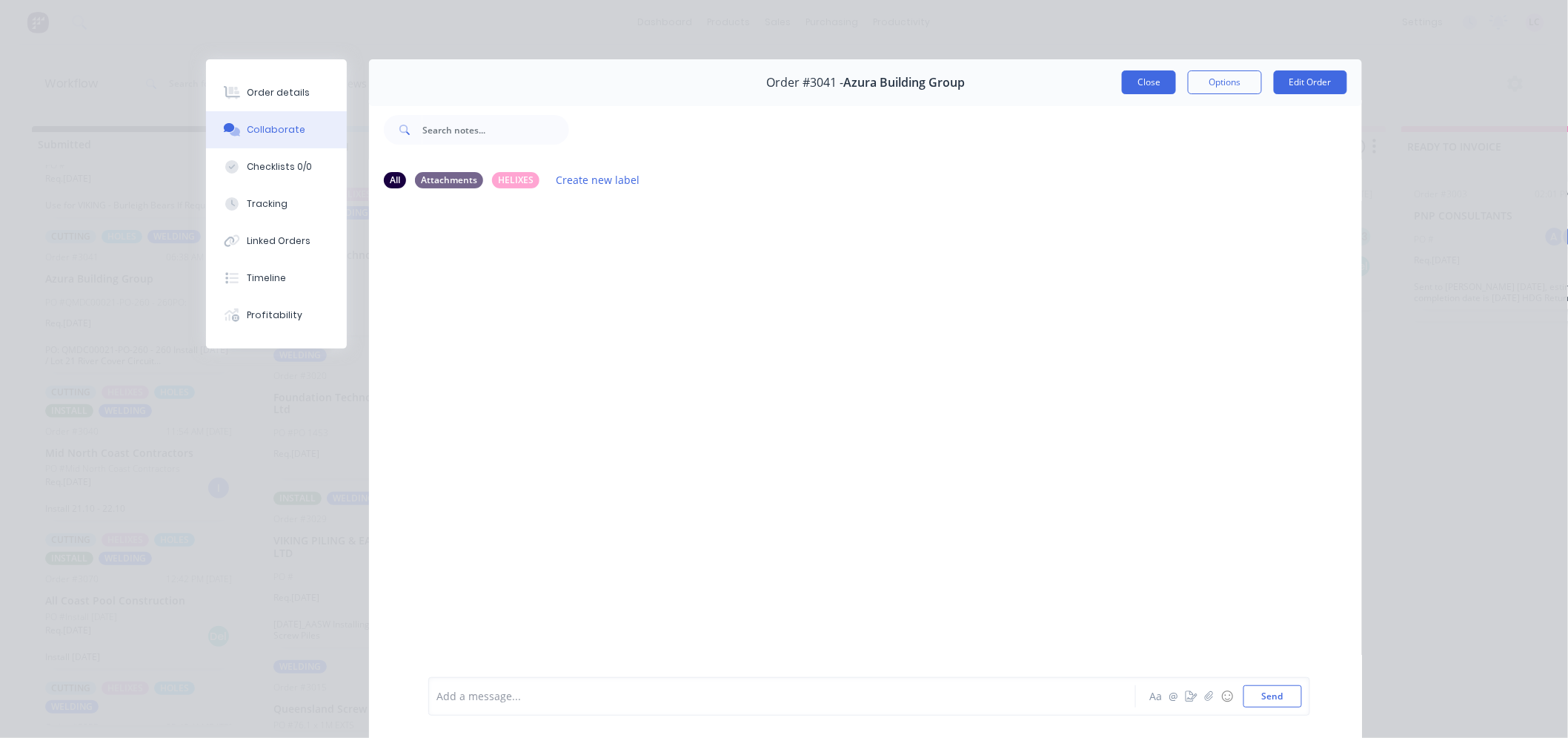
click at [1140, 87] on button "Close" at bounding box center [1149, 82] width 54 height 24
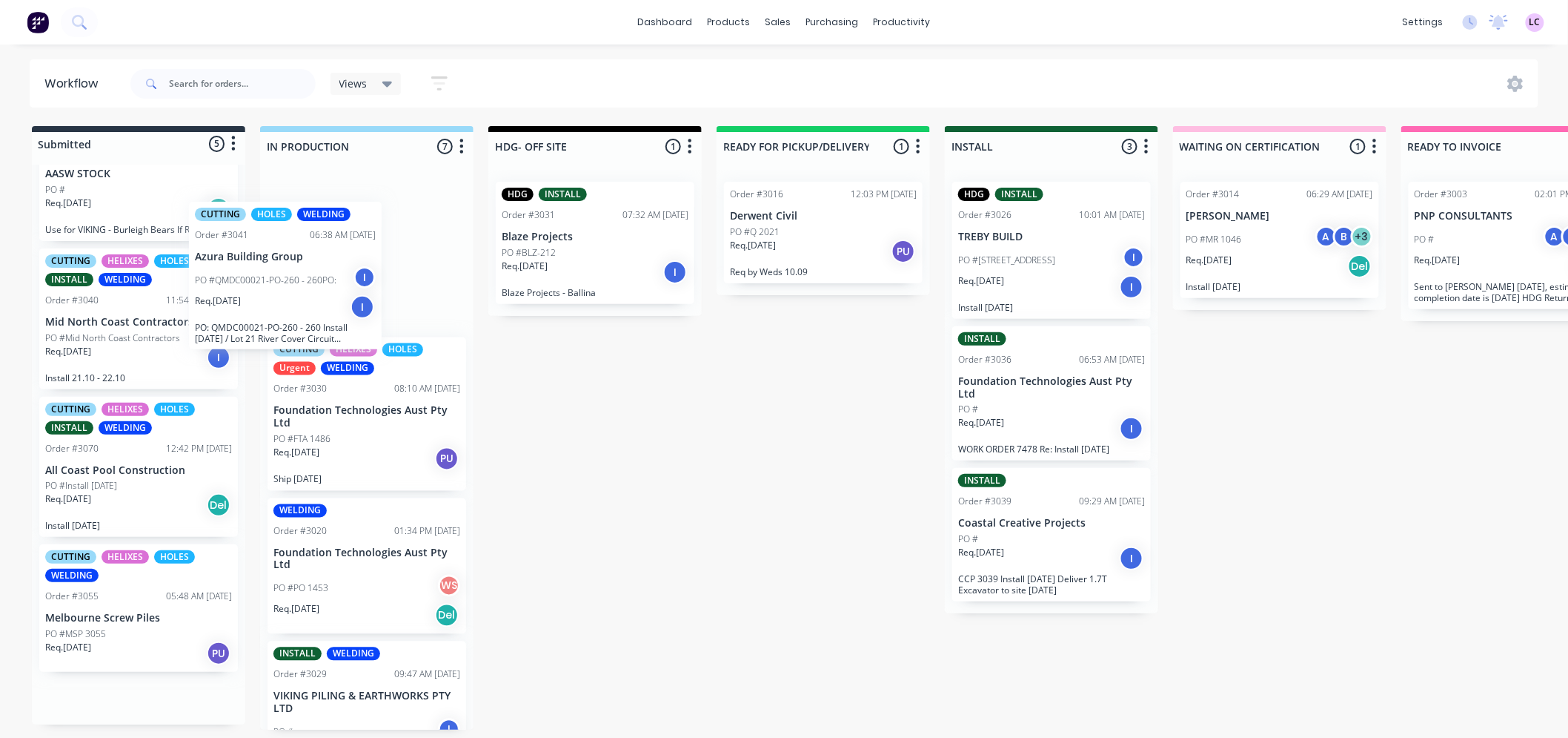
scroll to position [58, 0]
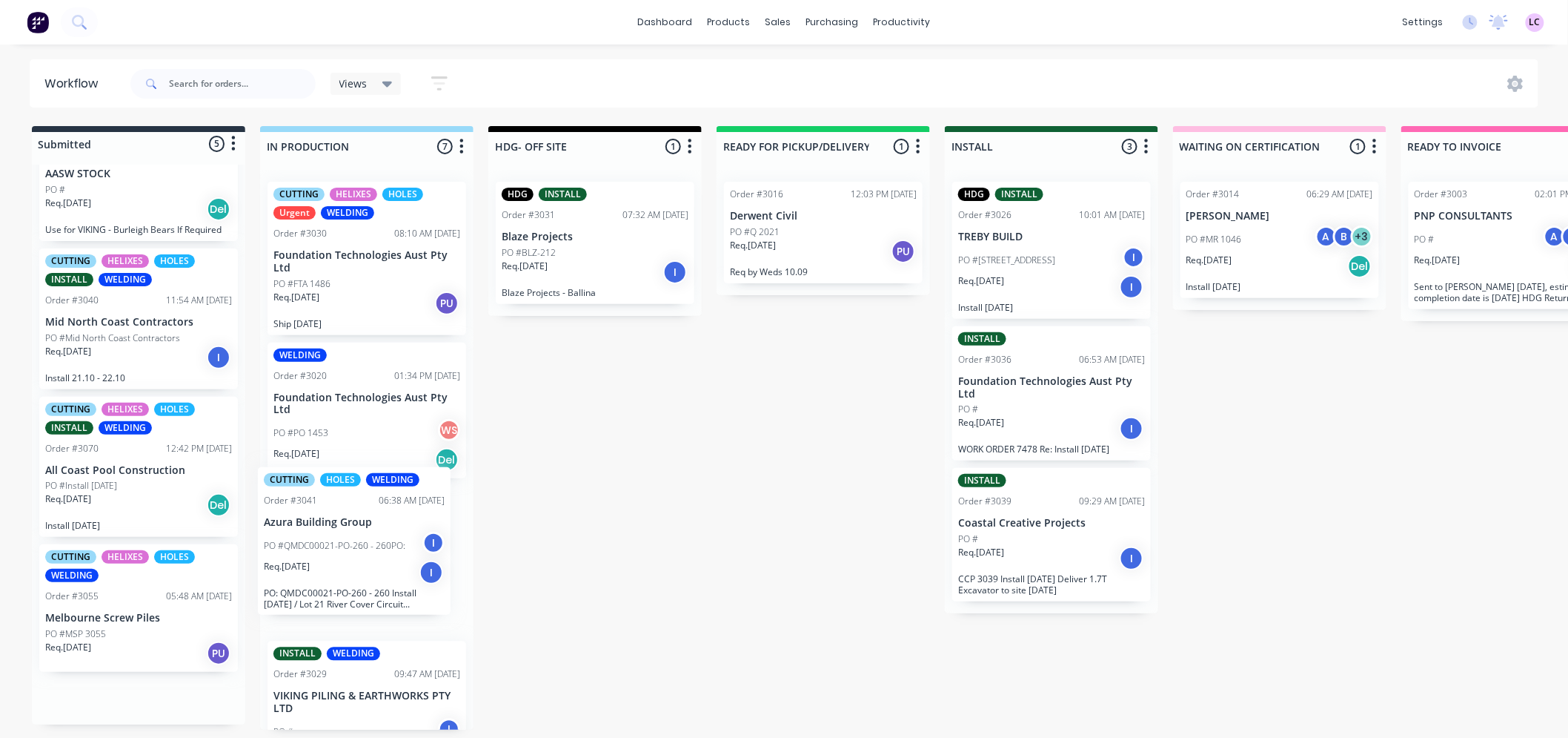
drag, startPoint x: 115, startPoint y: 333, endPoint x: 338, endPoint y: 581, distance: 333.5
click at [338, 581] on div "Submitted 5 Status colour #273444 hex #273444 Save Cancel Summaries Total order…" at bounding box center [1009, 428] width 2042 height 604
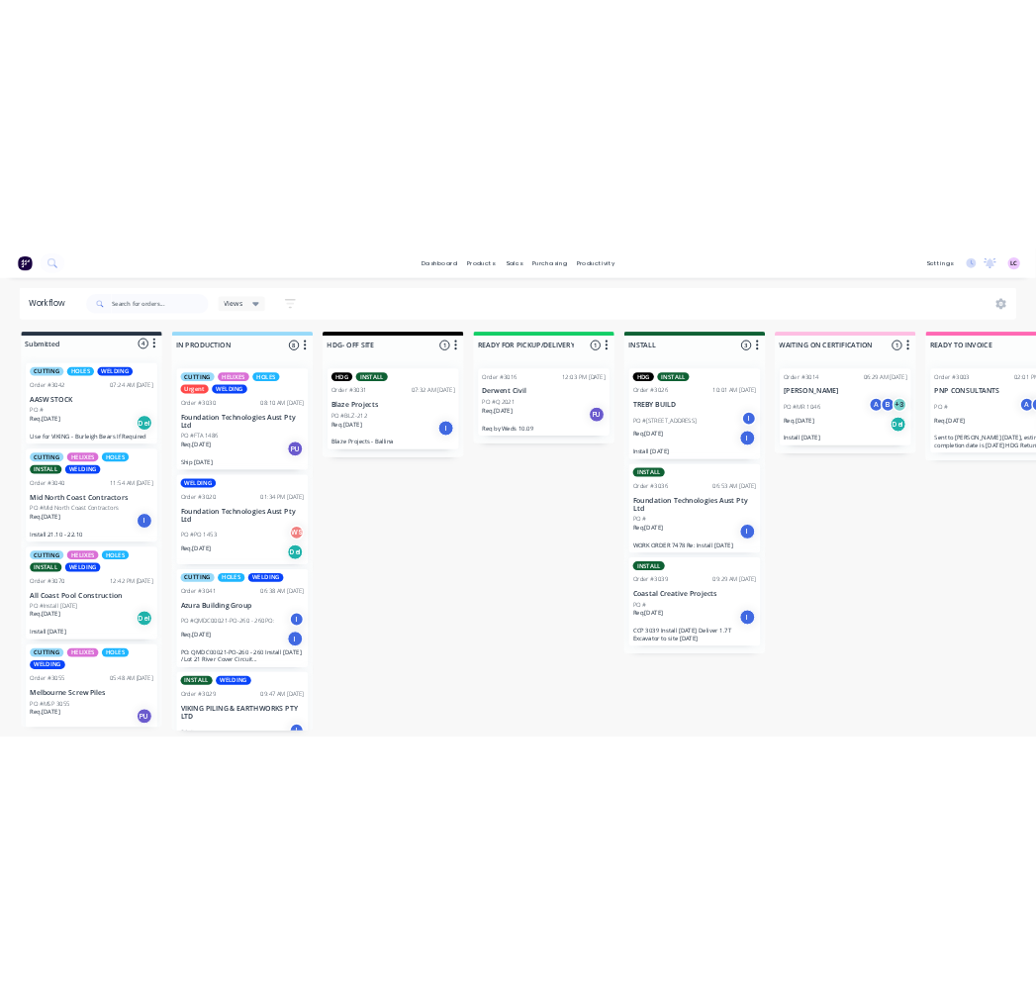
scroll to position [0, 0]
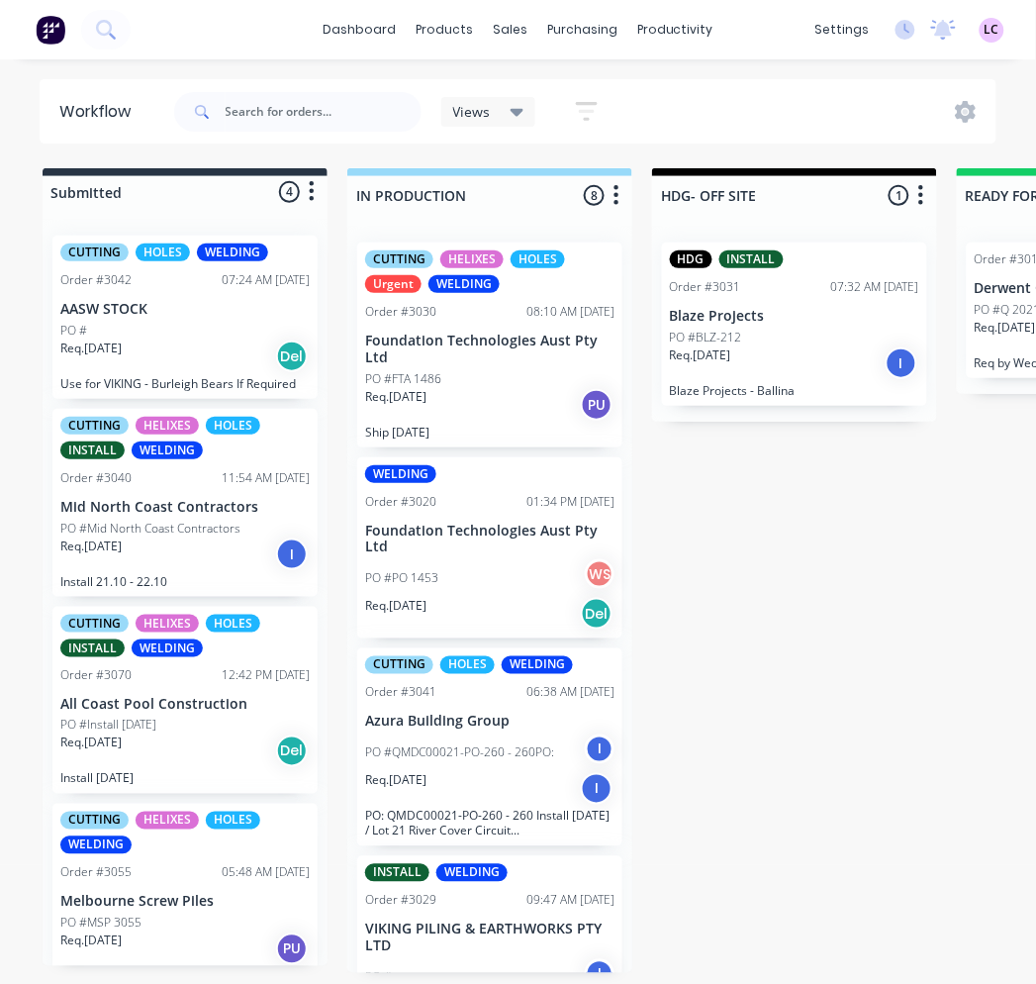
click at [155, 537] on div "Req. [DATE] I" at bounding box center [184, 554] width 249 height 34
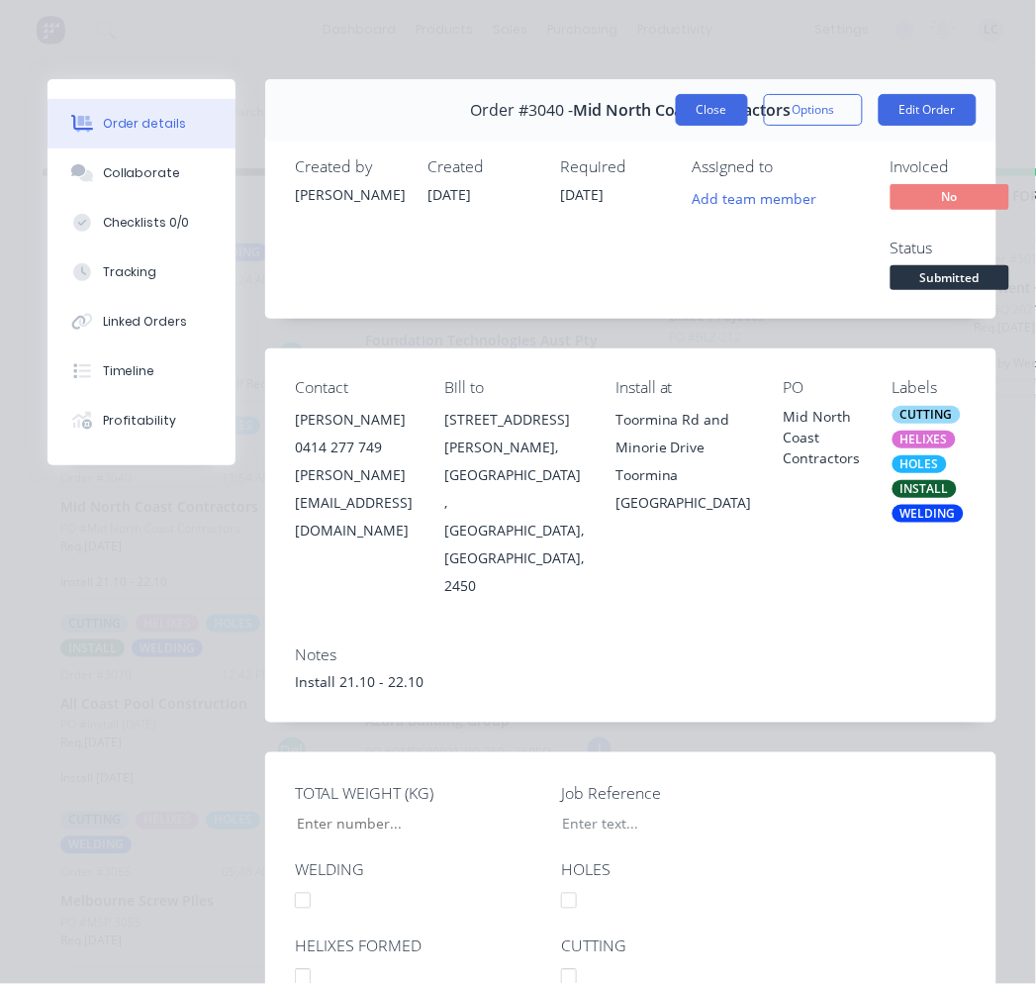
click at [704, 111] on button "Close" at bounding box center [712, 110] width 72 height 32
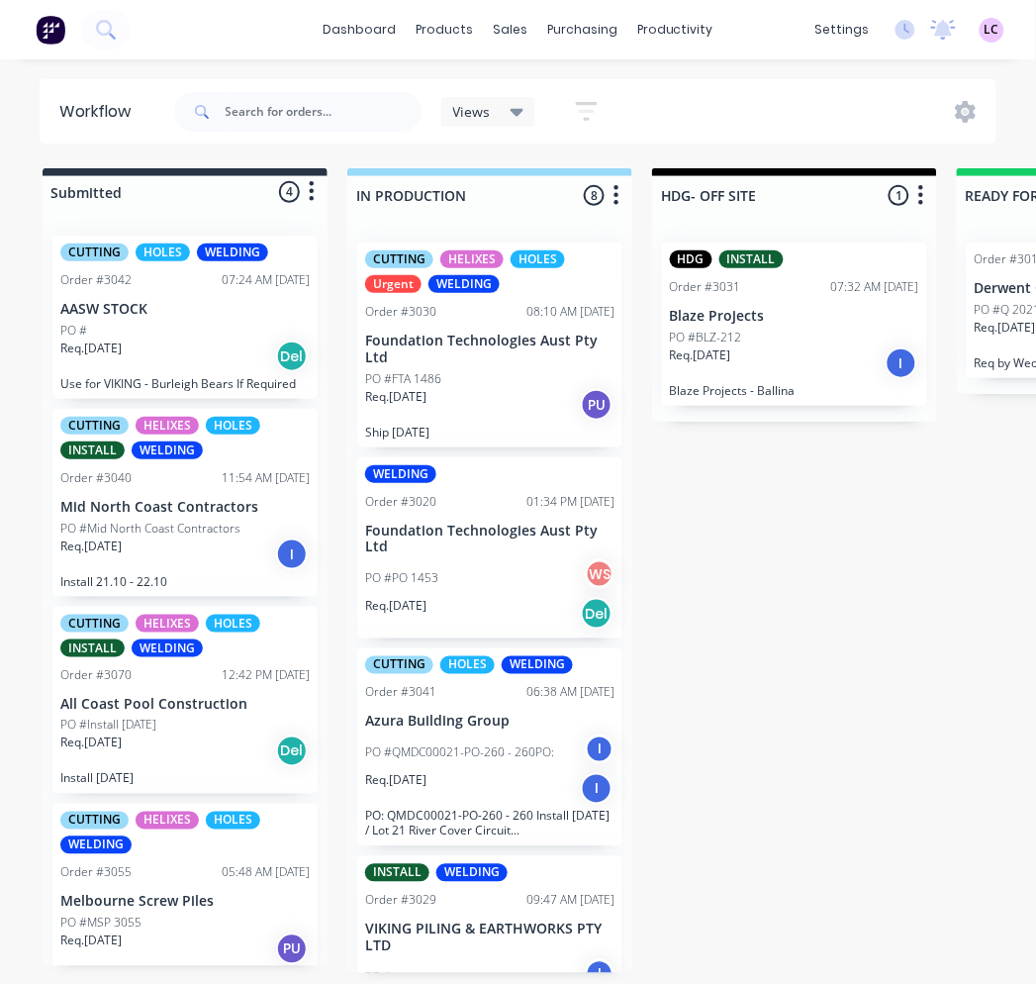
click at [200, 904] on p "Melbourne Screw Piles" at bounding box center [184, 902] width 249 height 17
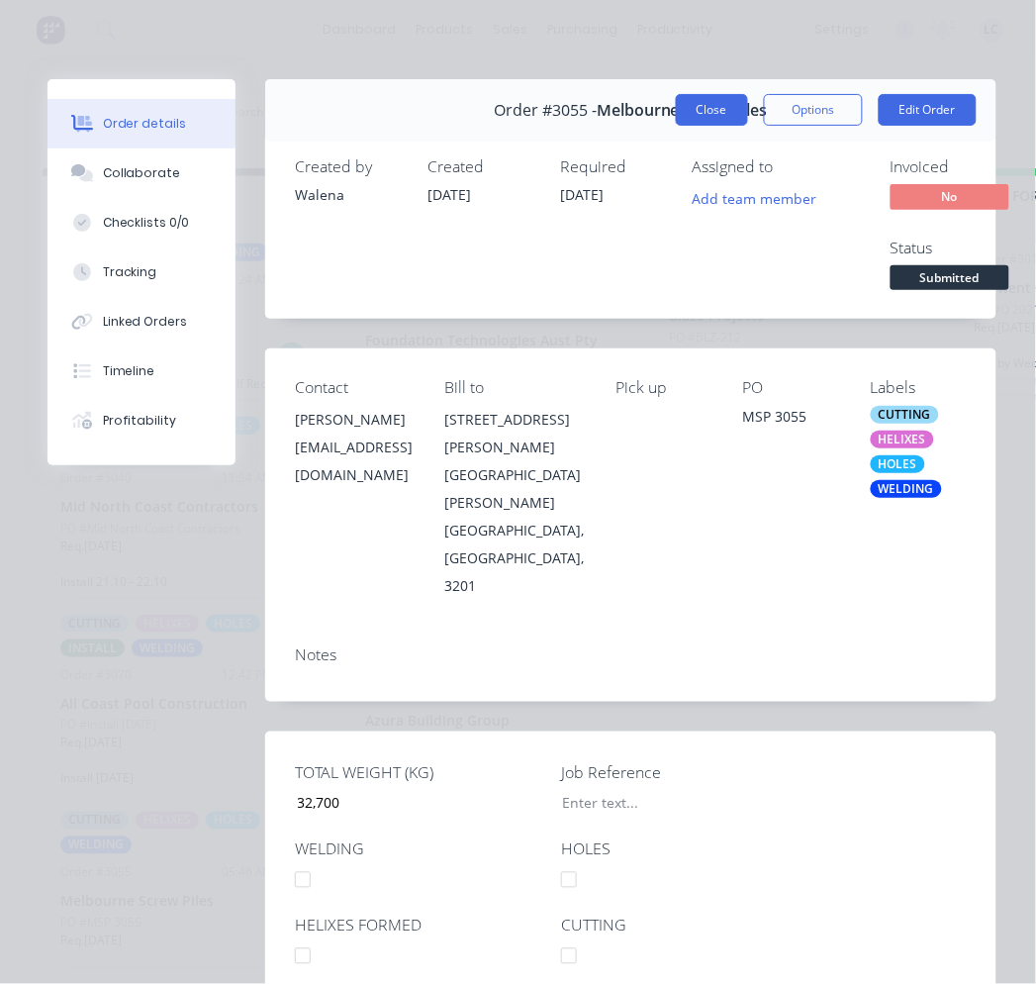
click at [703, 104] on button "Close" at bounding box center [712, 110] width 72 height 32
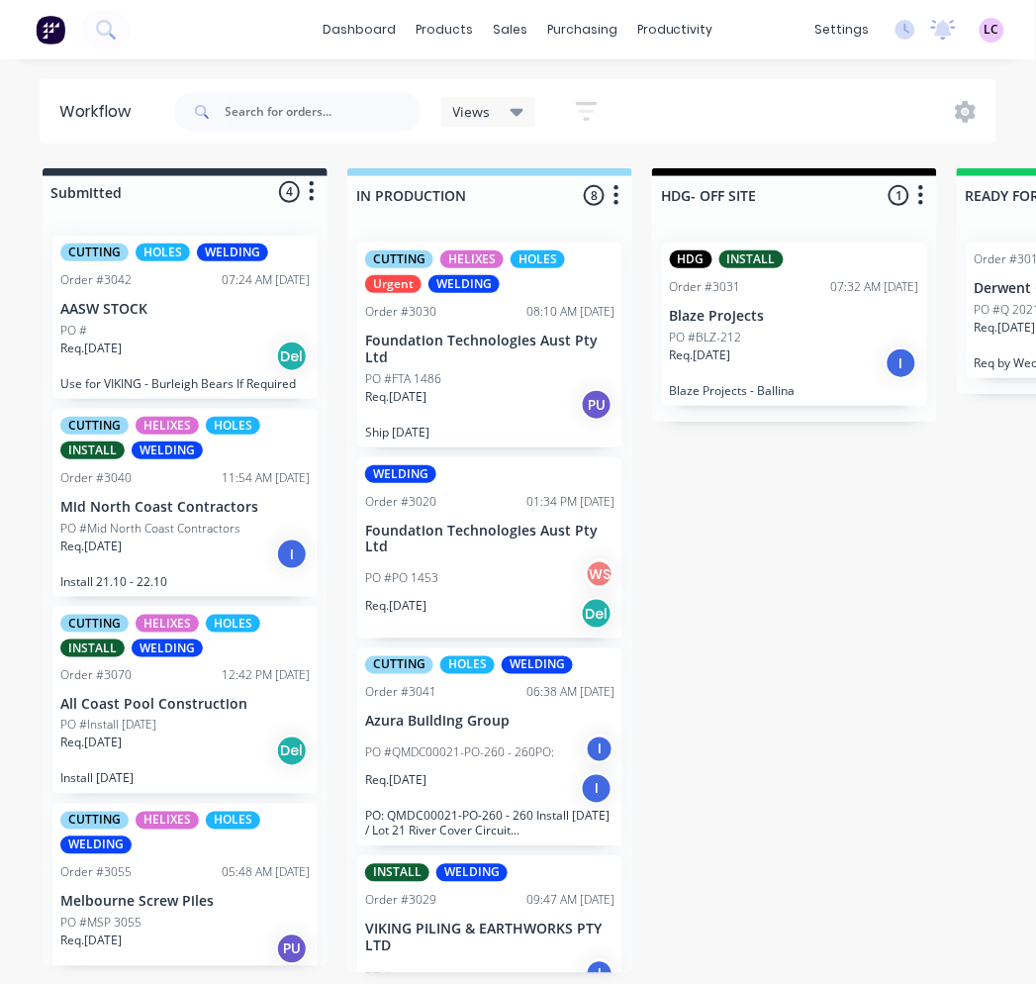
click at [171, 717] on div "PO #Install [DATE]" at bounding box center [184, 726] width 249 height 18
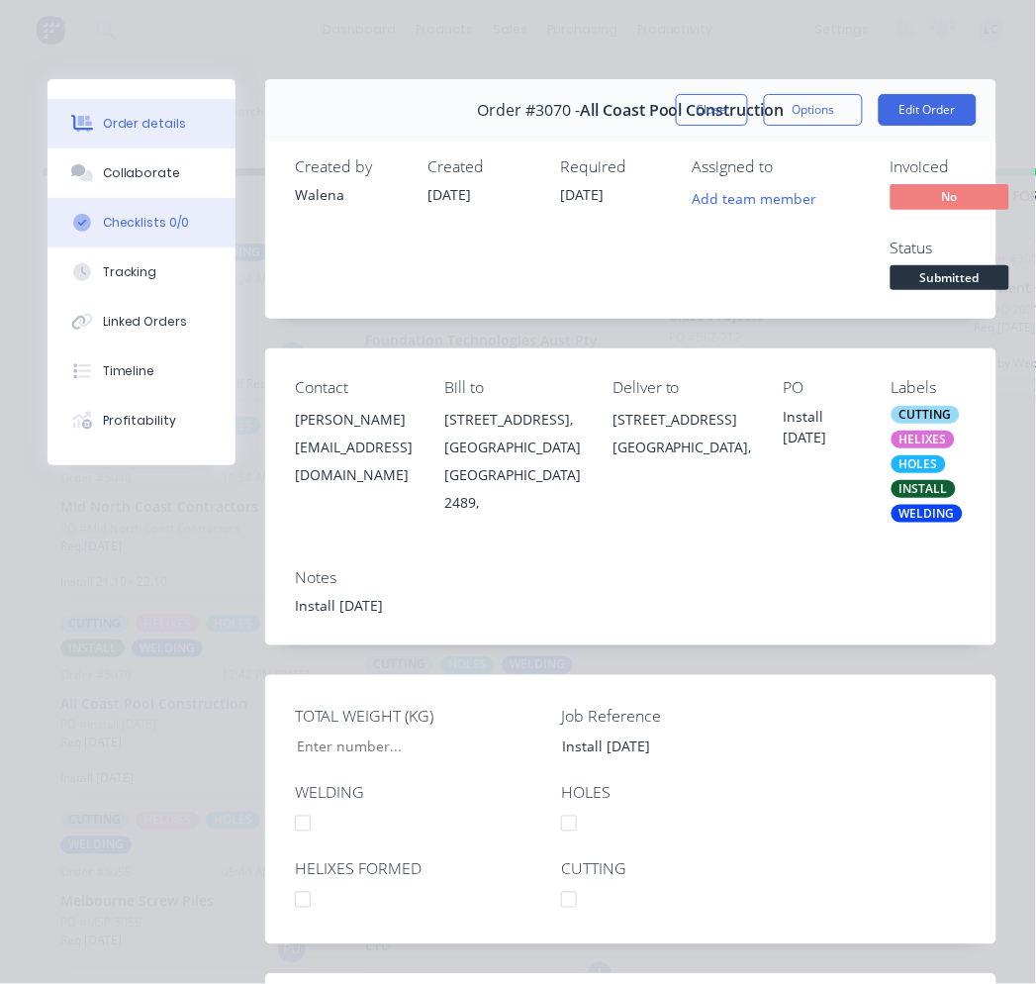
click at [164, 215] on div "Checklists 0/0" at bounding box center [146, 223] width 87 height 18
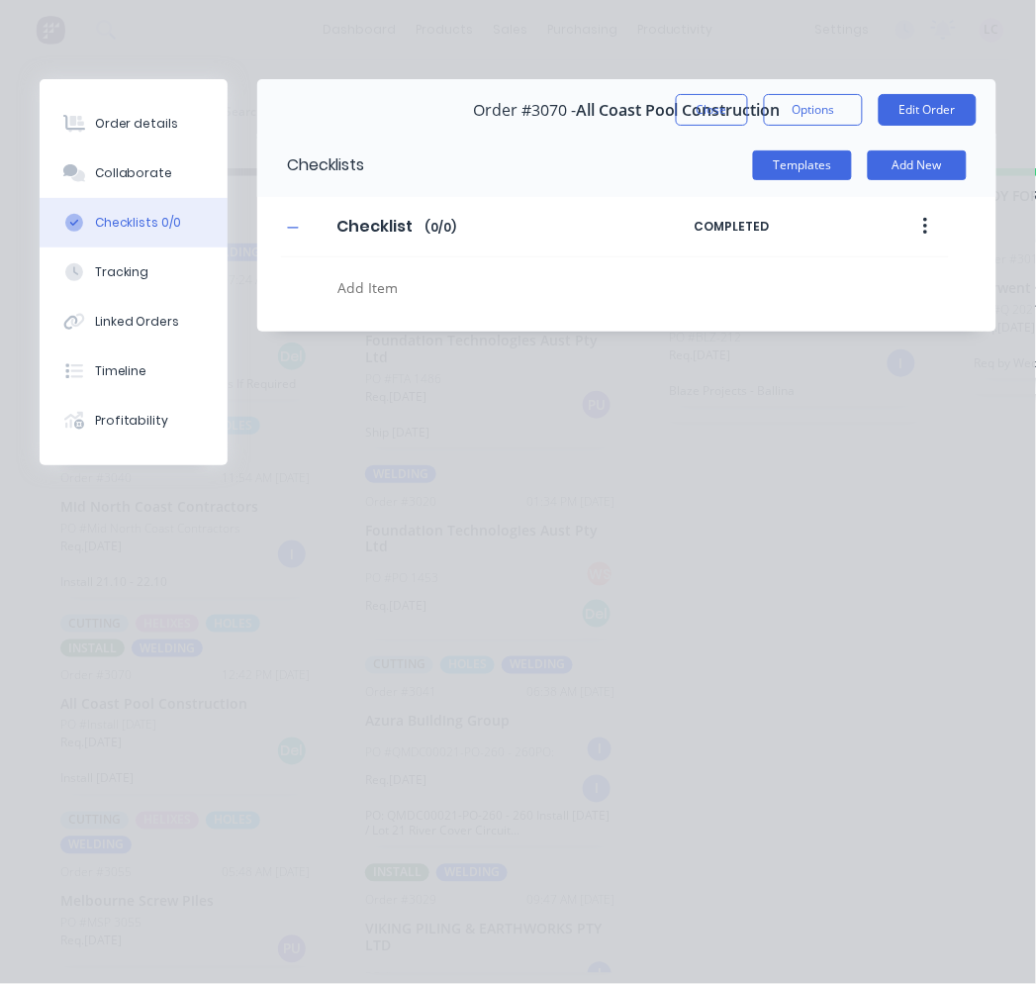
click at [338, 288] on textarea at bounding box center [525, 287] width 389 height 29
type textarea "x"
type textarea "H"
type textarea "x"
type textarea "HE"
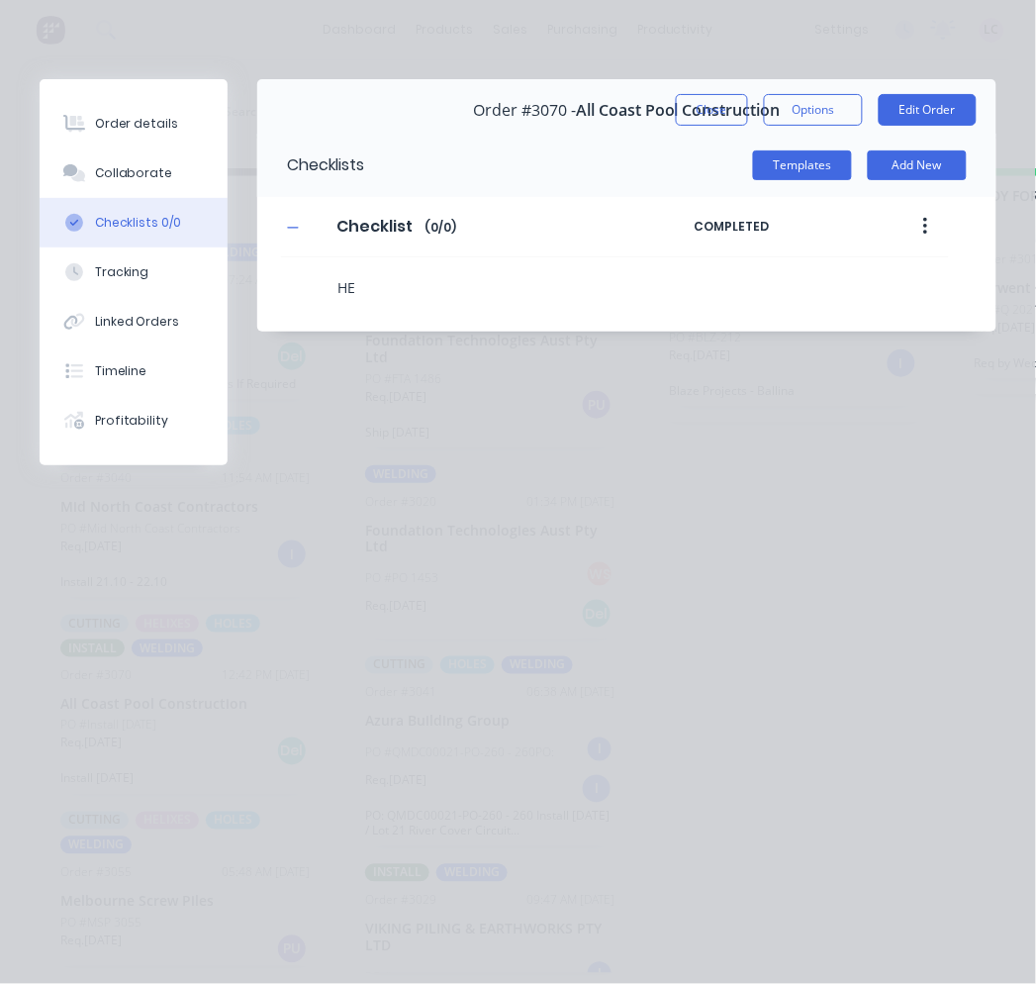
type textarea "x"
type textarea "HEL"
type textarea "x"
type textarea "HELI"
type textarea "x"
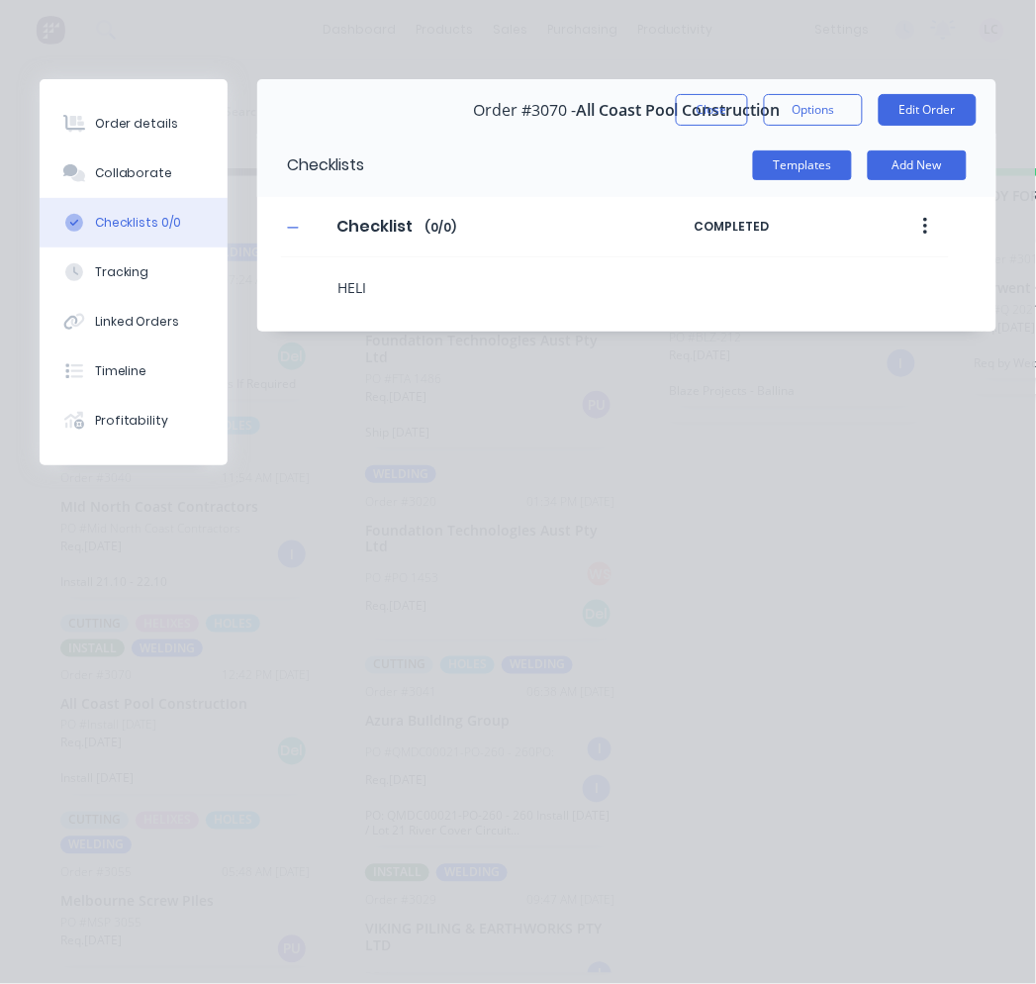
type textarea "HELIX"
type textarea "x"
type textarea "HELIXE"
type textarea "x"
type textarea "HELIXES"
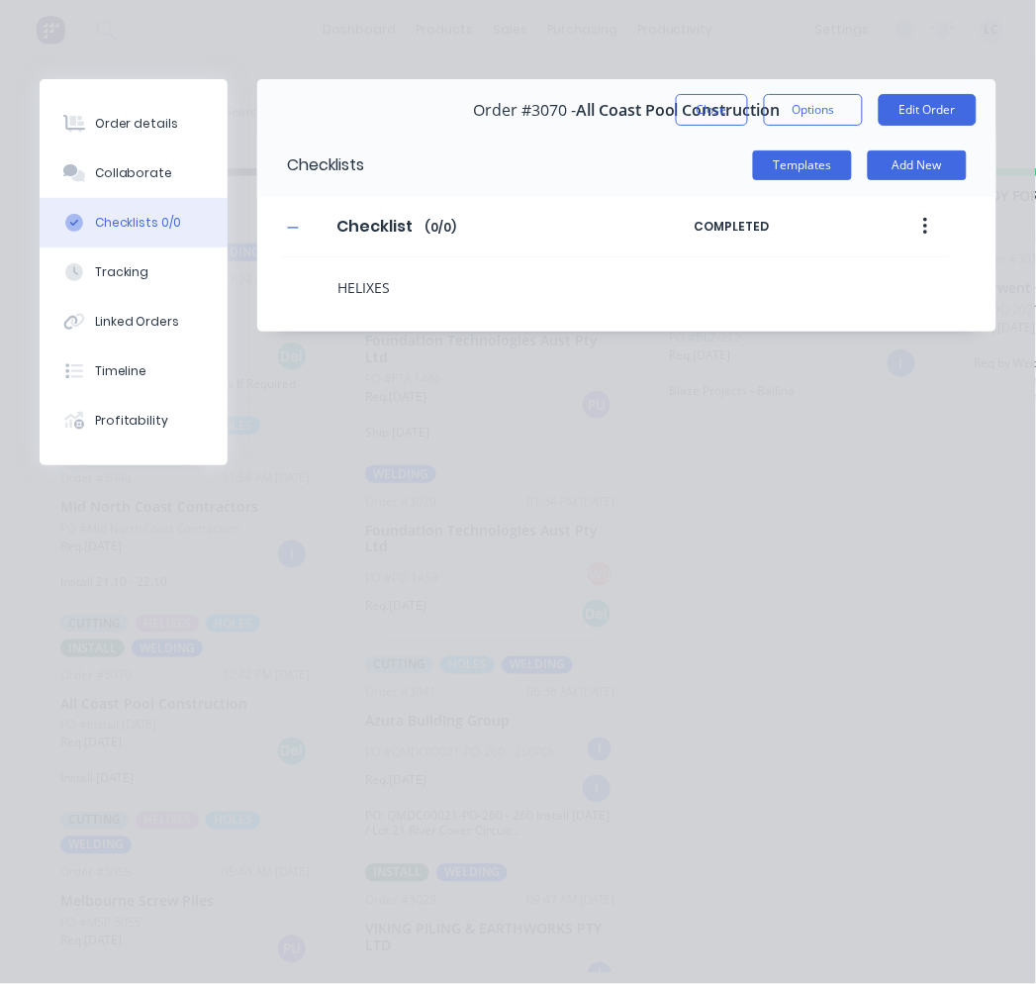
type textarea "x"
type textarea "HELIXES"
type textarea "x"
type textarea "HELIXES E"
type textarea "x"
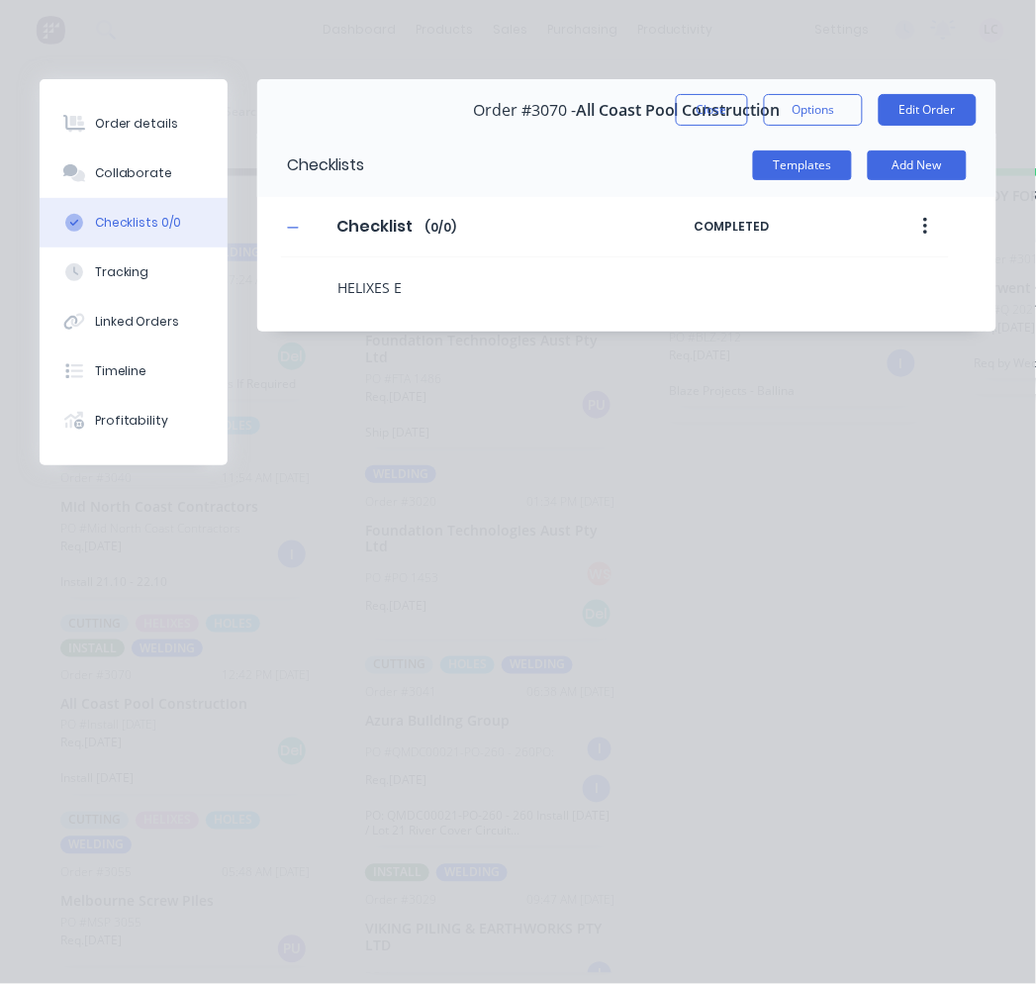
type textarea "HELIXES EN"
type textarea "x"
type textarea "HELIXES ENT"
type textarea "x"
type textarea "HELIXES ENTE"
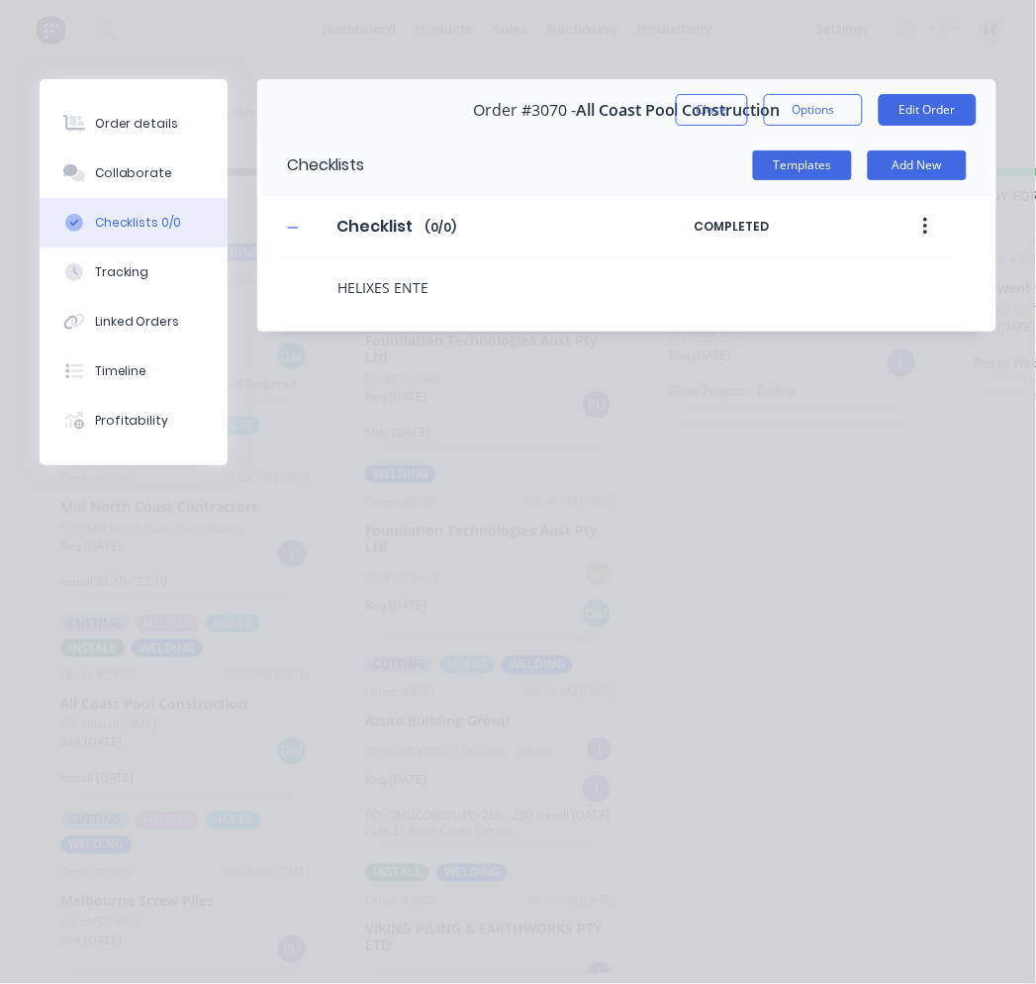
type textarea "x"
type textarea "HELIXES ENTER"
type textarea "x"
type textarea "HELIXES ENTERE"
type textarea "x"
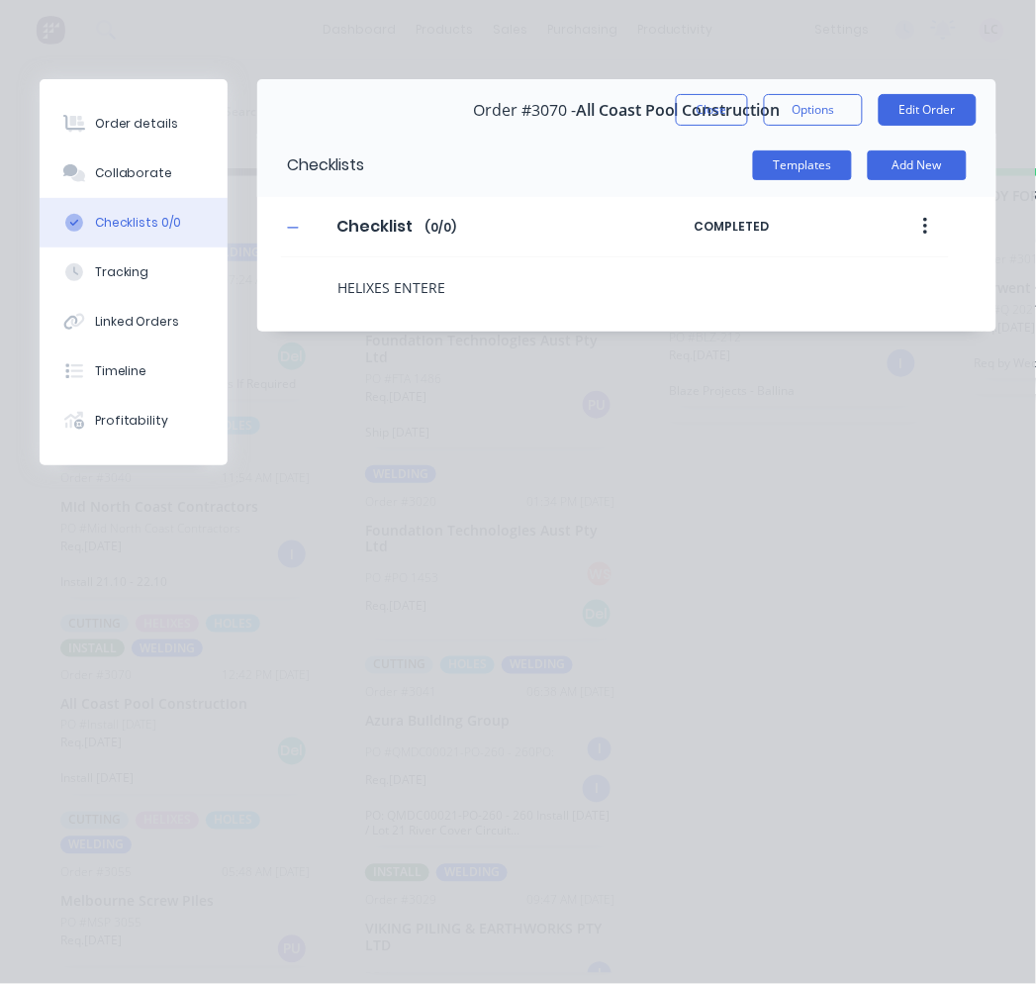
type textarea "HELIXES ENTERES"
type textarea "x"
type textarea "HELIXES ENTERE"
type textarea "x"
click at [567, 282] on textarea "HELIXES ENTERED" at bounding box center [525, 287] width 389 height 29
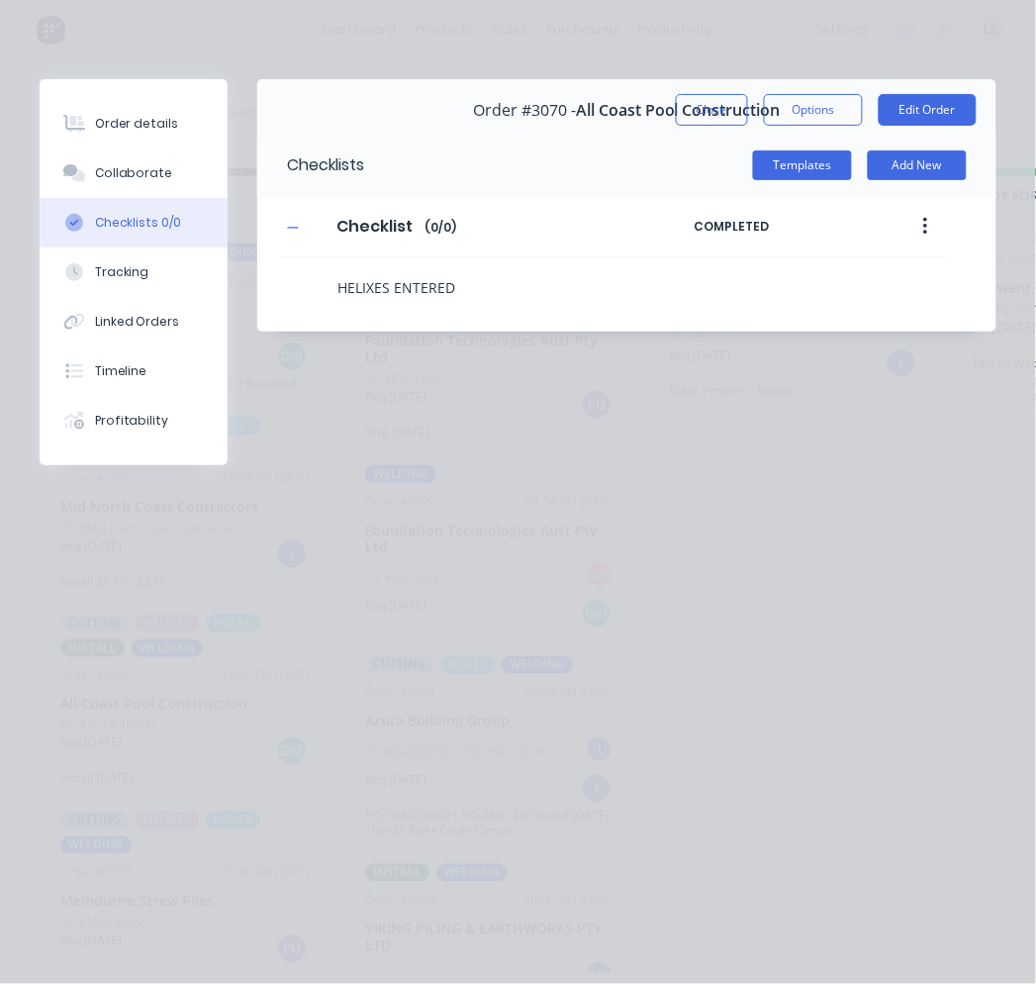
type textarea "HELIXES ENTERED"
click at [732, 279] on div "HELIXES ENTERED" at bounding box center [515, 282] width 468 height 50
click at [726, 109] on button "Close" at bounding box center [712, 110] width 72 height 32
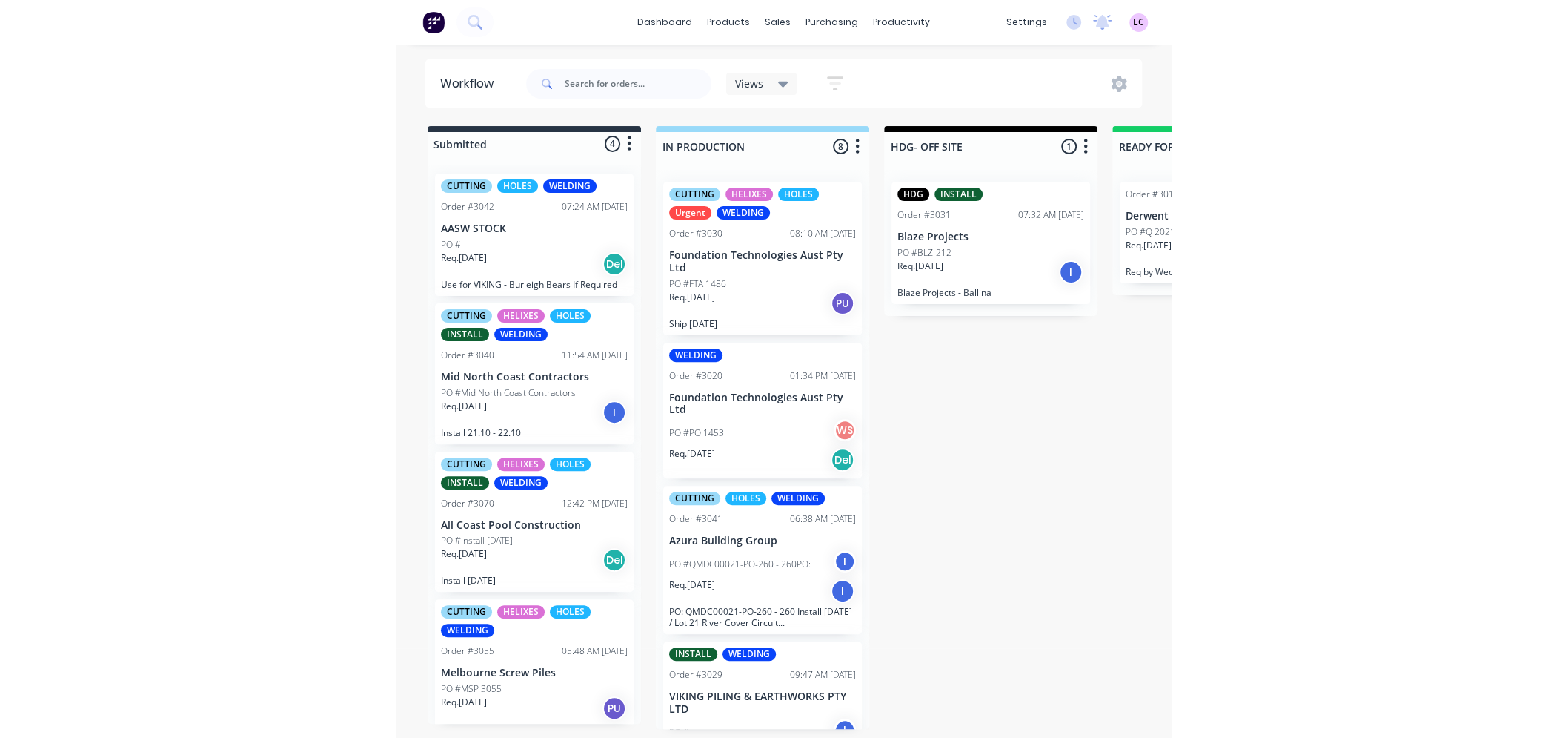
scroll to position [4, 0]
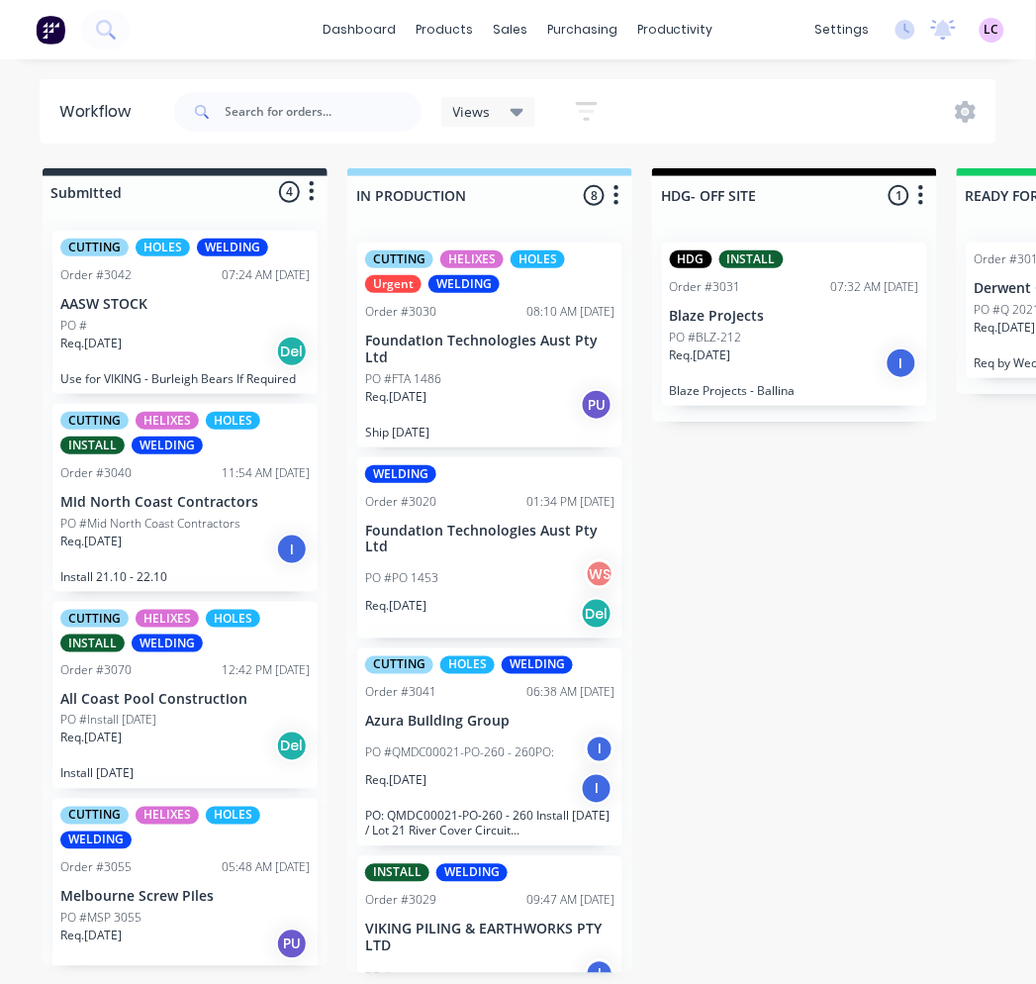
click at [198, 498] on p "Mid North Coast Contractors" at bounding box center [184, 502] width 249 height 17
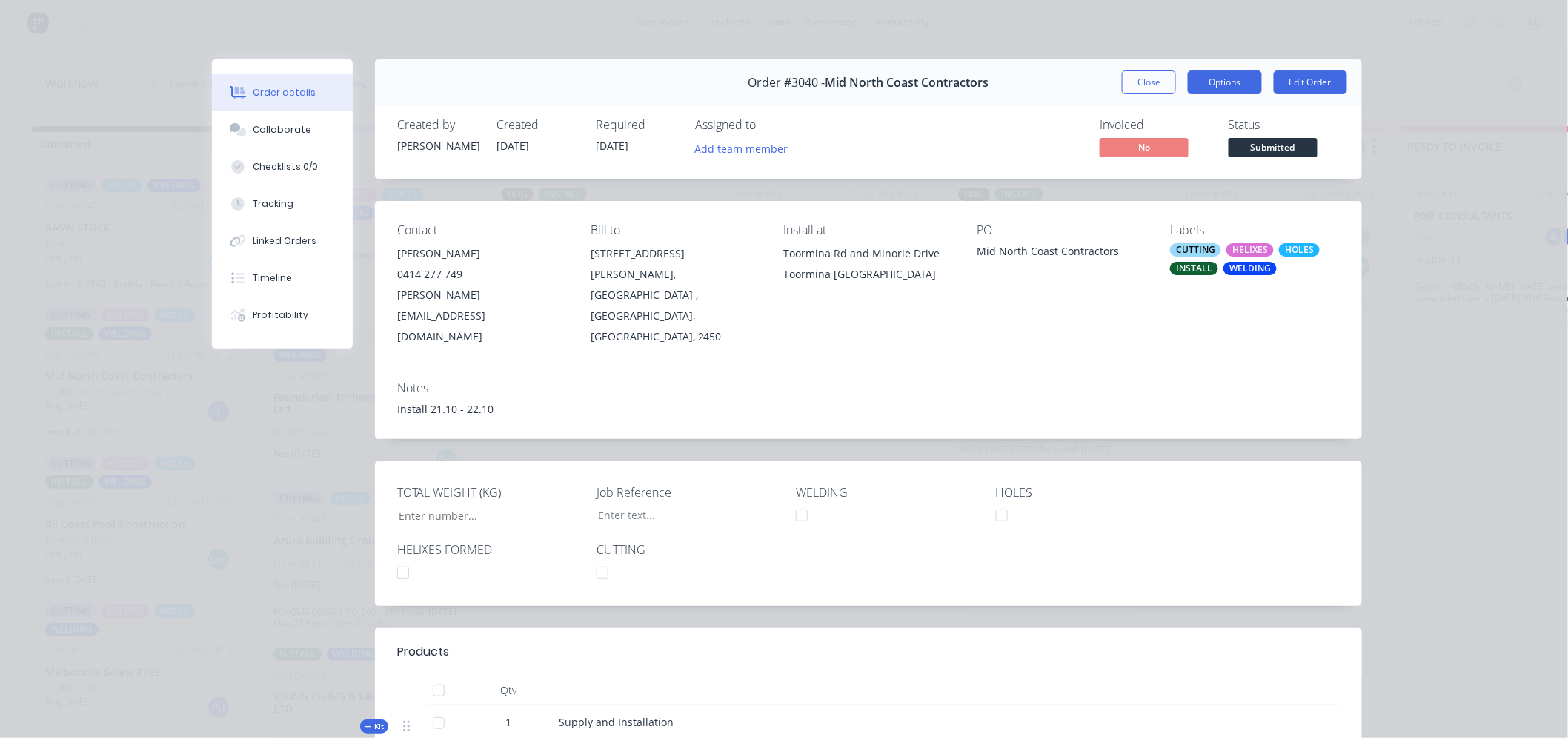
click at [1202, 88] on button "Options" at bounding box center [1225, 82] width 74 height 24
click at [972, 85] on span "Mid North Coast Contractors" at bounding box center [908, 82] width 164 height 14
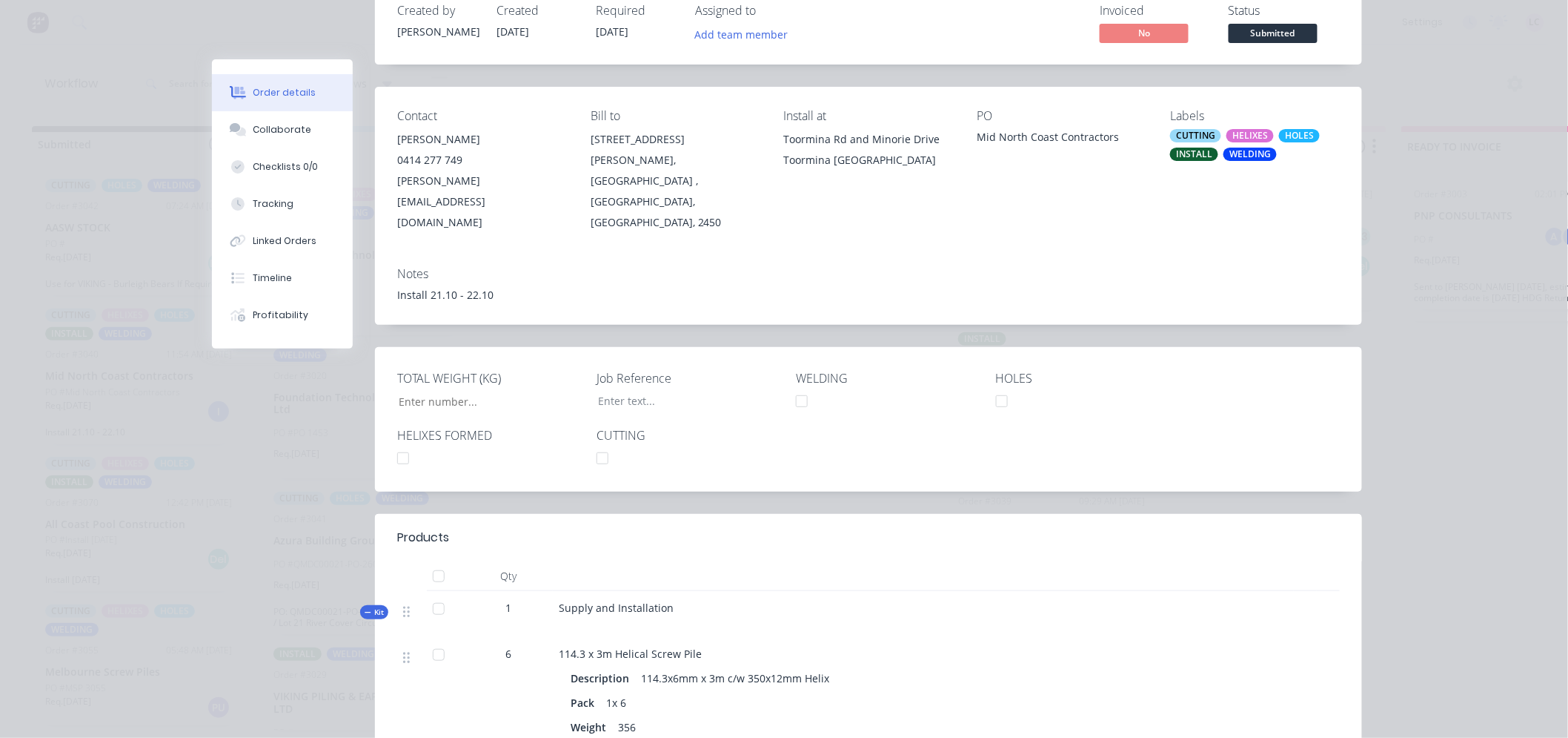
scroll to position [82, 0]
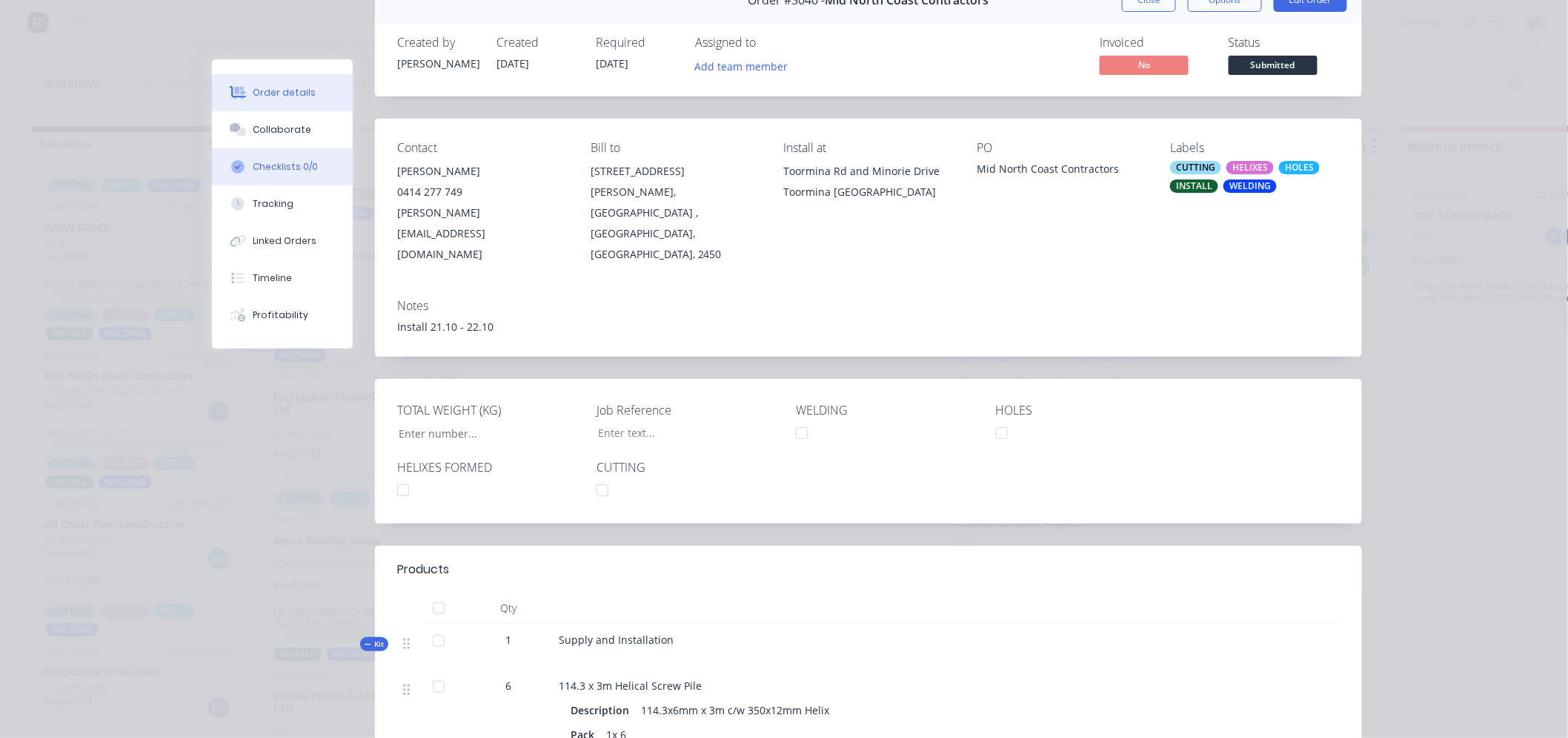
click at [288, 164] on div "Checklists 0/0" at bounding box center [285, 167] width 65 height 13
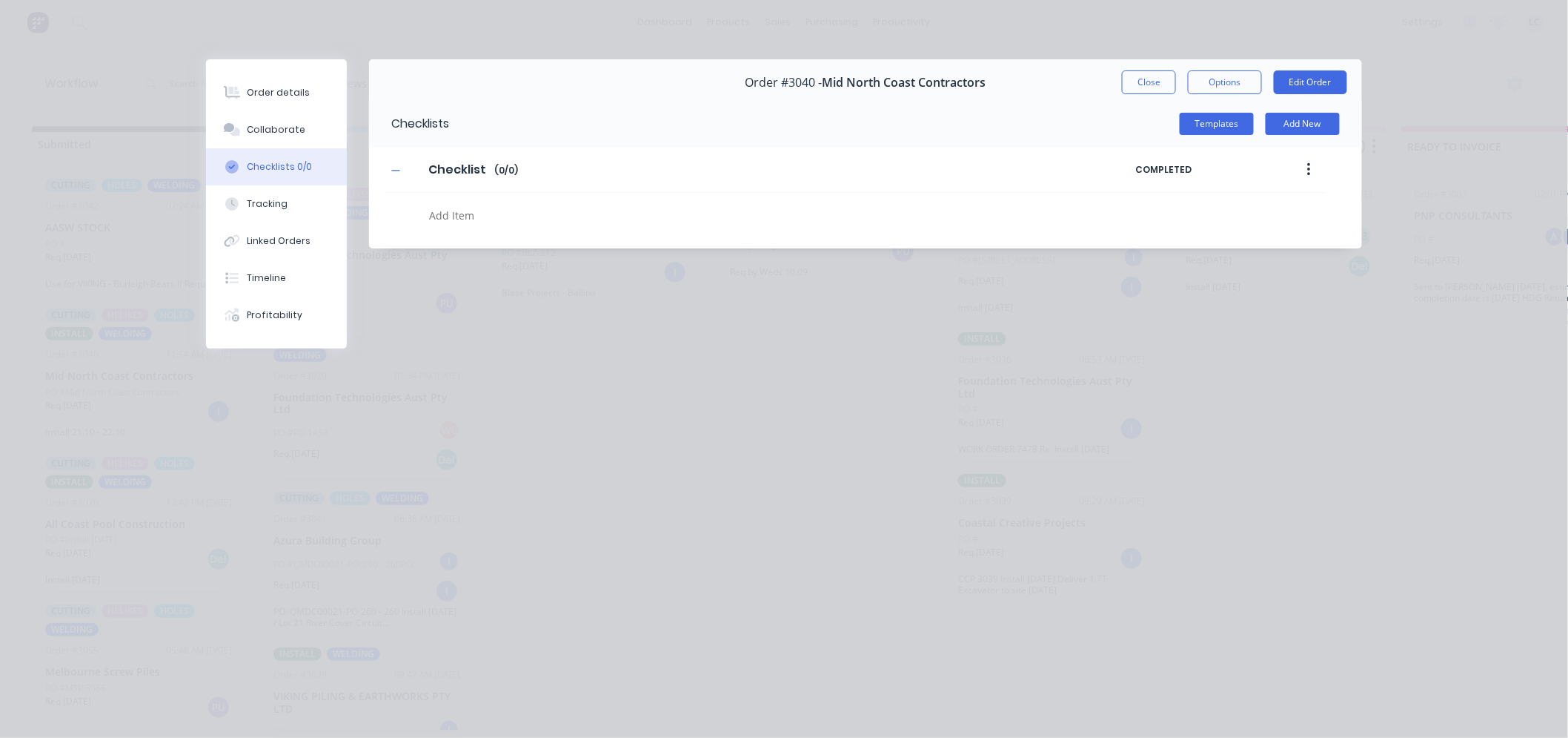
click at [463, 217] on textarea at bounding box center [723, 215] width 599 height 22
type textarea "x"
type textarea "H"
type textarea "x"
type textarea "HE"
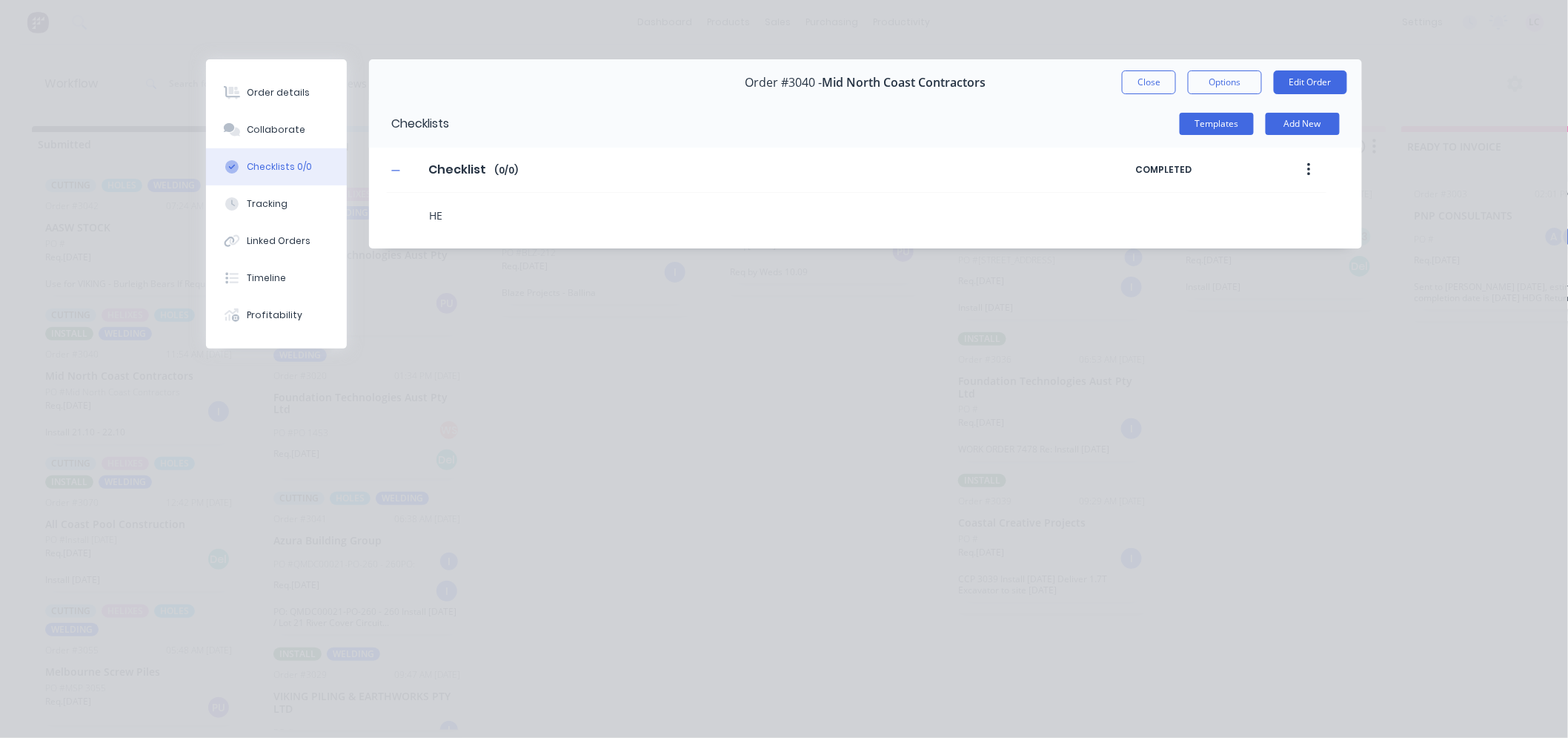
type textarea "x"
type textarea "HELI"
type textarea "x"
type textarea "HELIX"
type textarea "x"
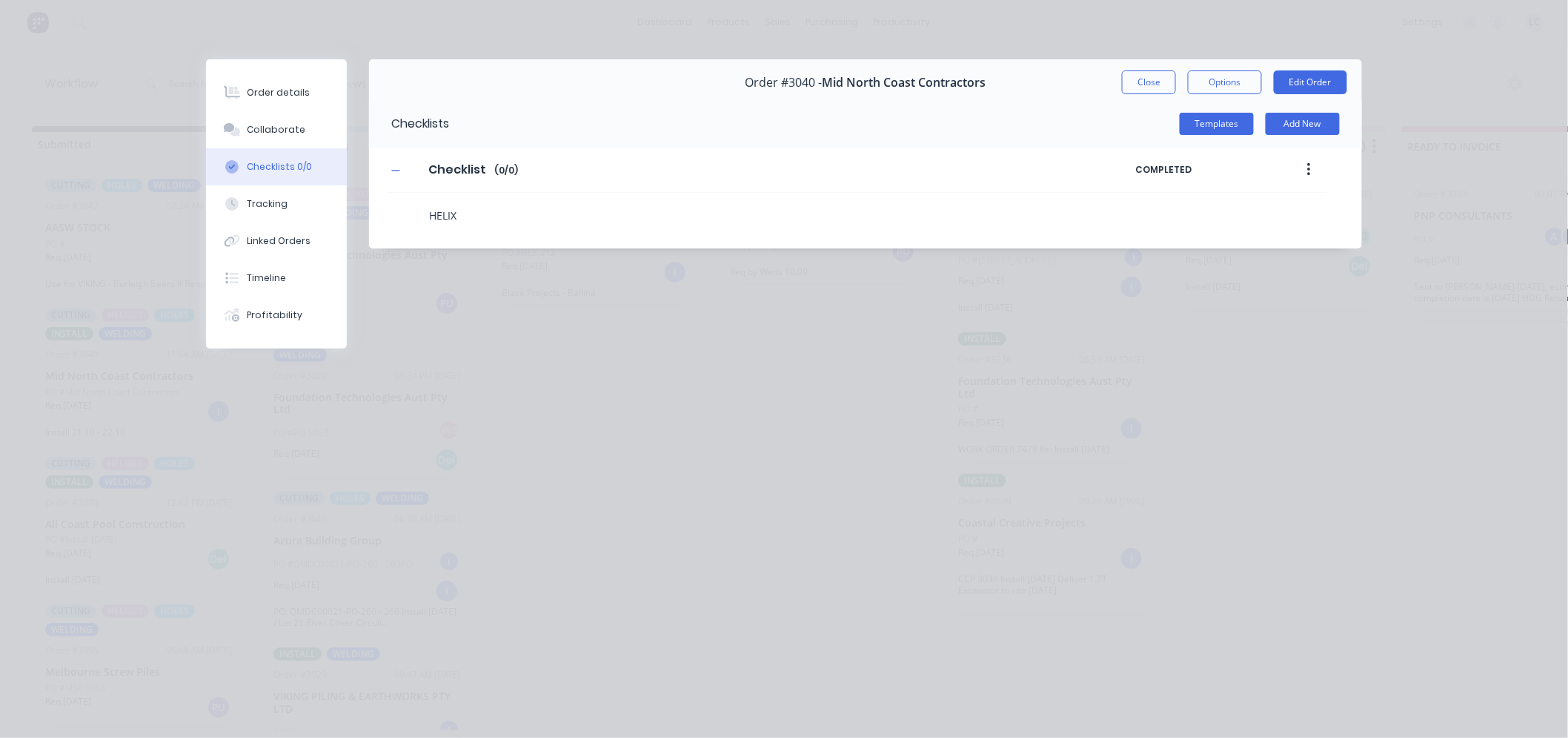
type textarea "HELIXE"
type textarea "x"
type textarea "HELIXES"
type textarea "x"
type textarea "HELIXES"
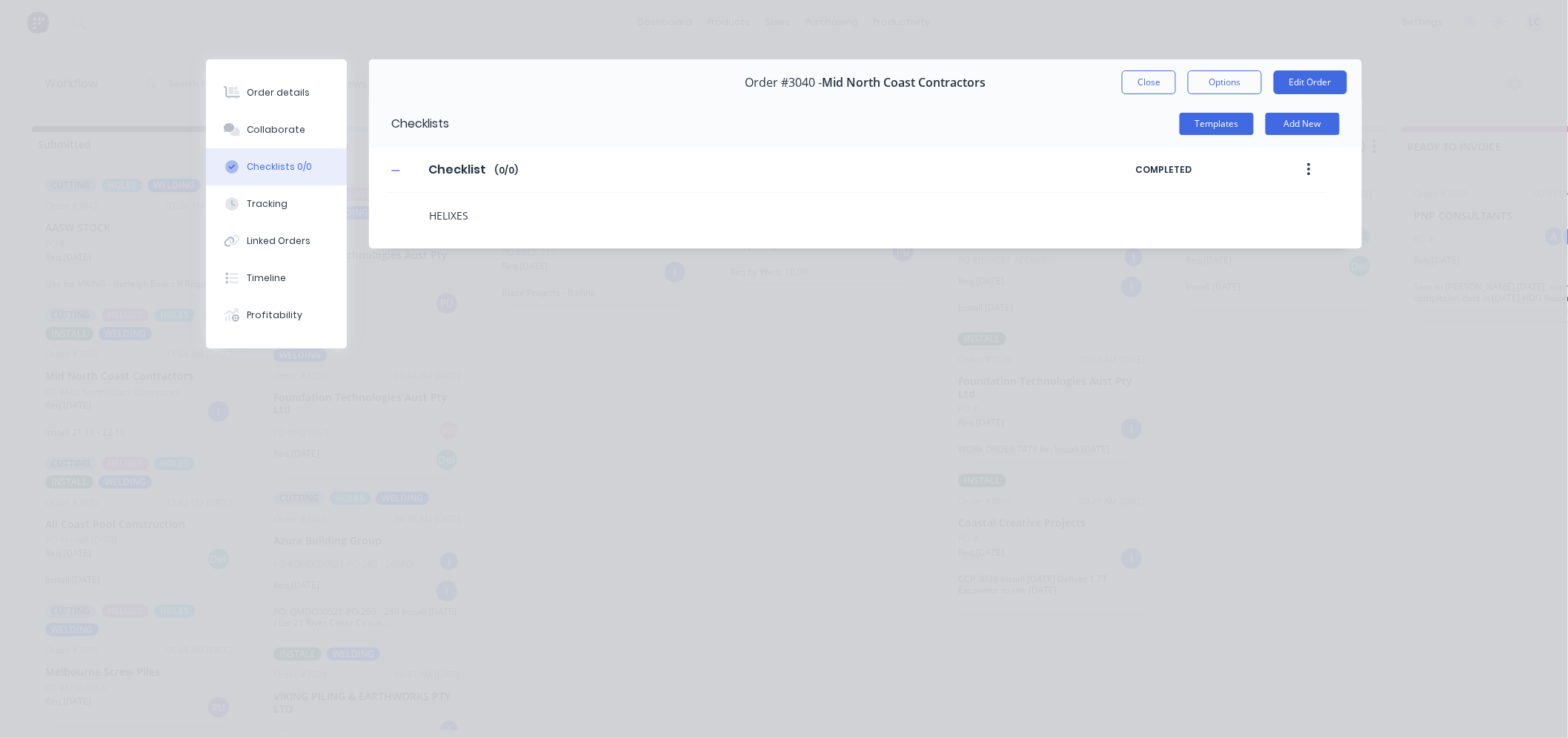
type textarea "x"
type textarea "HELIXES E"
type textarea "x"
type textarea "HELIXES EN"
type textarea "x"
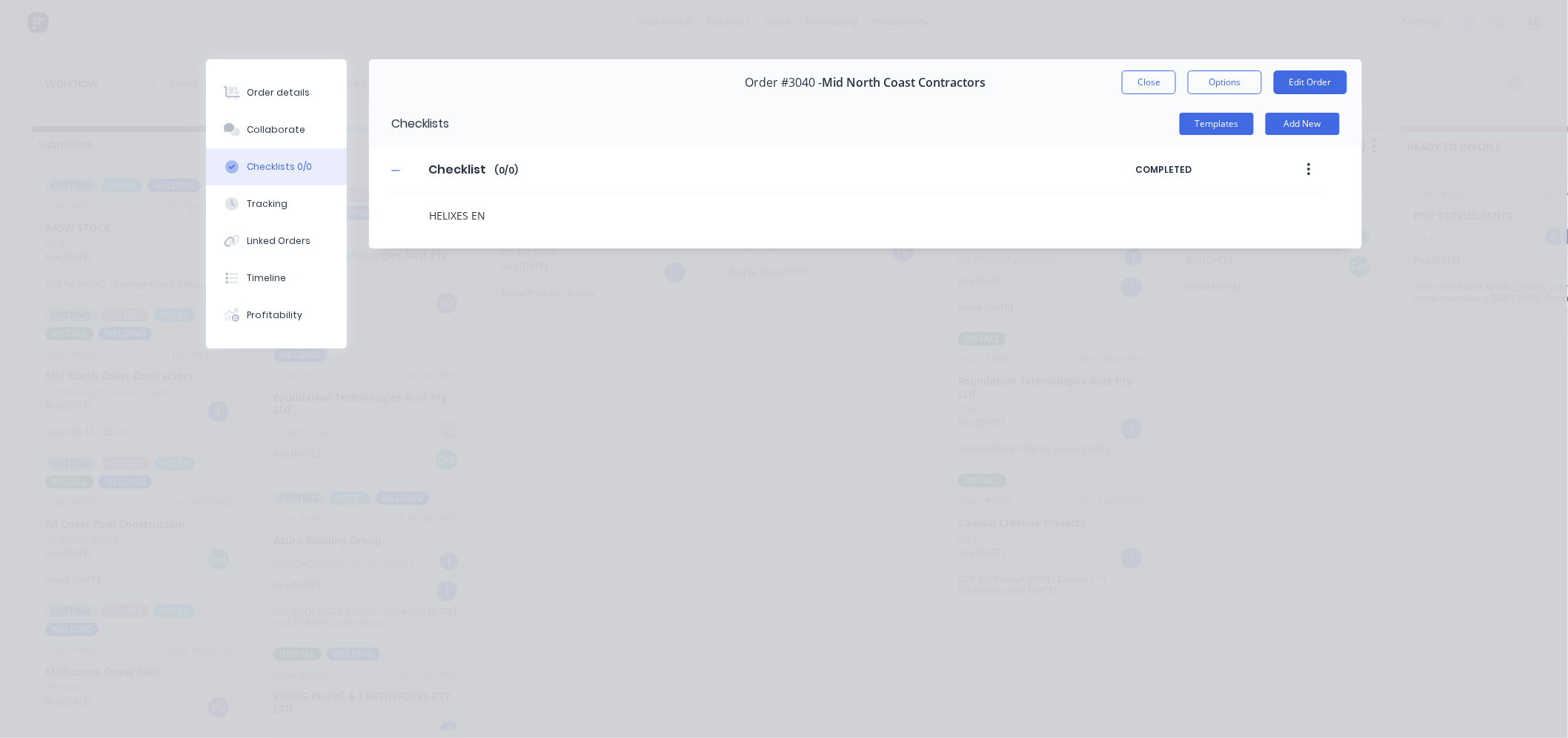
type textarea "HELIXES ENT"
type textarea "x"
type textarea "HELIXES ENTE"
type textarea "x"
type textarea "HELIXES ENTER"
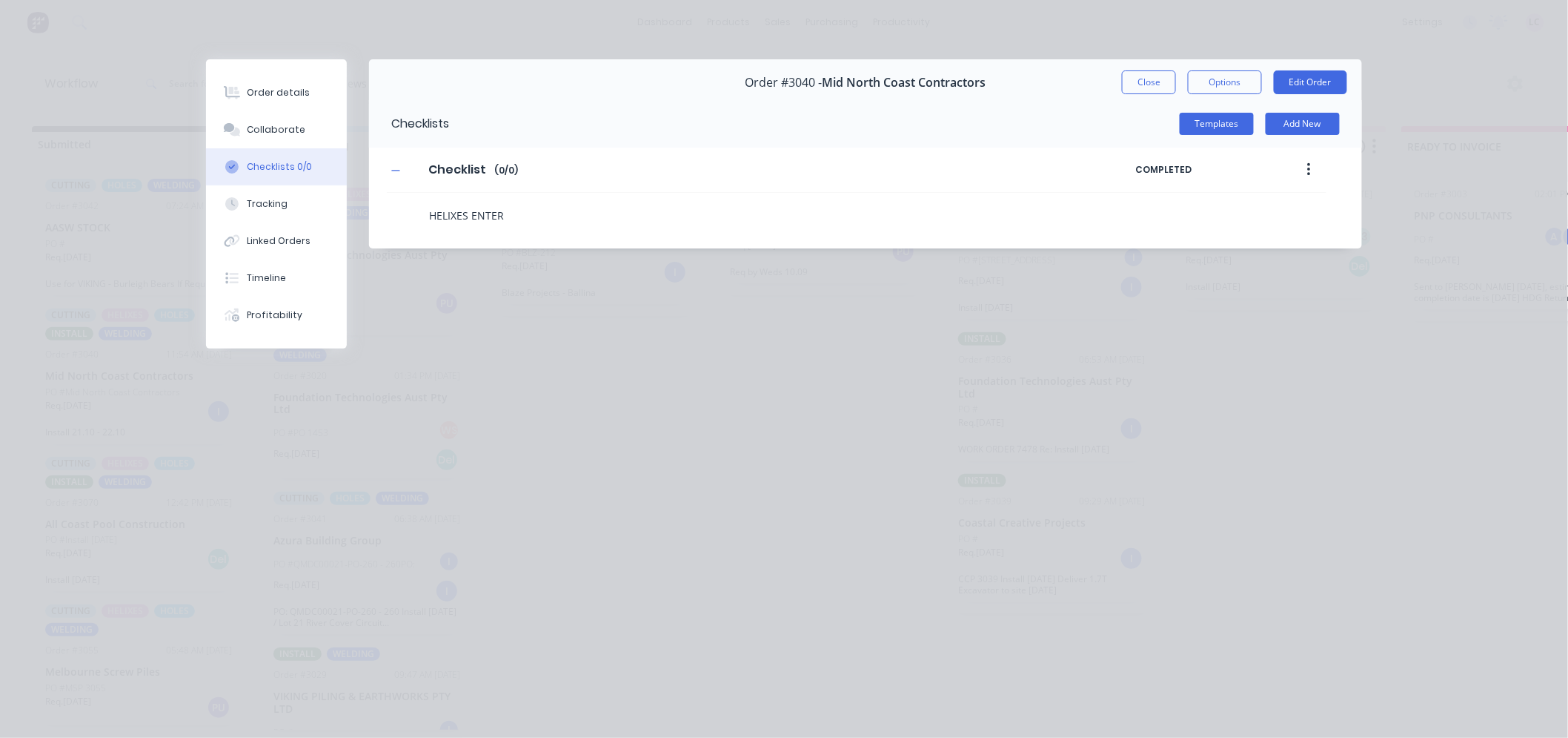
type textarea "x"
type textarea "HELIXES ENTERE"
type textarea "x"
type textarea "HELIXES ENTERED"
type textarea "x"
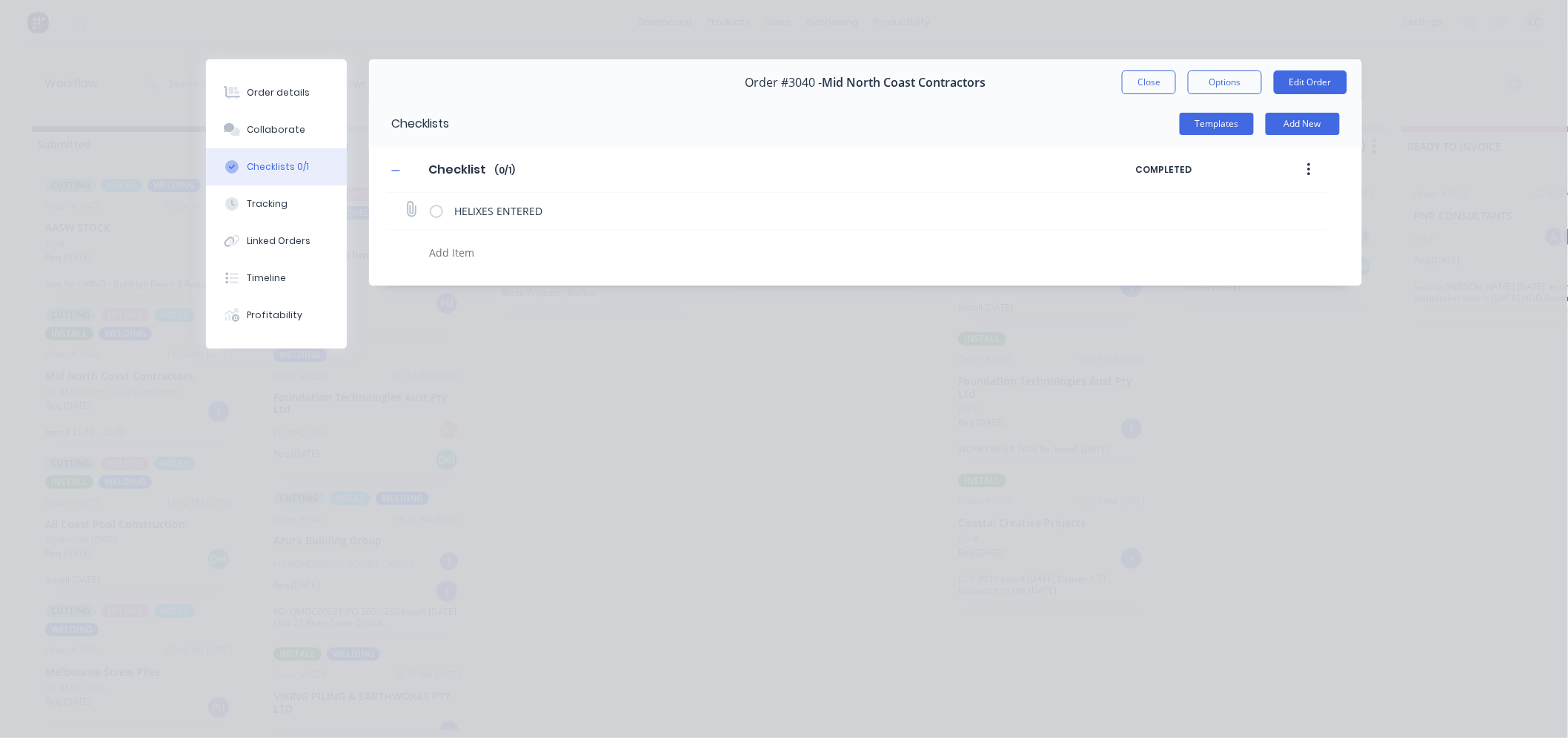
click at [432, 211] on label at bounding box center [437, 211] width 13 height 16
click at [0, 0] on input "checkbox" at bounding box center [0, 0] width 0 height 0
click at [1158, 89] on button "Close" at bounding box center [1149, 82] width 54 height 24
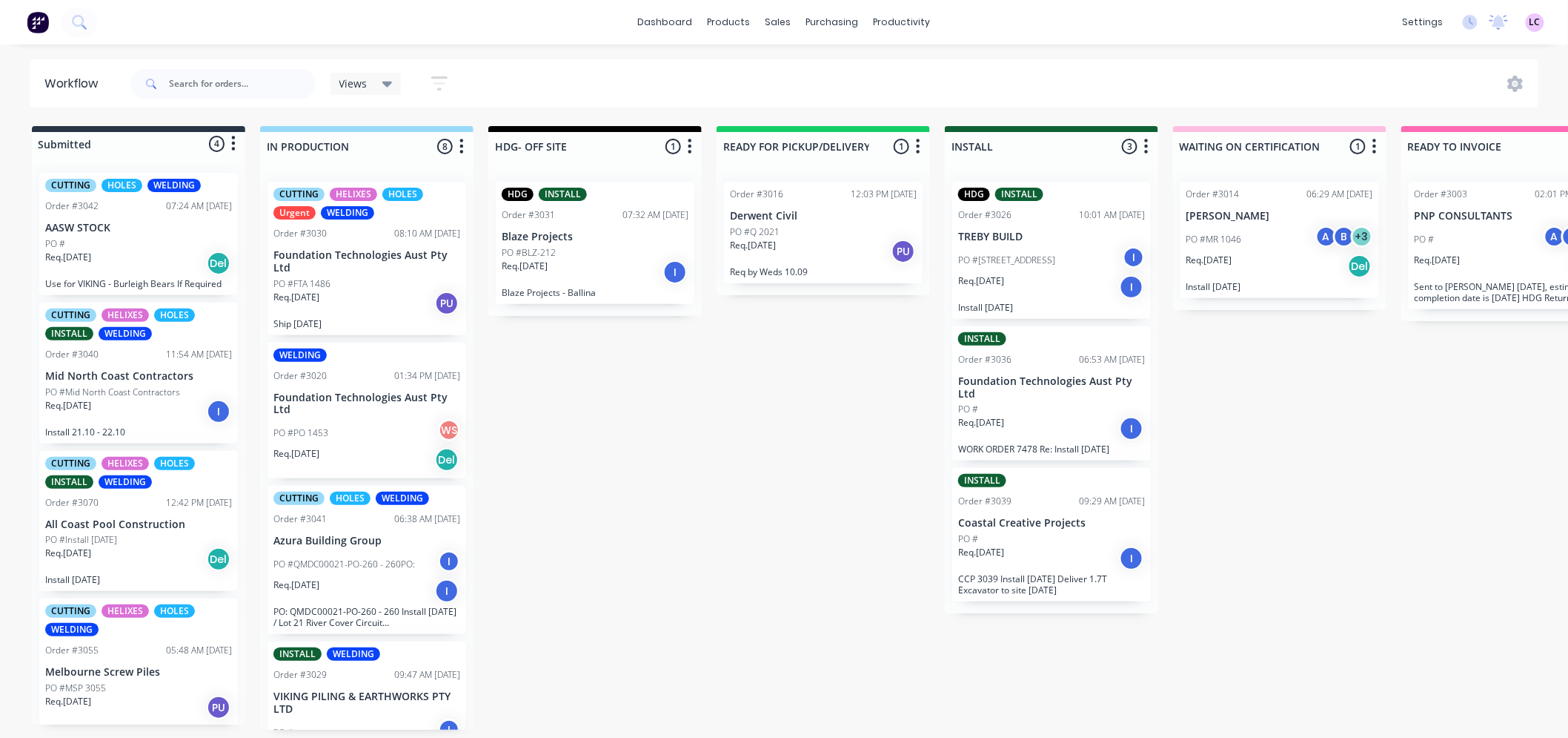
click at [142, 399] on div "Req. [DATE] I" at bounding box center [138, 411] width 186 height 25
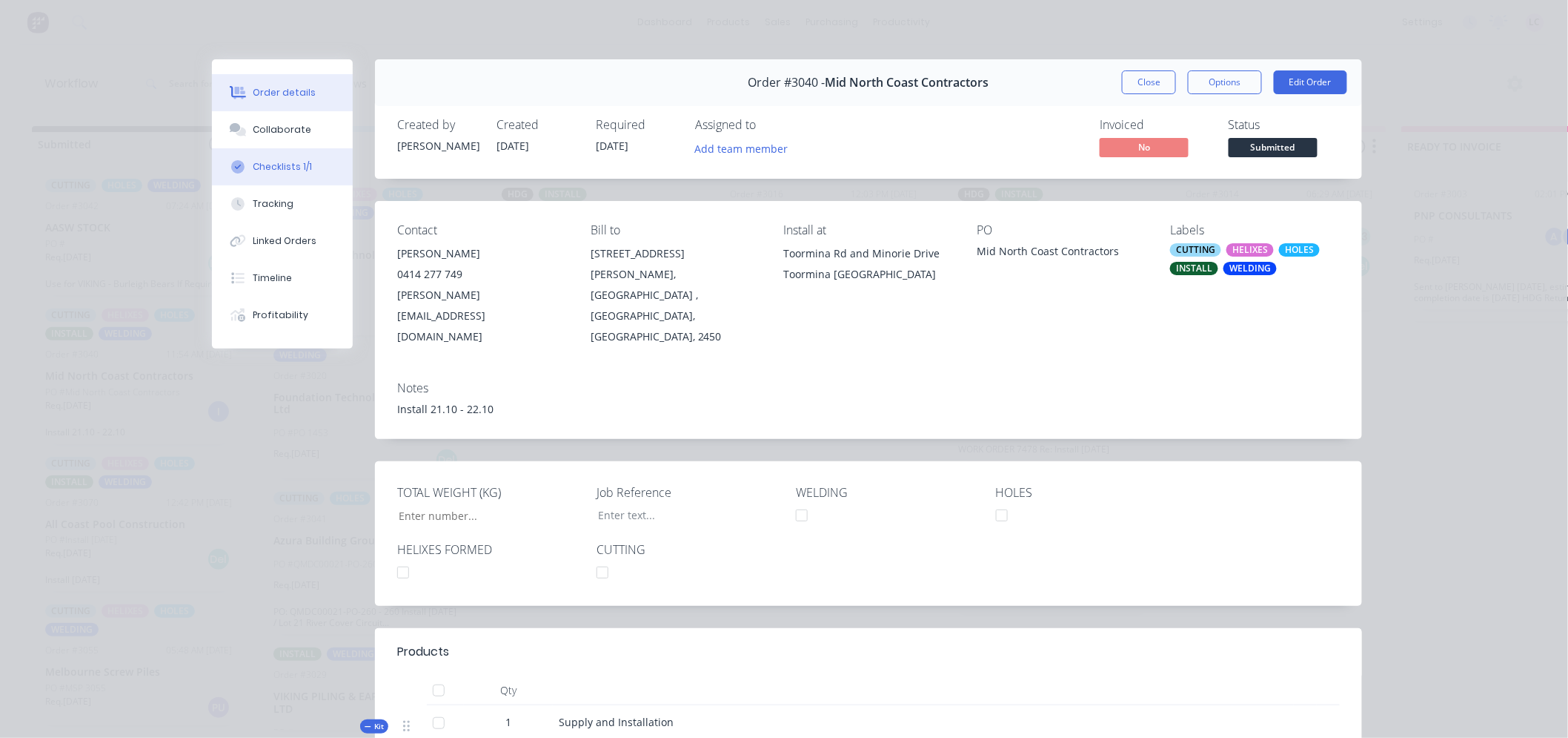
click at [284, 163] on div "Checklists 1/1" at bounding box center [282, 167] width 59 height 13
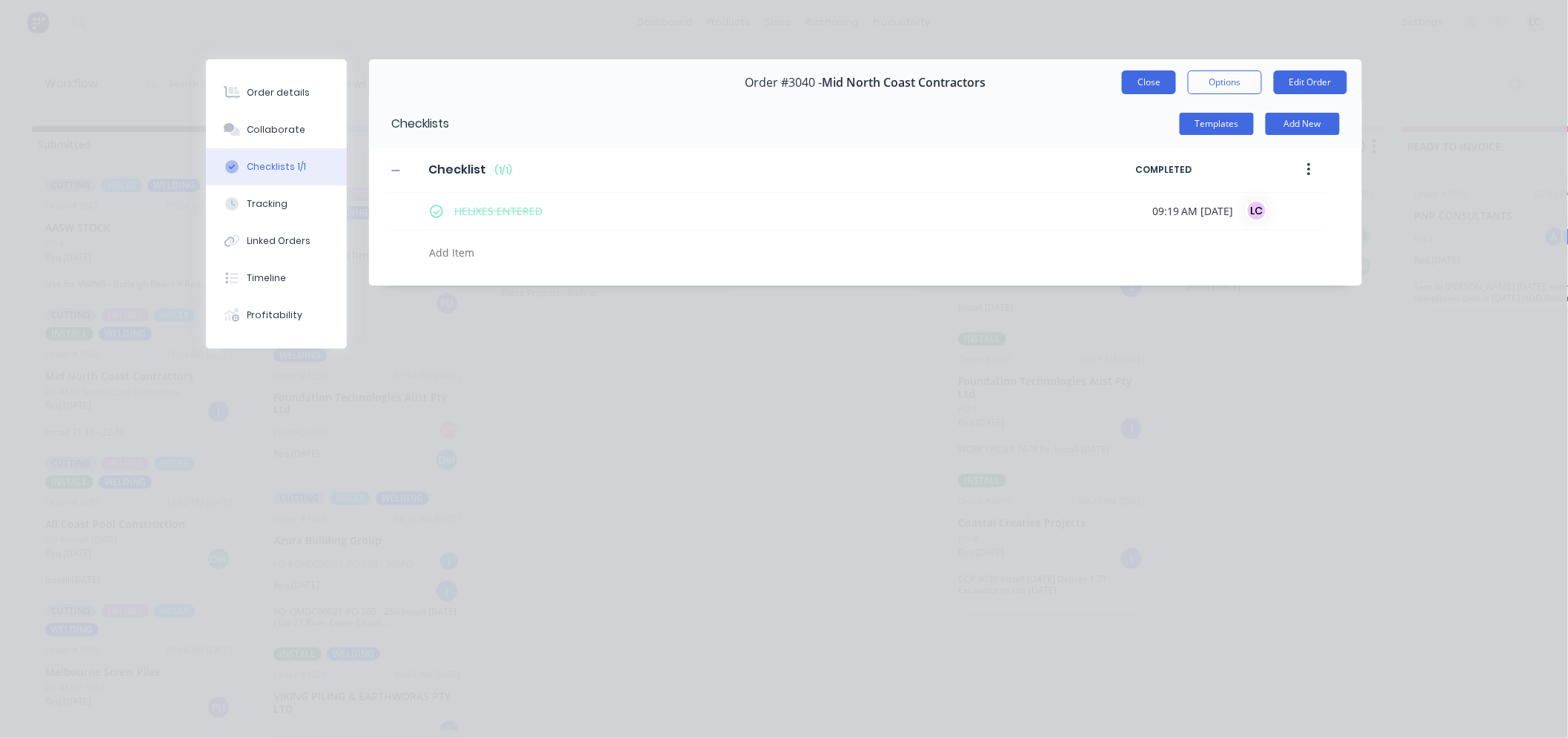
click at [1130, 82] on button "Close" at bounding box center [1149, 82] width 54 height 24
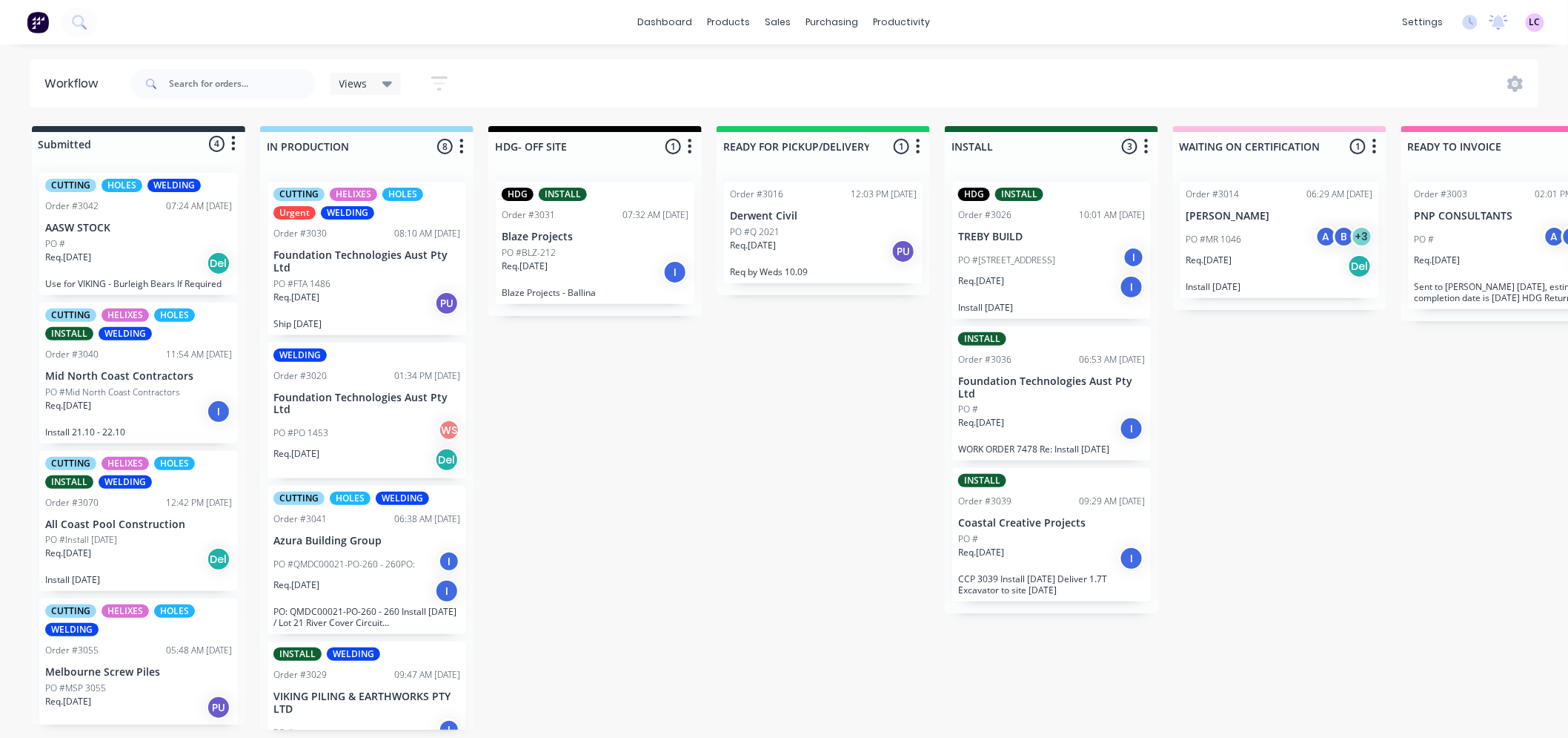
click at [142, 536] on div "PO #Install [DATE]" at bounding box center [138, 540] width 186 height 13
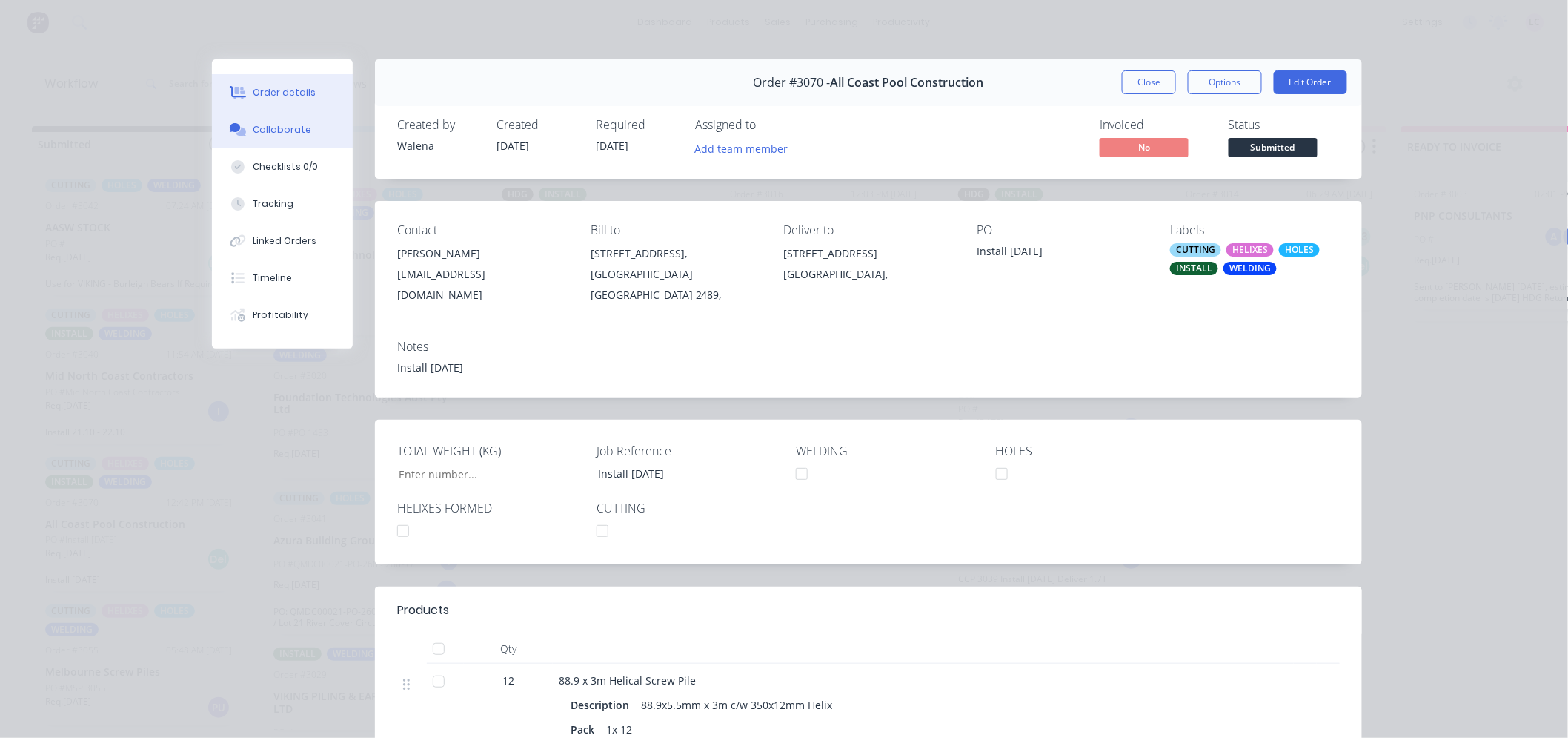
click at [299, 133] on div "Collaborate" at bounding box center [282, 130] width 58 height 13
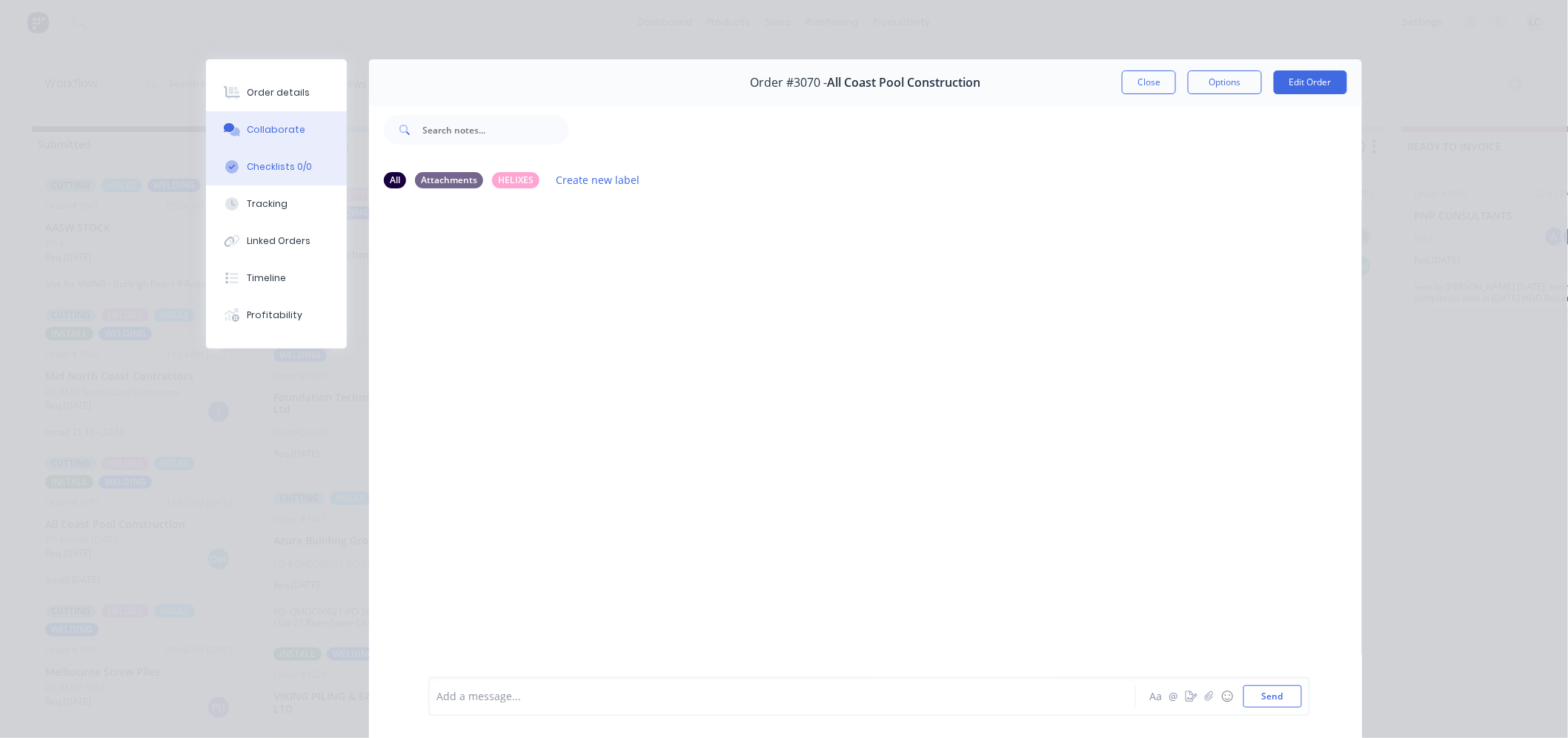
click at [284, 169] on div "Checklists 0/0" at bounding box center [280, 167] width 65 height 13
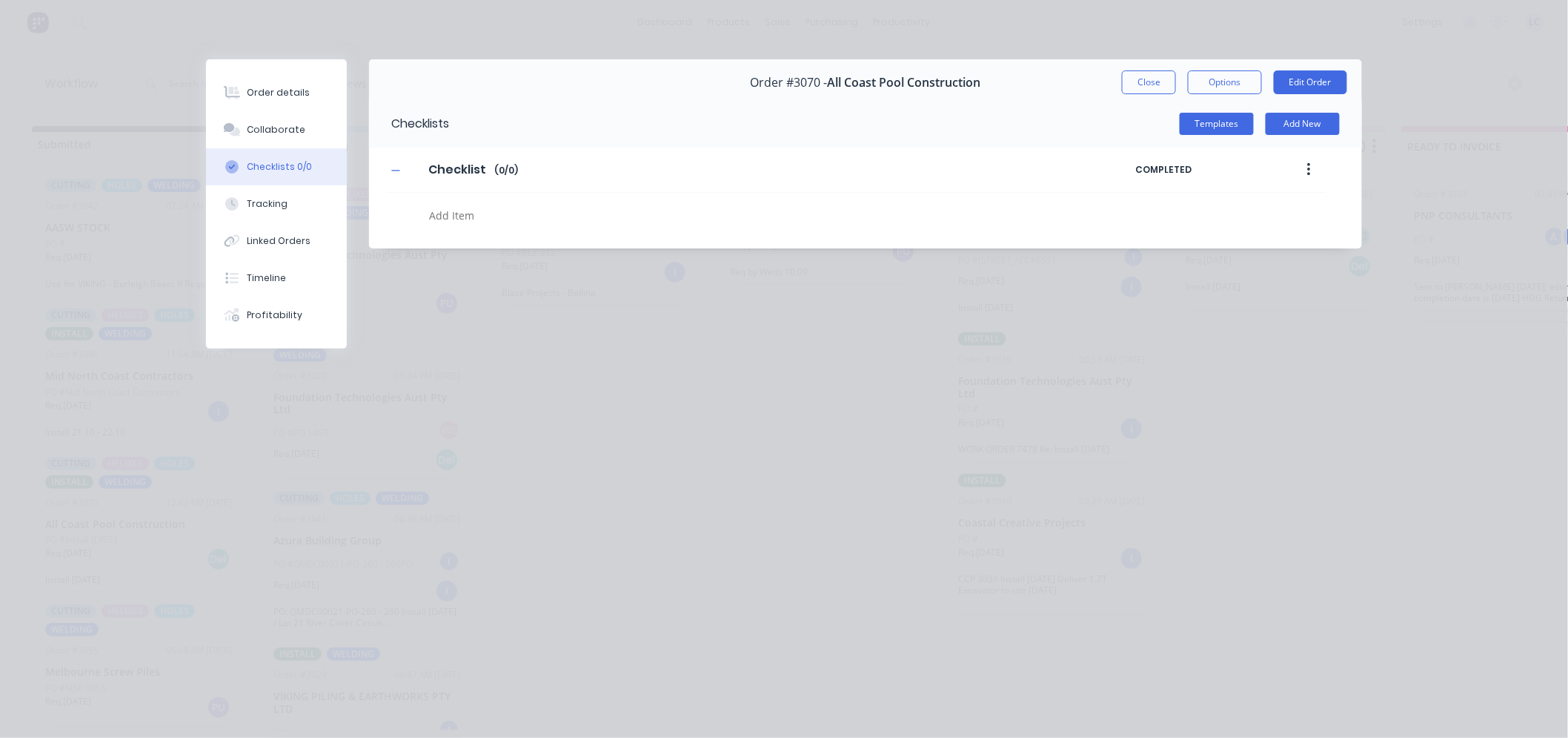
click at [559, 211] on textarea at bounding box center [723, 215] width 599 height 22
type textarea "x"
type textarea "H"
type textarea "x"
type textarea "HEL"
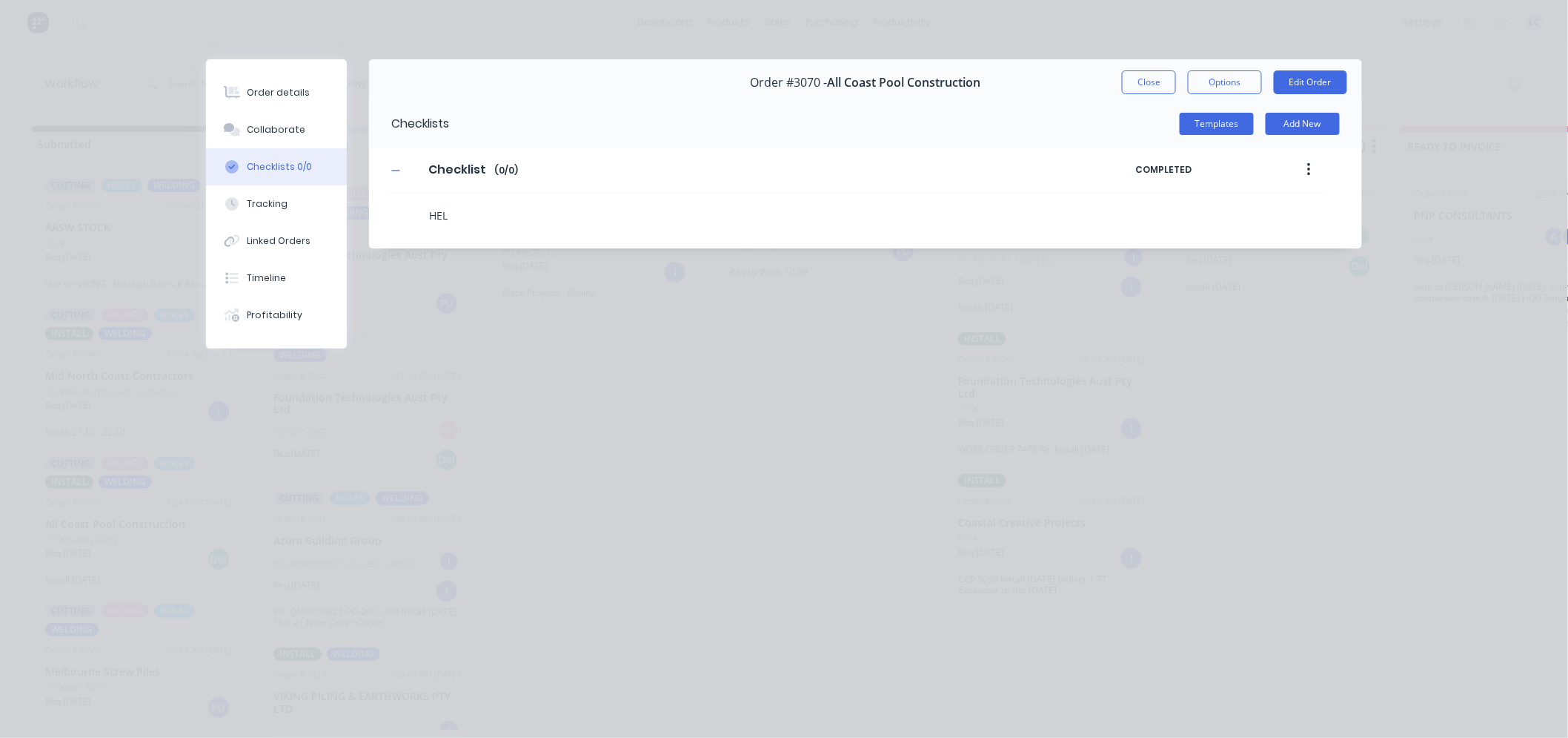
type textarea "x"
type textarea "HELI"
type textarea "x"
type textarea "HELIC"
type textarea "x"
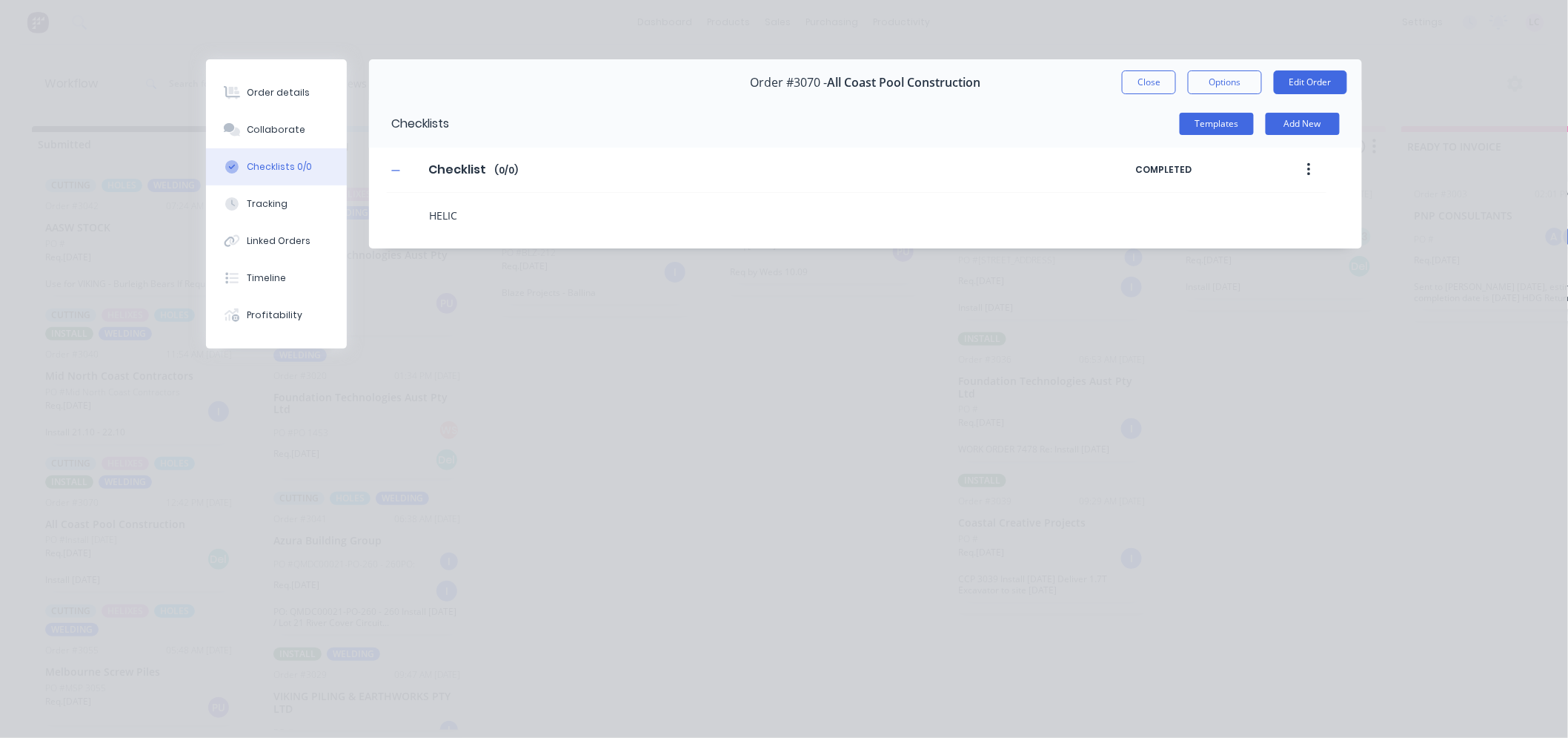
type textarea "HELICE"
type textarea "x"
type textarea "HELICES"
type textarea "x"
type textarea "HELICES"
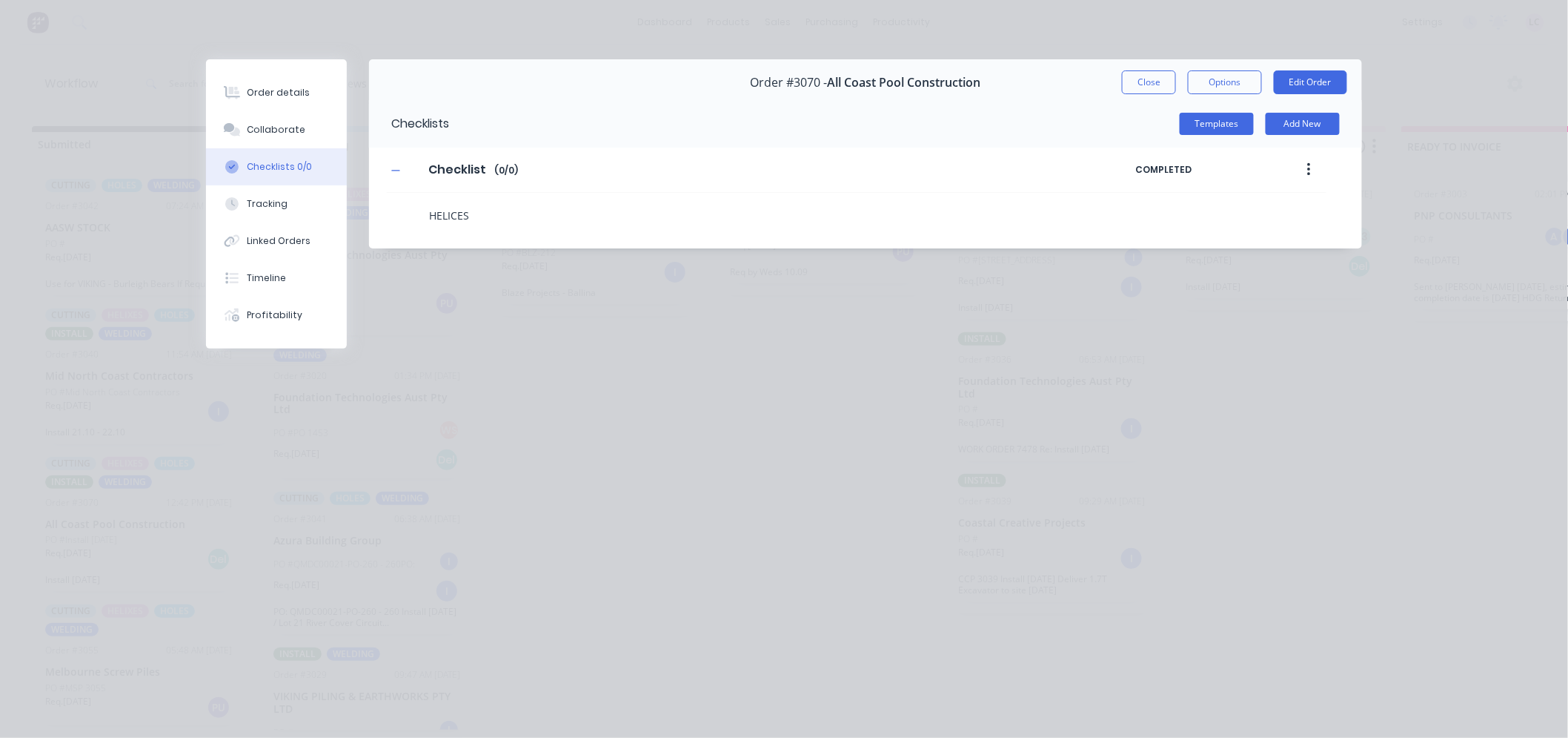
type textarea "x"
type textarea "HELICES C"
type textarea "x"
type textarea "HELICES CH"
type textarea "x"
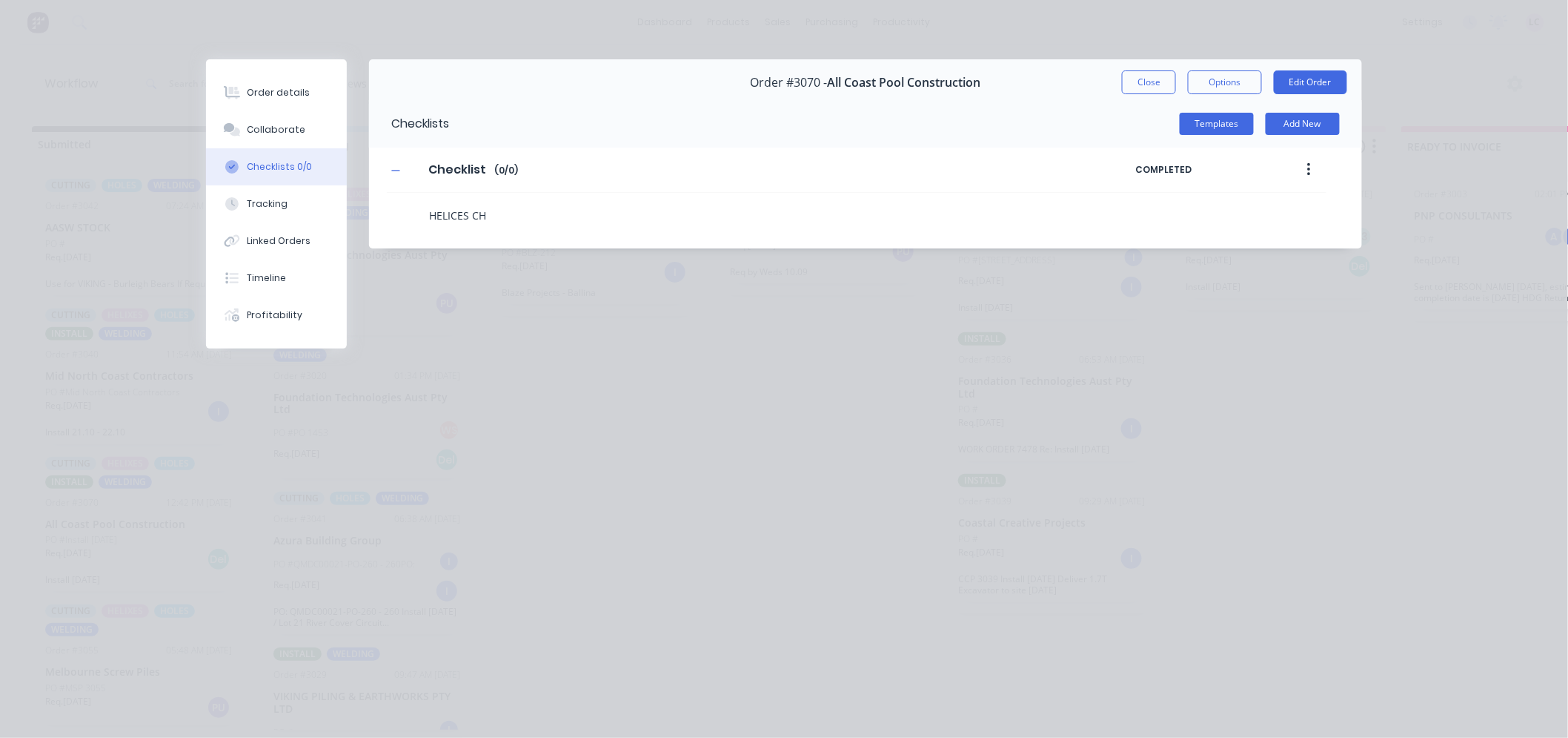
type textarea "HELICES CHE"
type textarea "x"
type textarea "HELICES CHECK"
type textarea "x"
type textarea "HELICES CHECKE"
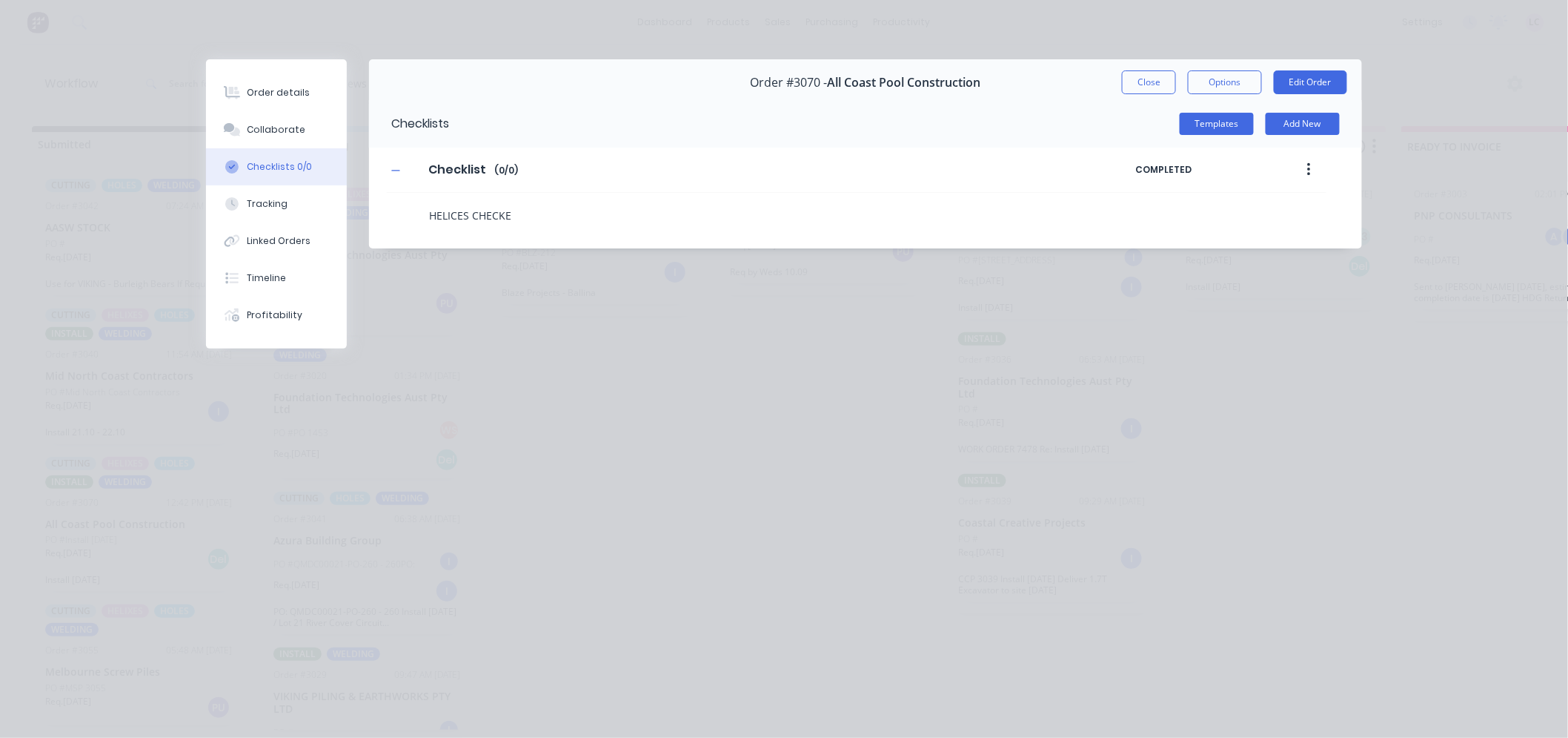
type textarea "x"
type textarea "HELICES CHECKED"
type textarea "x"
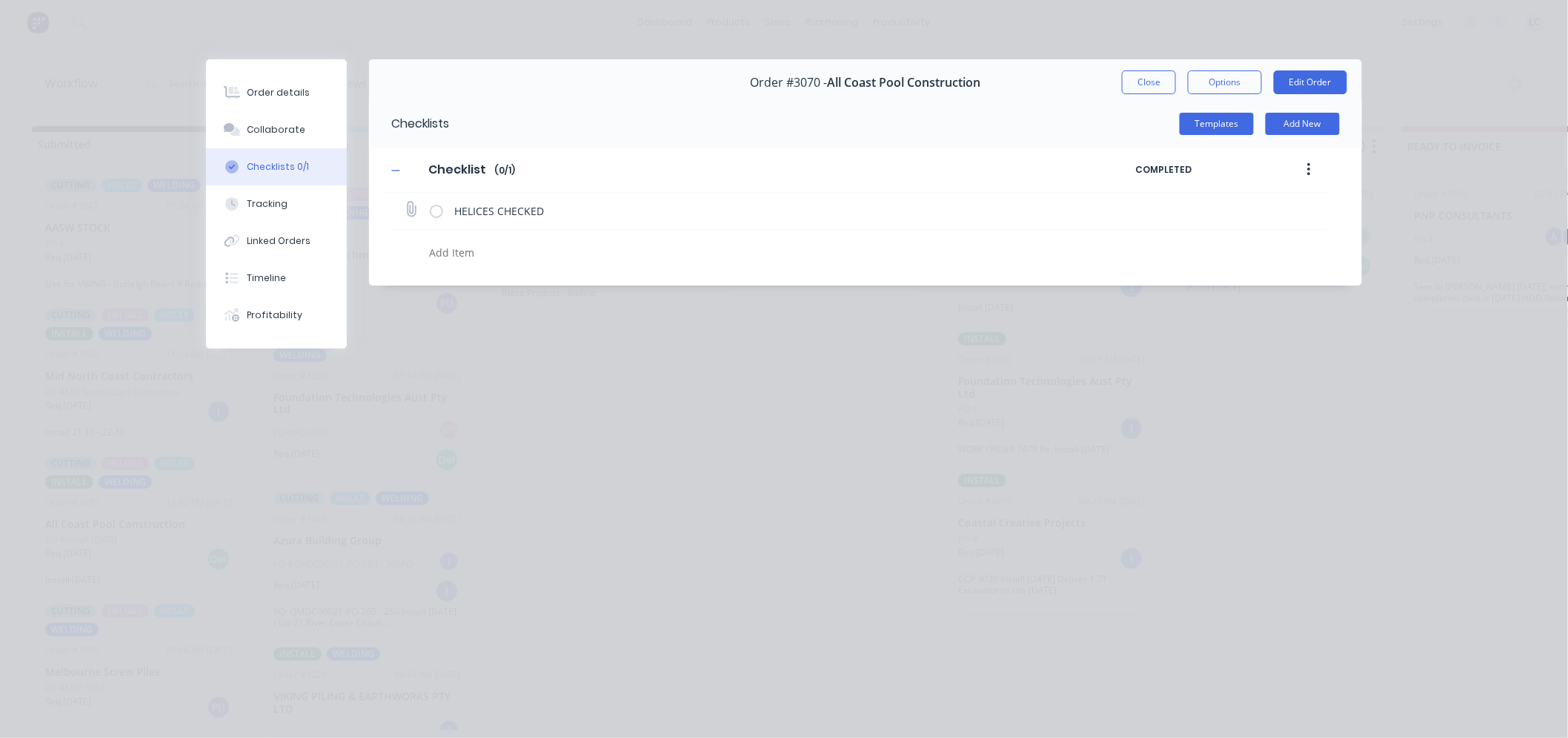
click at [439, 215] on label at bounding box center [437, 211] width 13 height 16
click at [0, 0] on input "checkbox" at bounding box center [0, 0] width 0 height 0
type textarea "x"
click at [1157, 84] on button "Close" at bounding box center [1149, 82] width 54 height 24
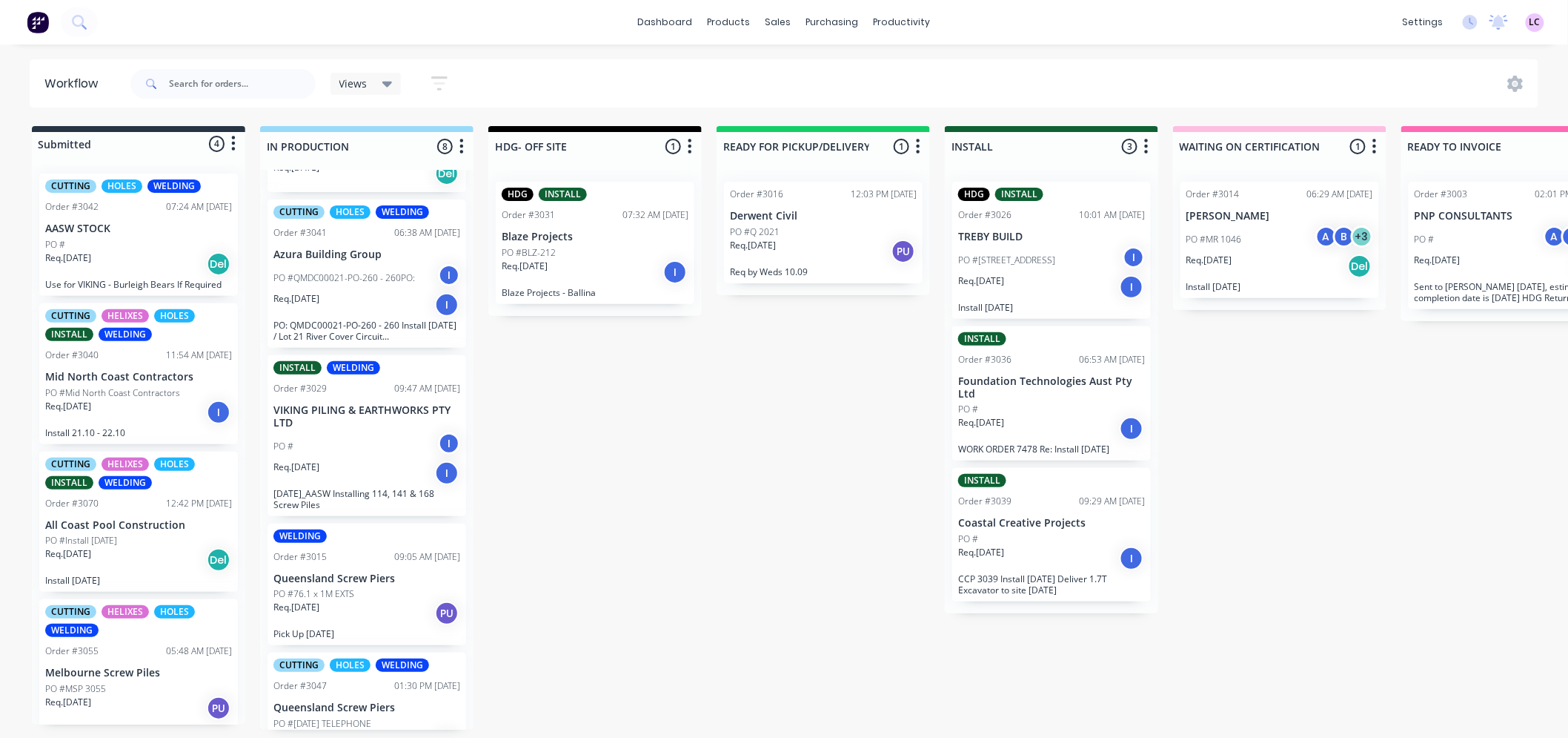
scroll to position [411, 0]
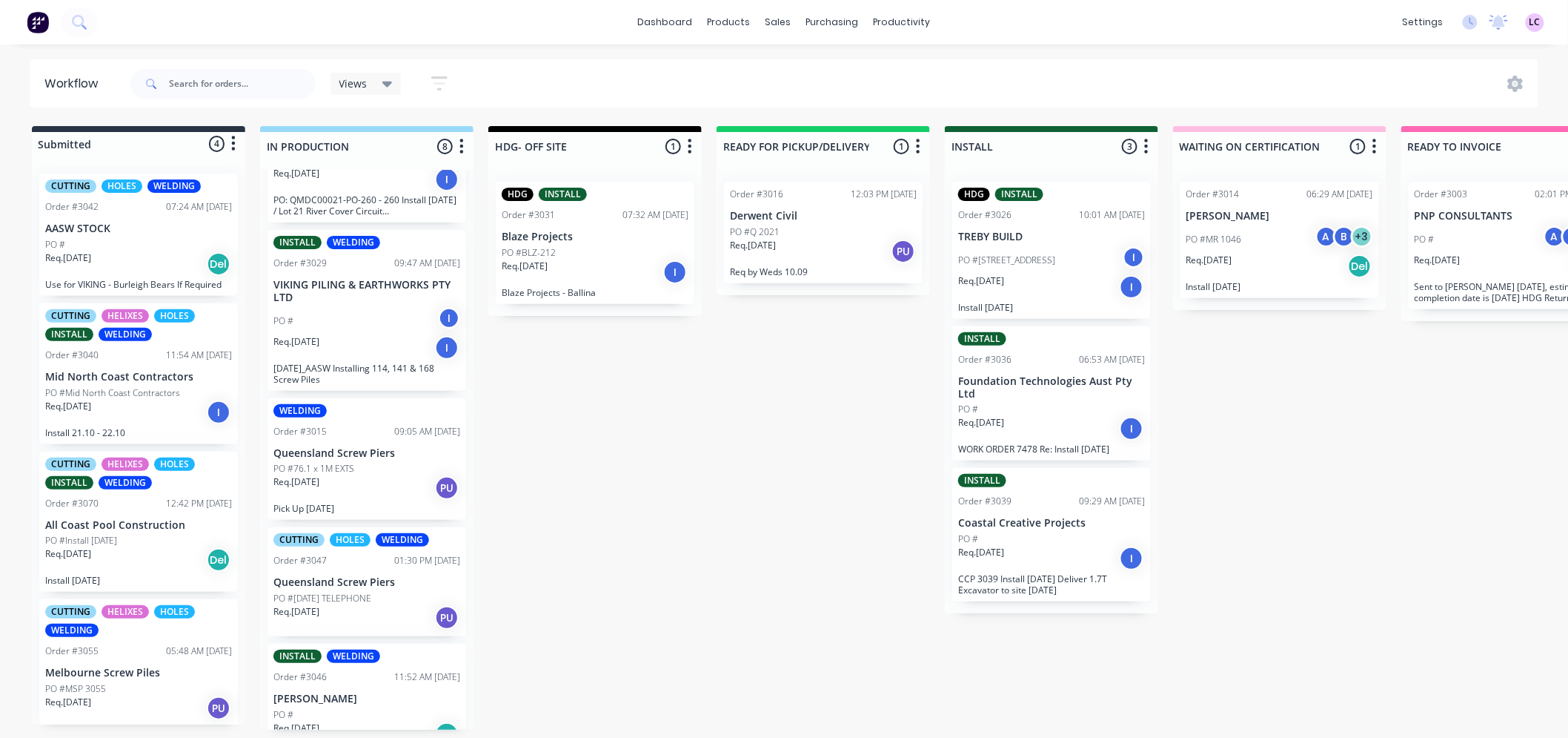
click at [735, 531] on div "Submitted 4 Status colour #273444 hex #273444 Save Cancel Summaries Total order…" at bounding box center [1009, 428] width 2042 height 604
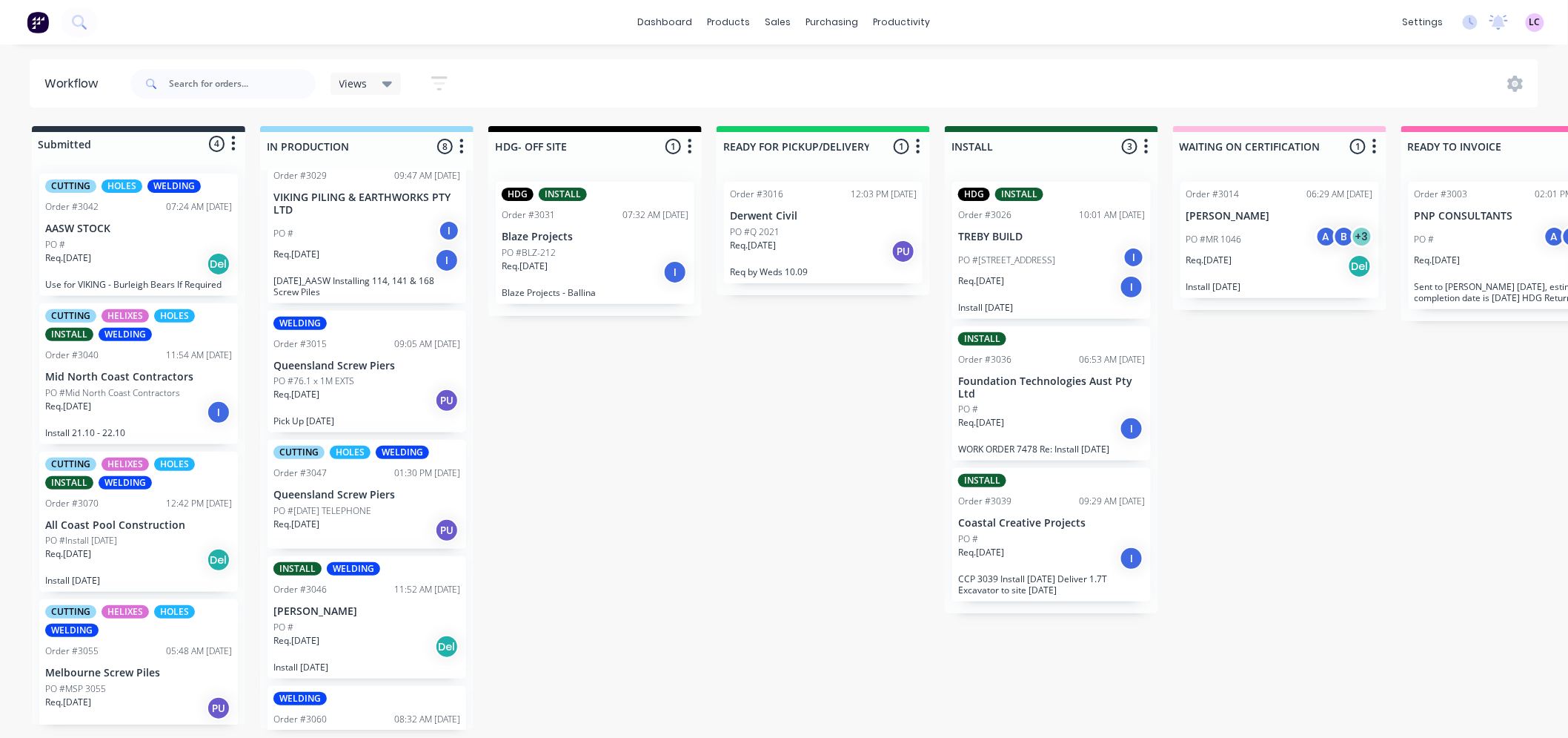
scroll to position [575, 0]
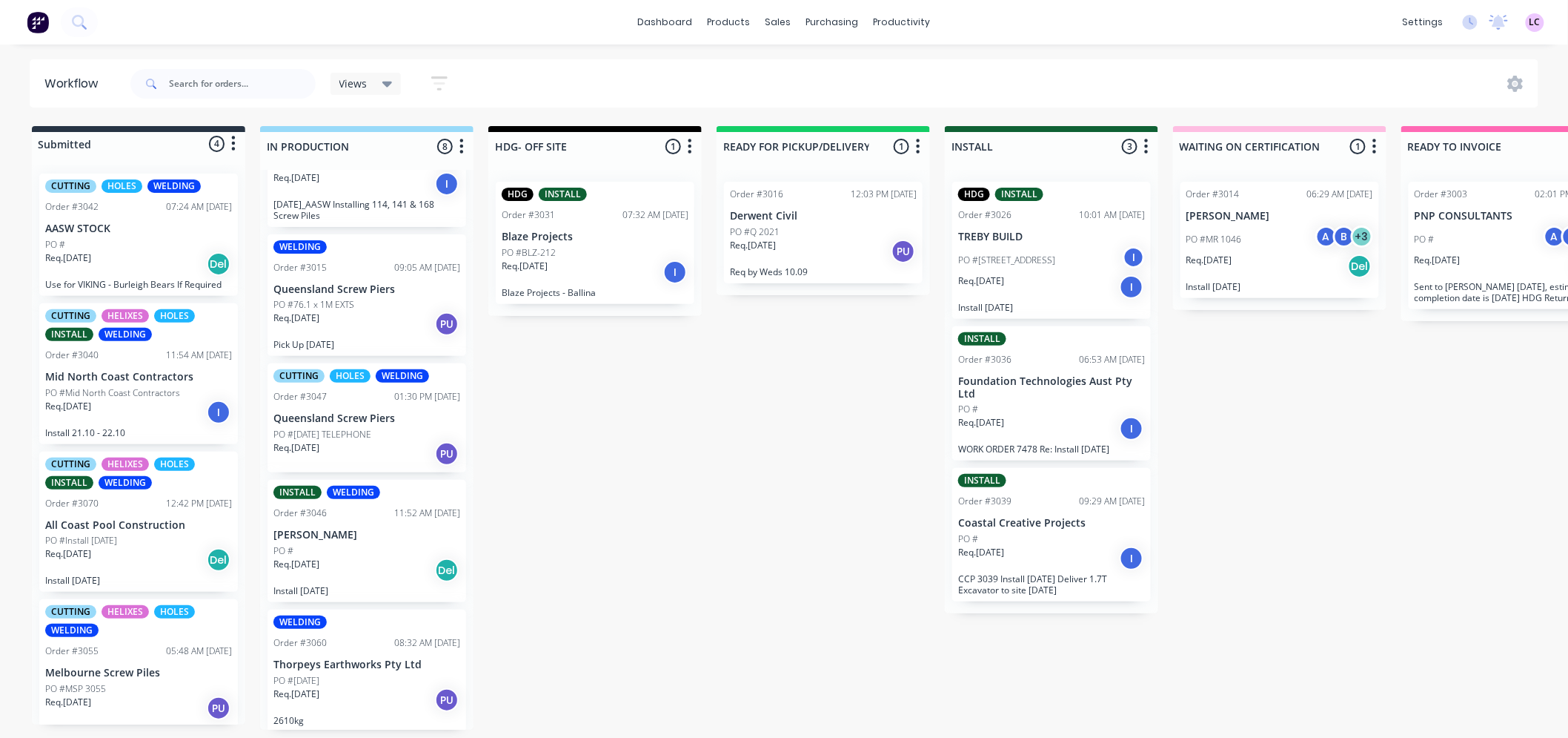
click at [743, 598] on div "Submitted 4 Status colour #273444 hex #273444 Save Cancel Summaries Total order…" at bounding box center [1009, 428] width 2042 height 604
click at [595, 429] on div "Submitted 4 Status colour #273444 hex #273444 Save Cancel Summaries Total order…" at bounding box center [1009, 428] width 2042 height 604
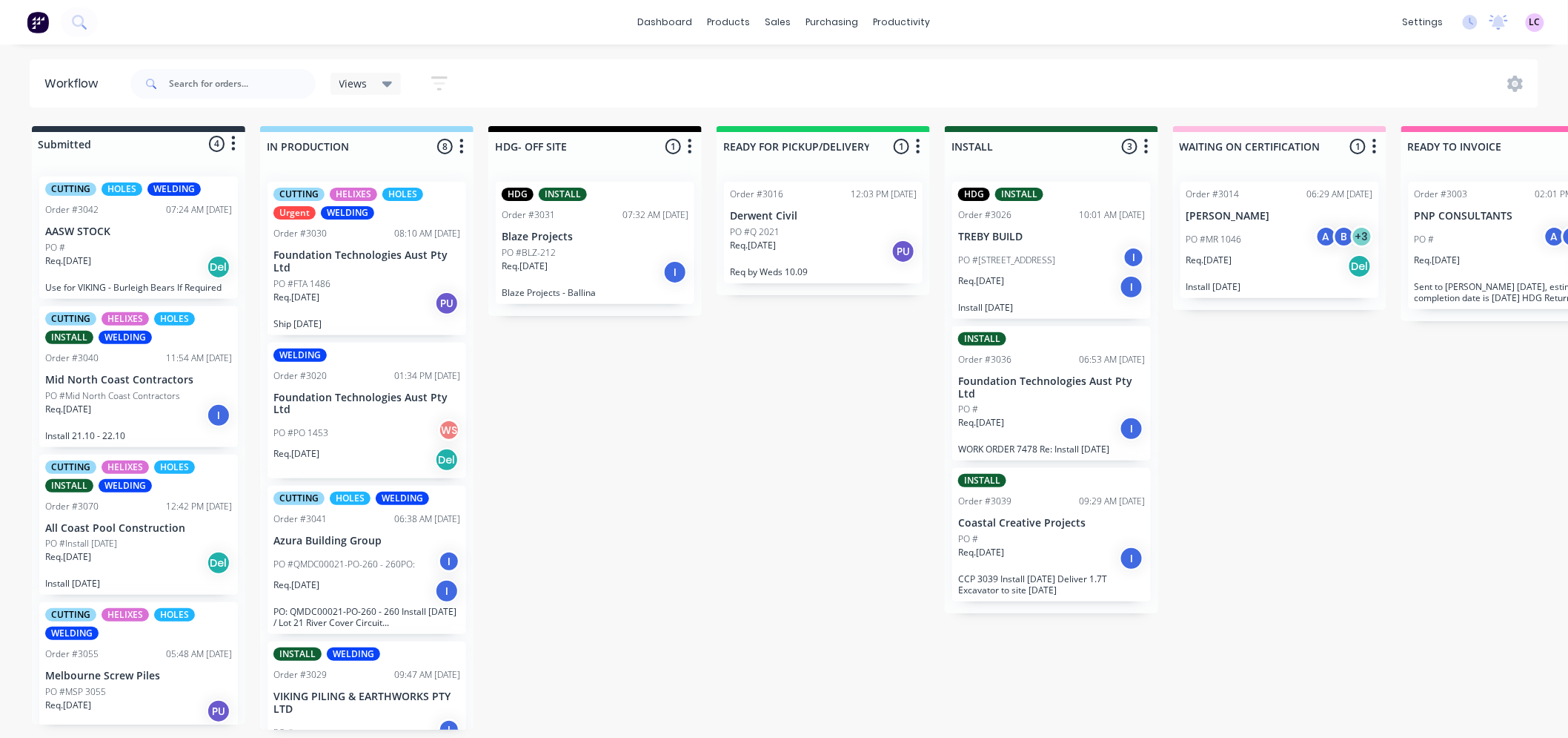
scroll to position [4, 0]
